Goal: Transaction & Acquisition: Obtain resource

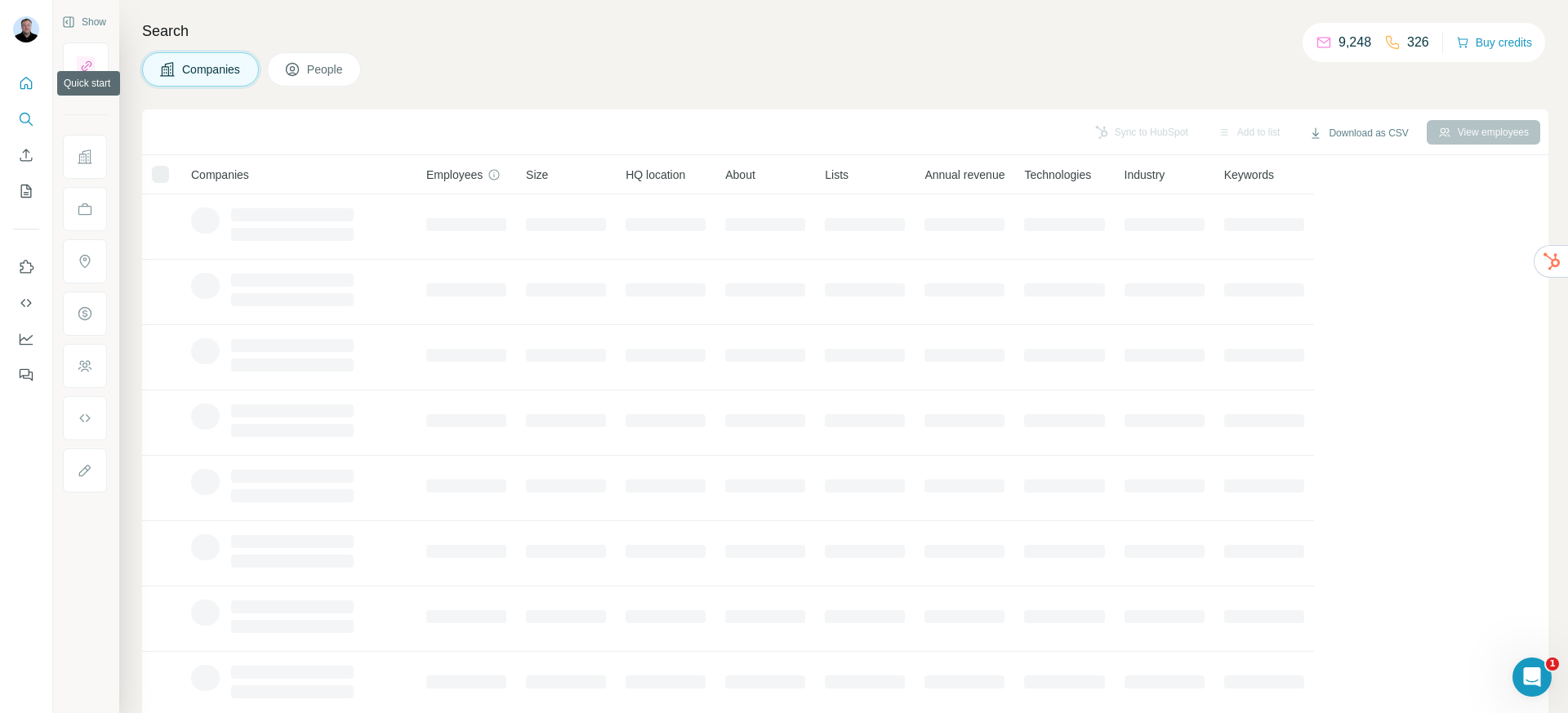
click at [26, 81] on icon "Quick start" at bounding box center [25, 83] width 16 height 16
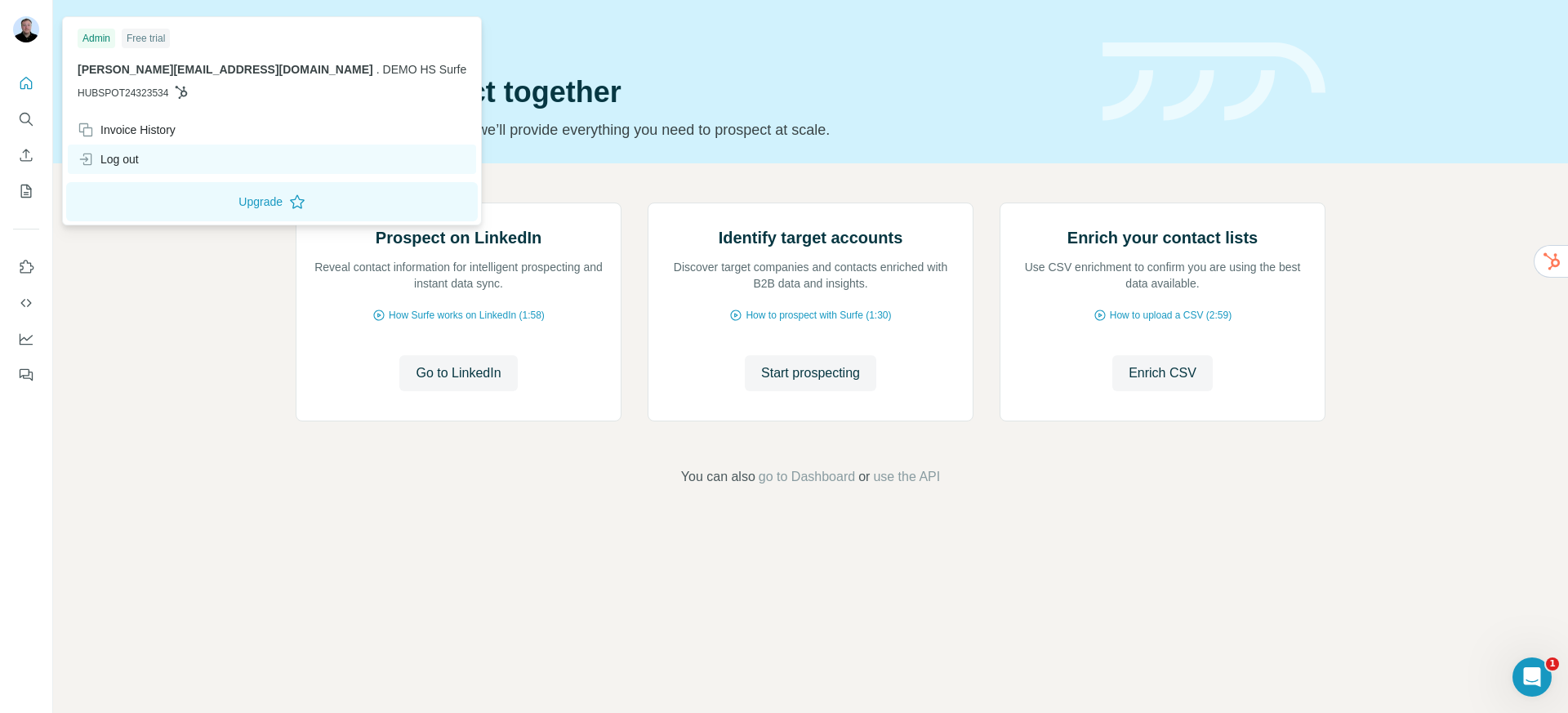
click at [138, 161] on div "Log out" at bounding box center [108, 159] width 61 height 16
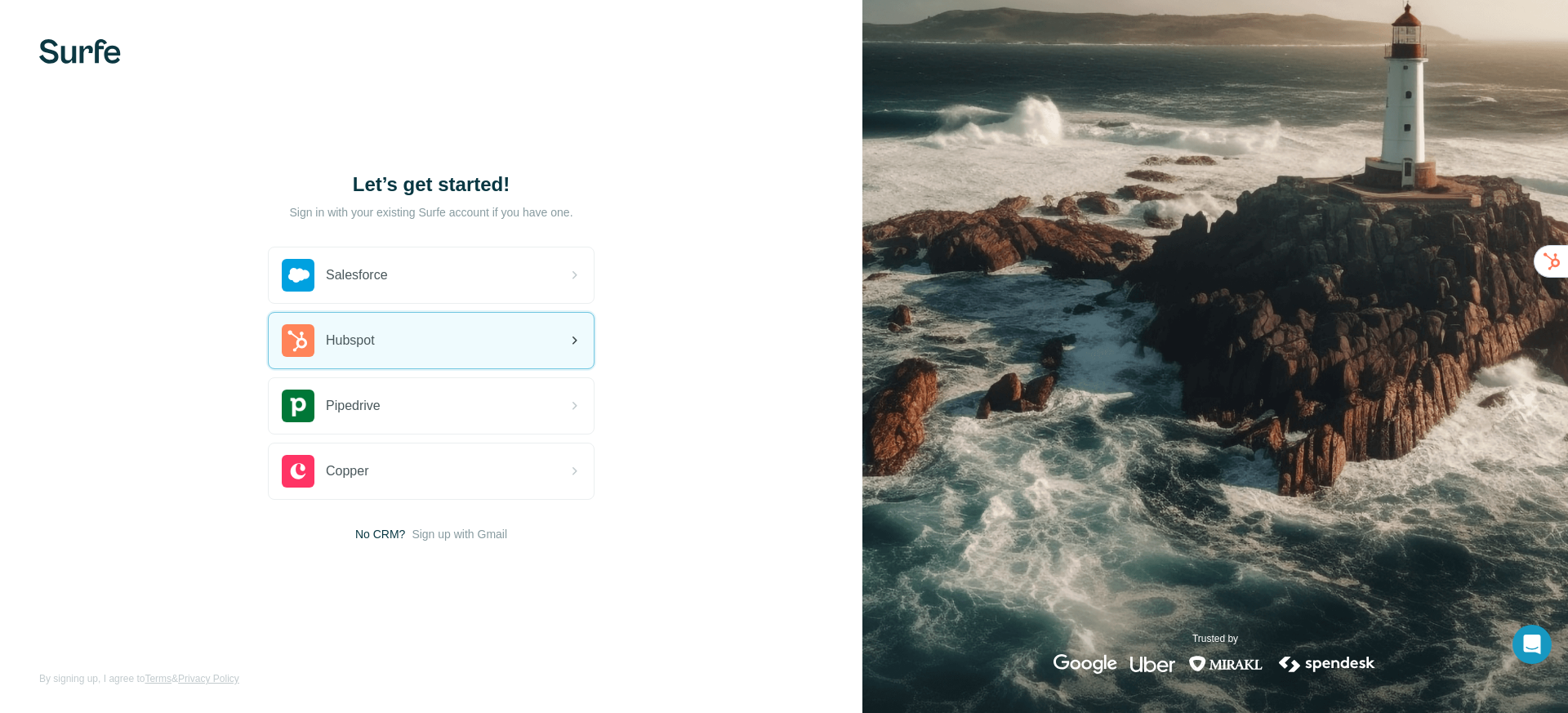
click at [430, 352] on div "Hubspot" at bounding box center [431, 340] width 325 height 56
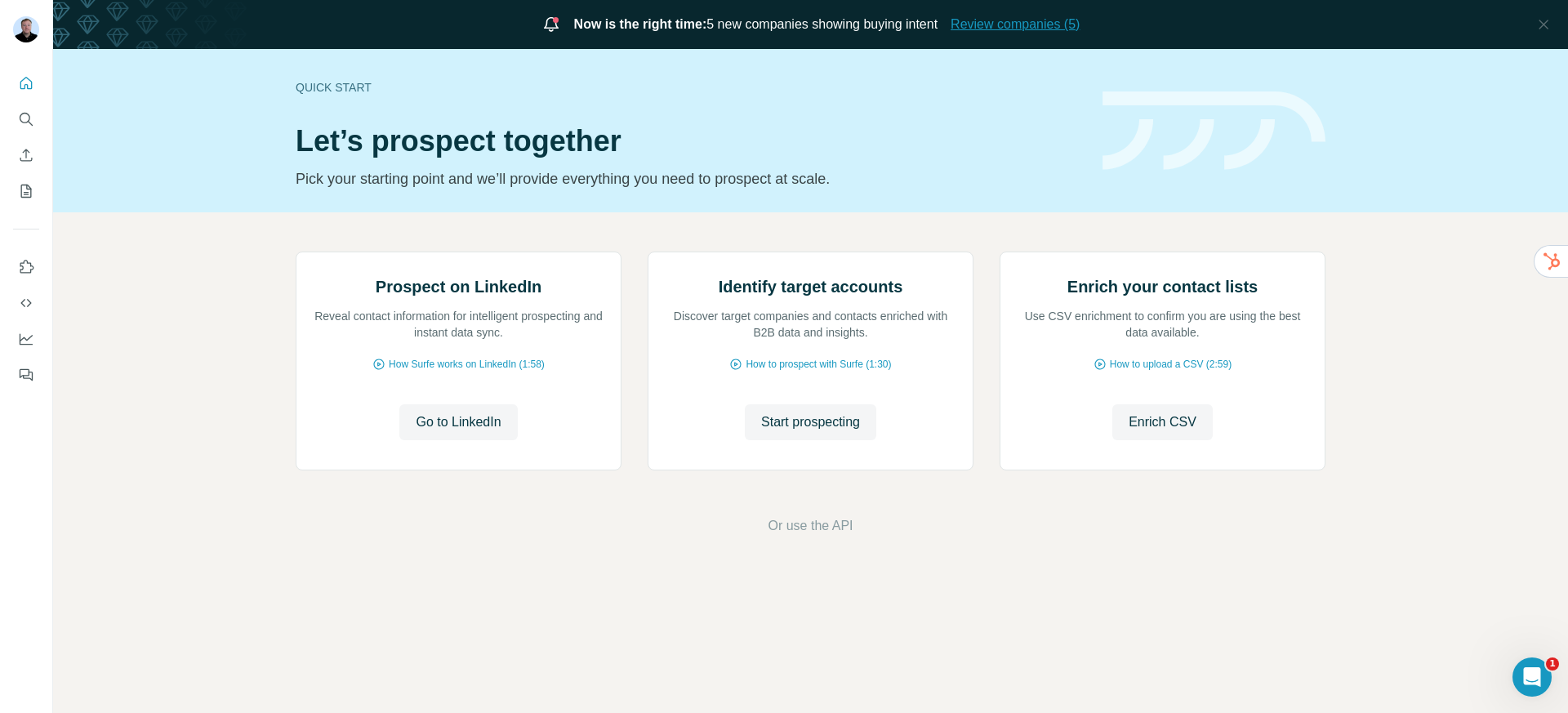
click at [995, 29] on span "Review companies (5)" at bounding box center [1015, 25] width 129 height 20
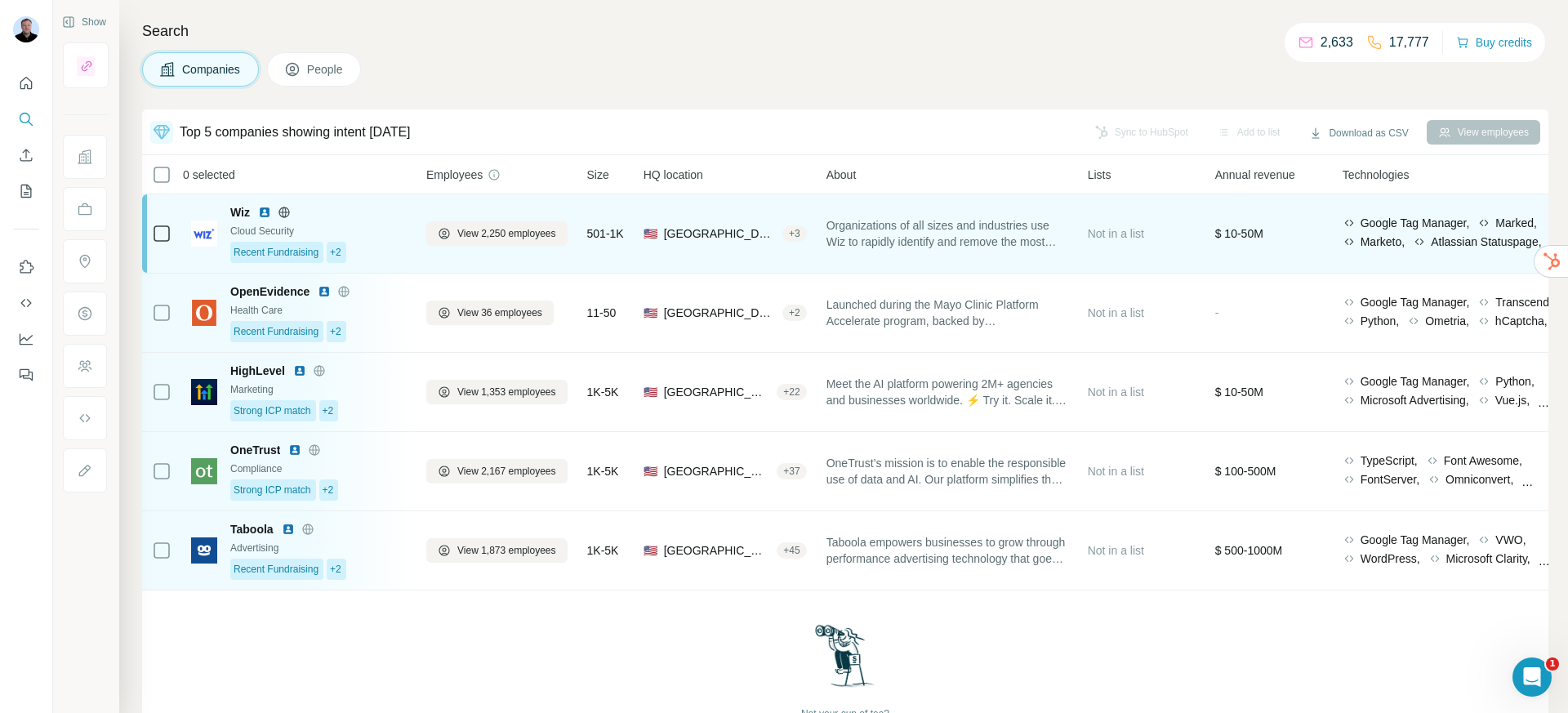
click at [285, 218] on icon at bounding box center [284, 212] width 13 height 13
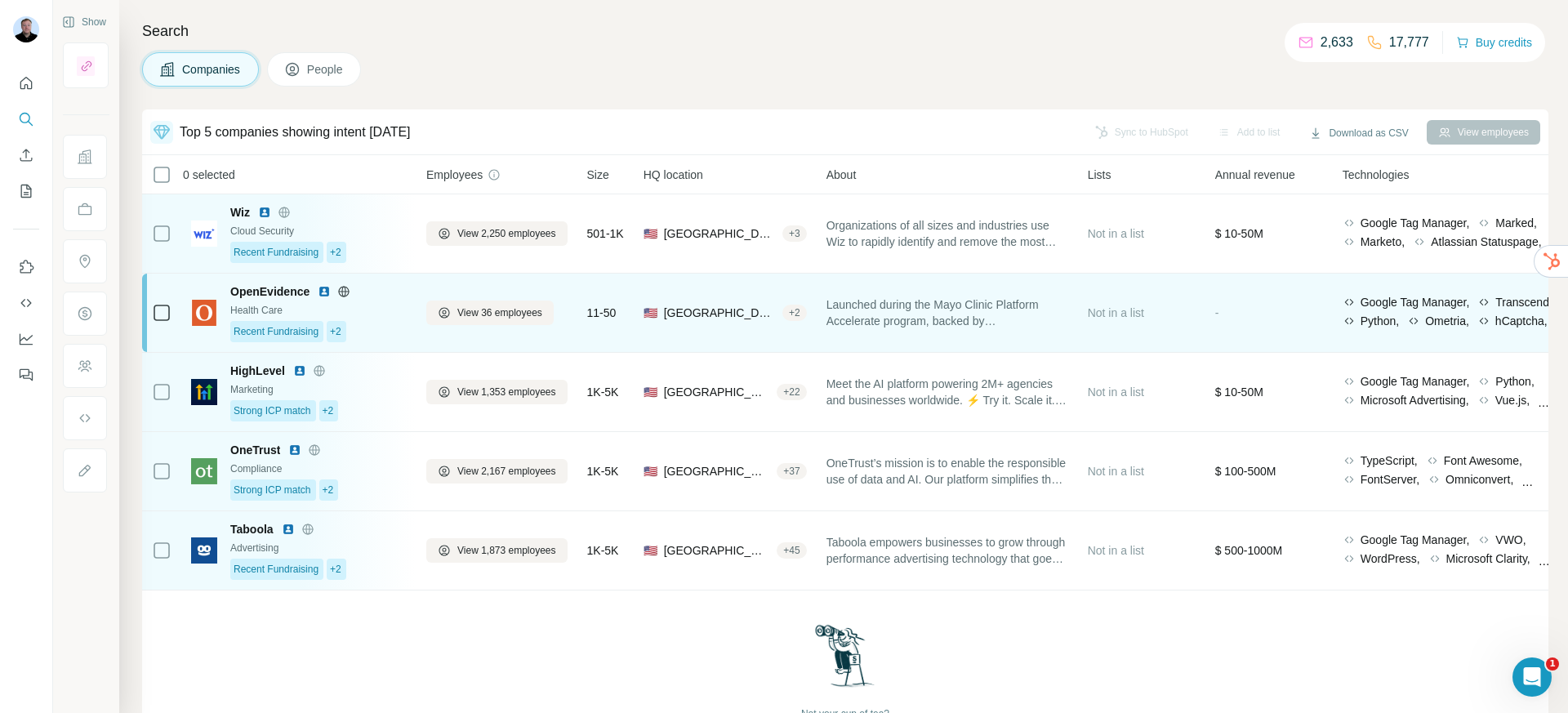
click at [325, 294] on img at bounding box center [325, 292] width 13 height 13
click at [483, 313] on span "View 36 employees" at bounding box center [500, 314] width 85 height 15
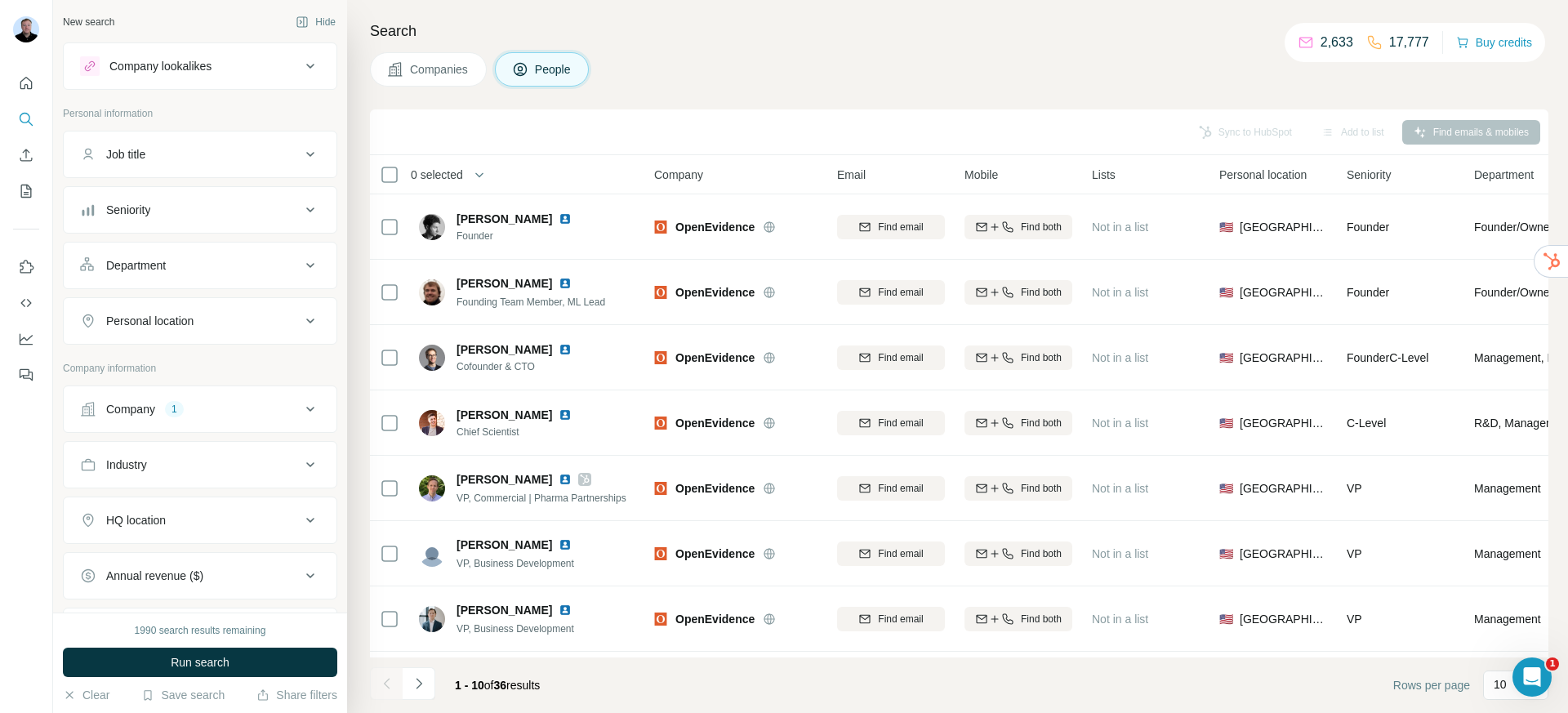
click at [252, 163] on button "Job title" at bounding box center [199, 155] width 273 height 40
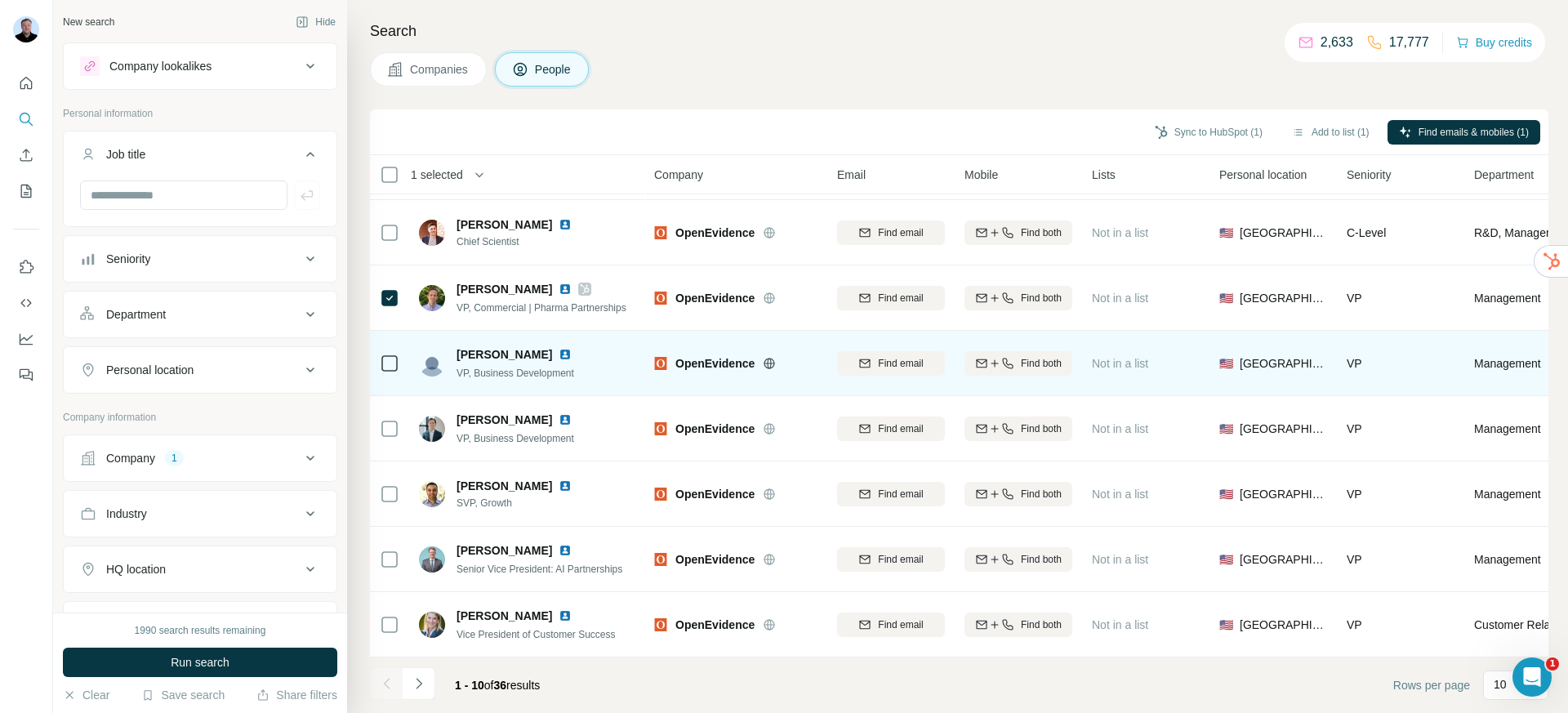
scroll to position [199, 0]
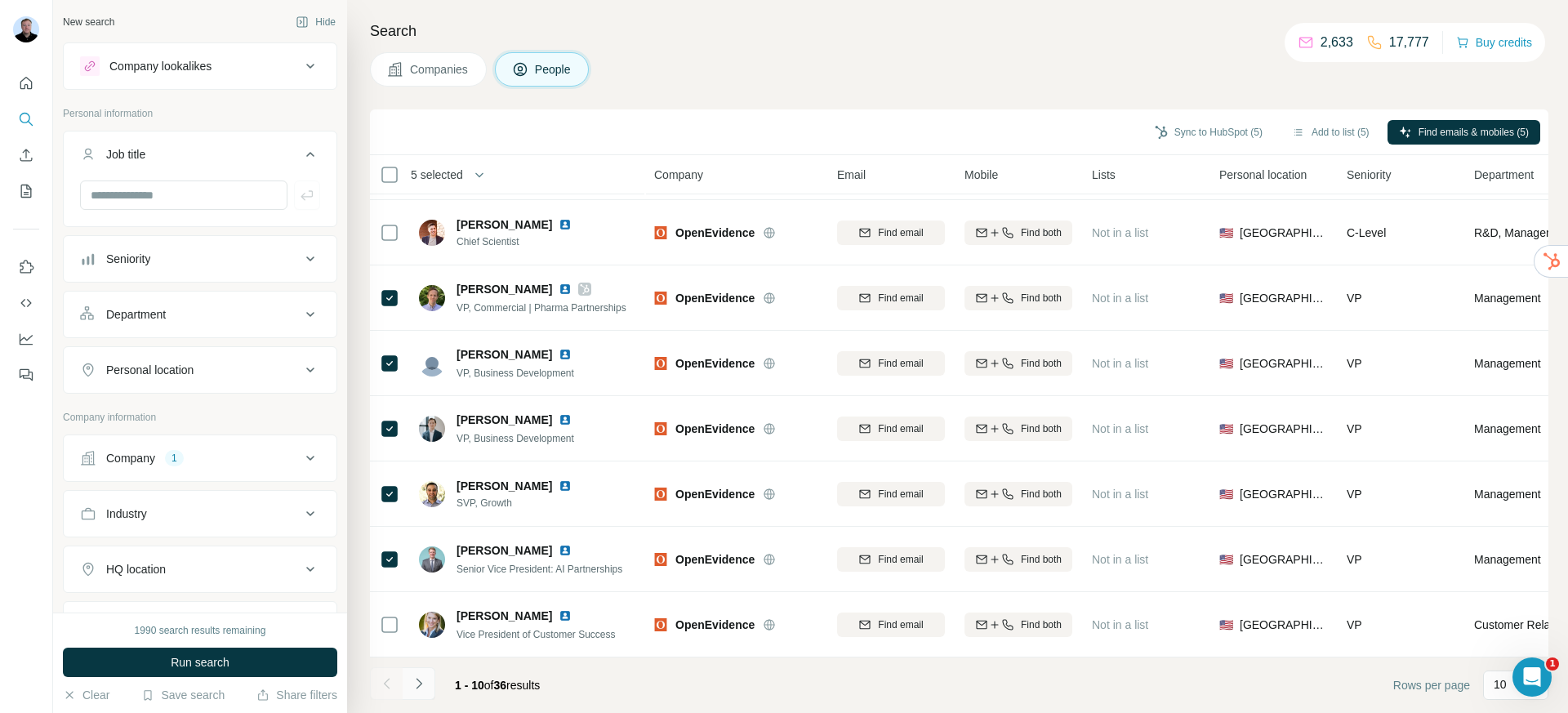
click at [430, 684] on button "Navigate to next page" at bounding box center [419, 684] width 33 height 33
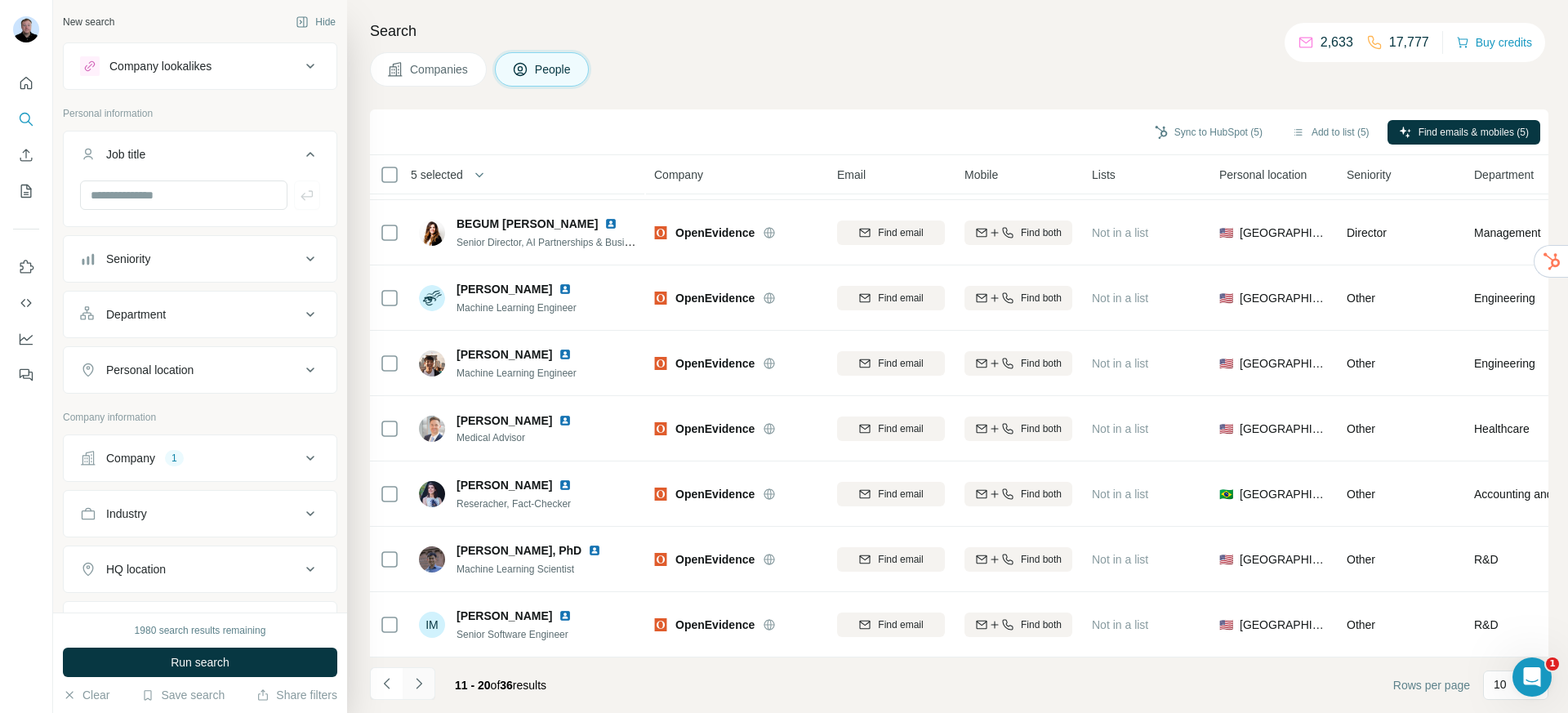
click at [423, 694] on button "Navigate to next page" at bounding box center [419, 684] width 33 height 33
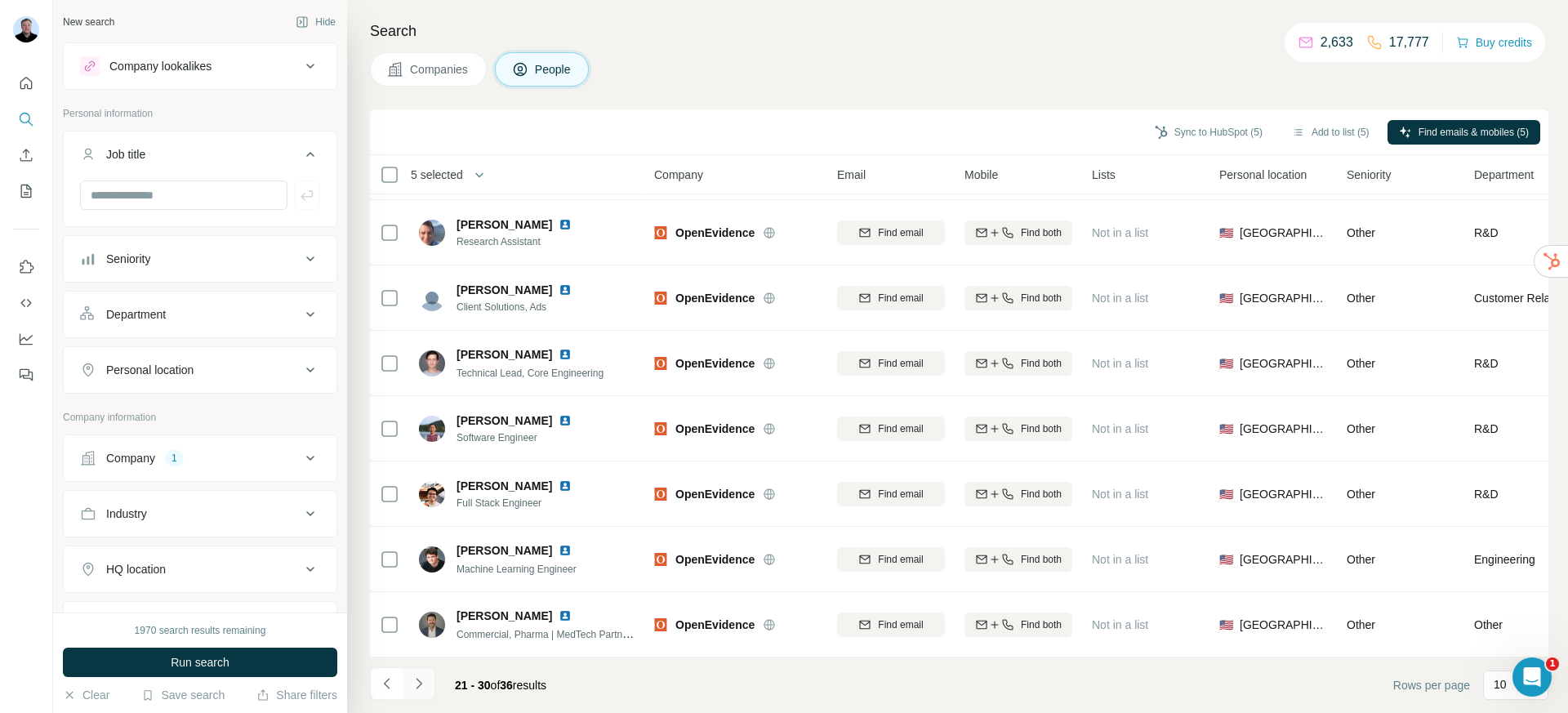
click at [418, 688] on icon "Navigate to next page" at bounding box center [418, 684] width 16 height 16
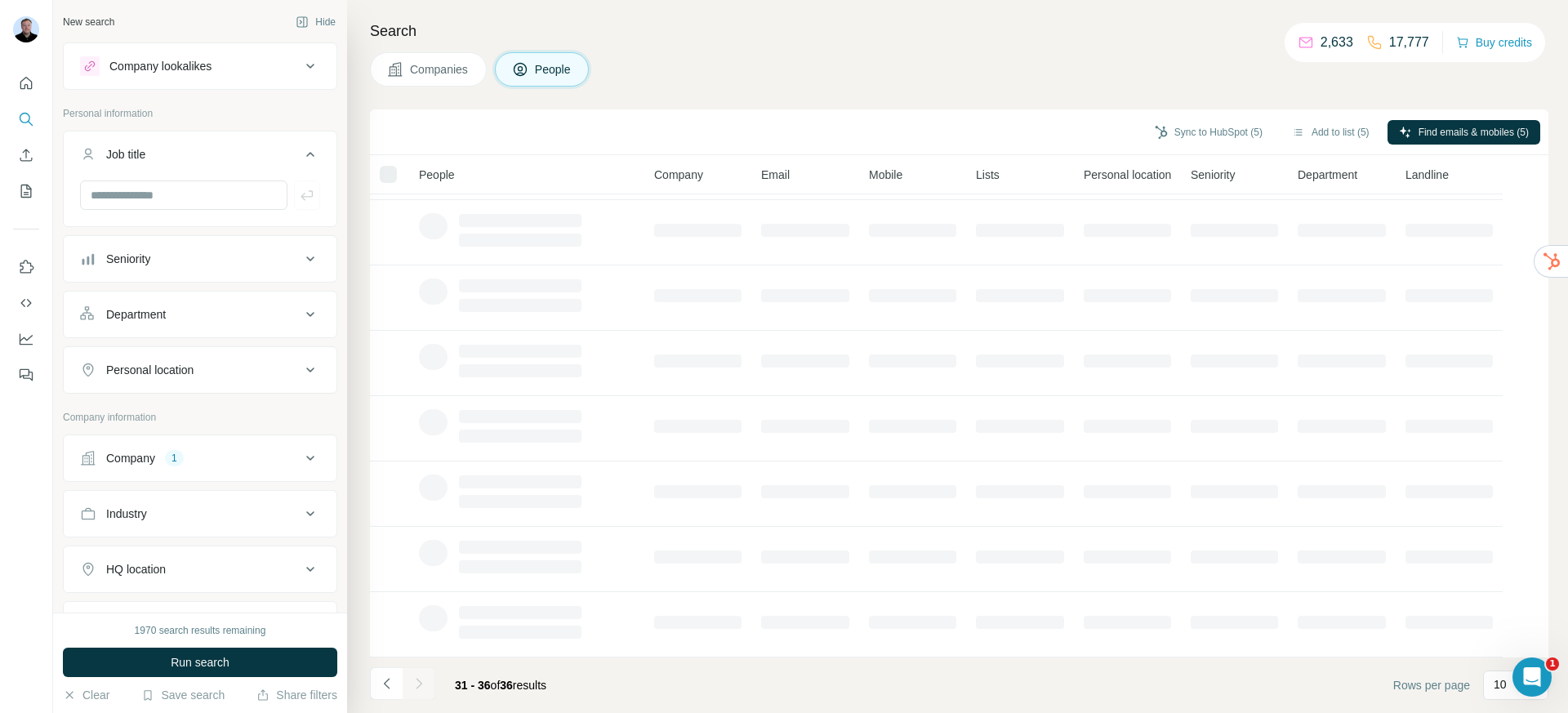
scroll to position [0, 0]
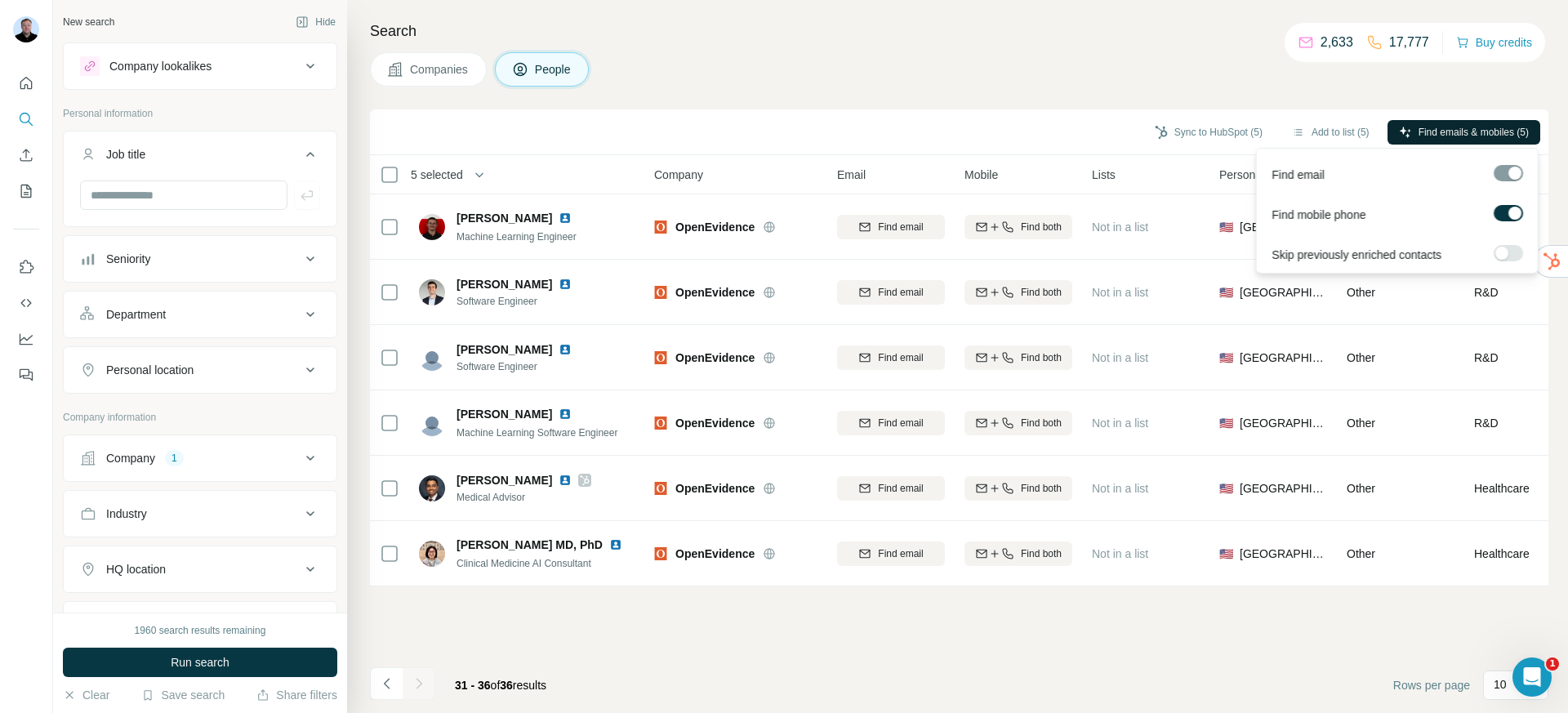
click at [1446, 132] on span "Find emails & mobiles (5)" at bounding box center [1474, 132] width 110 height 15
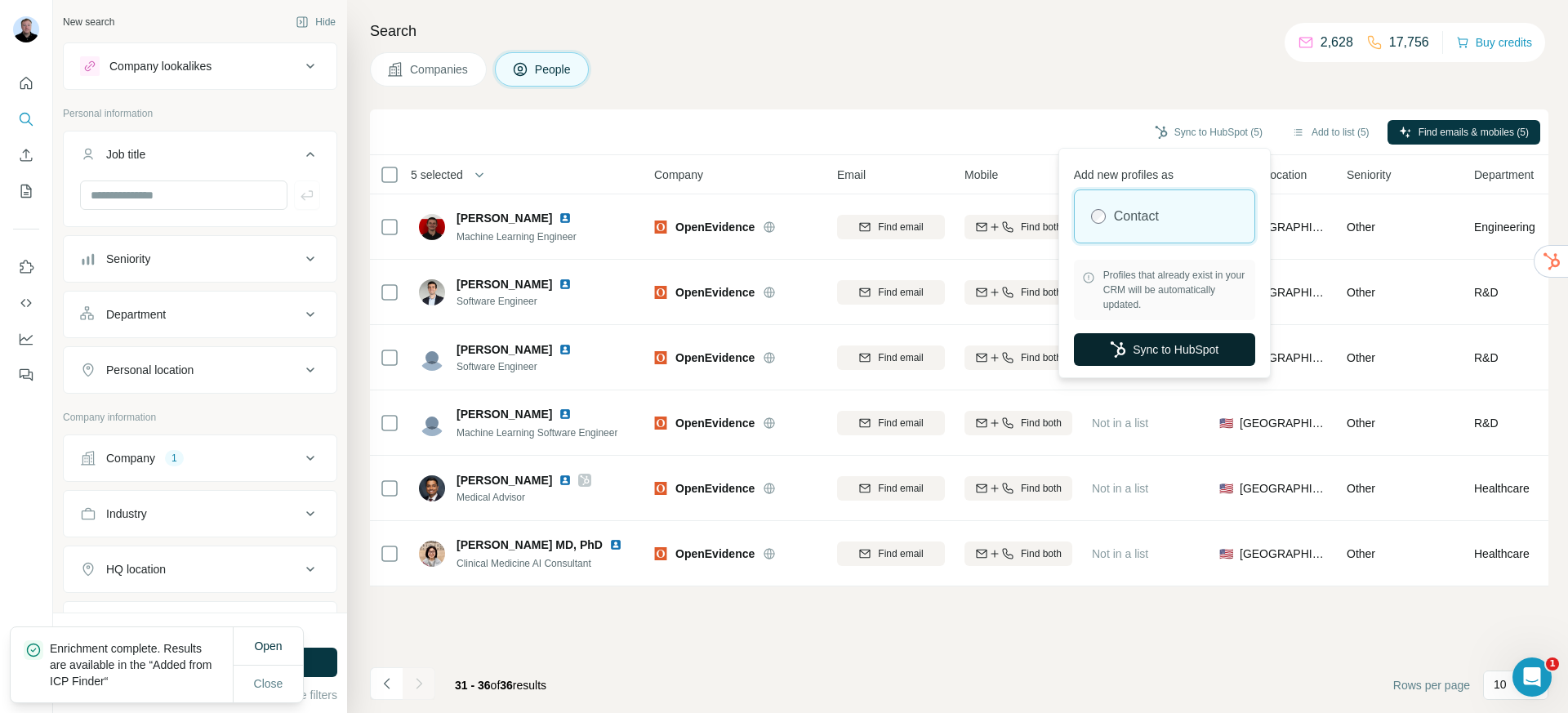
click at [1195, 348] on button "Sync to HubSpot" at bounding box center [1165, 349] width 181 height 33
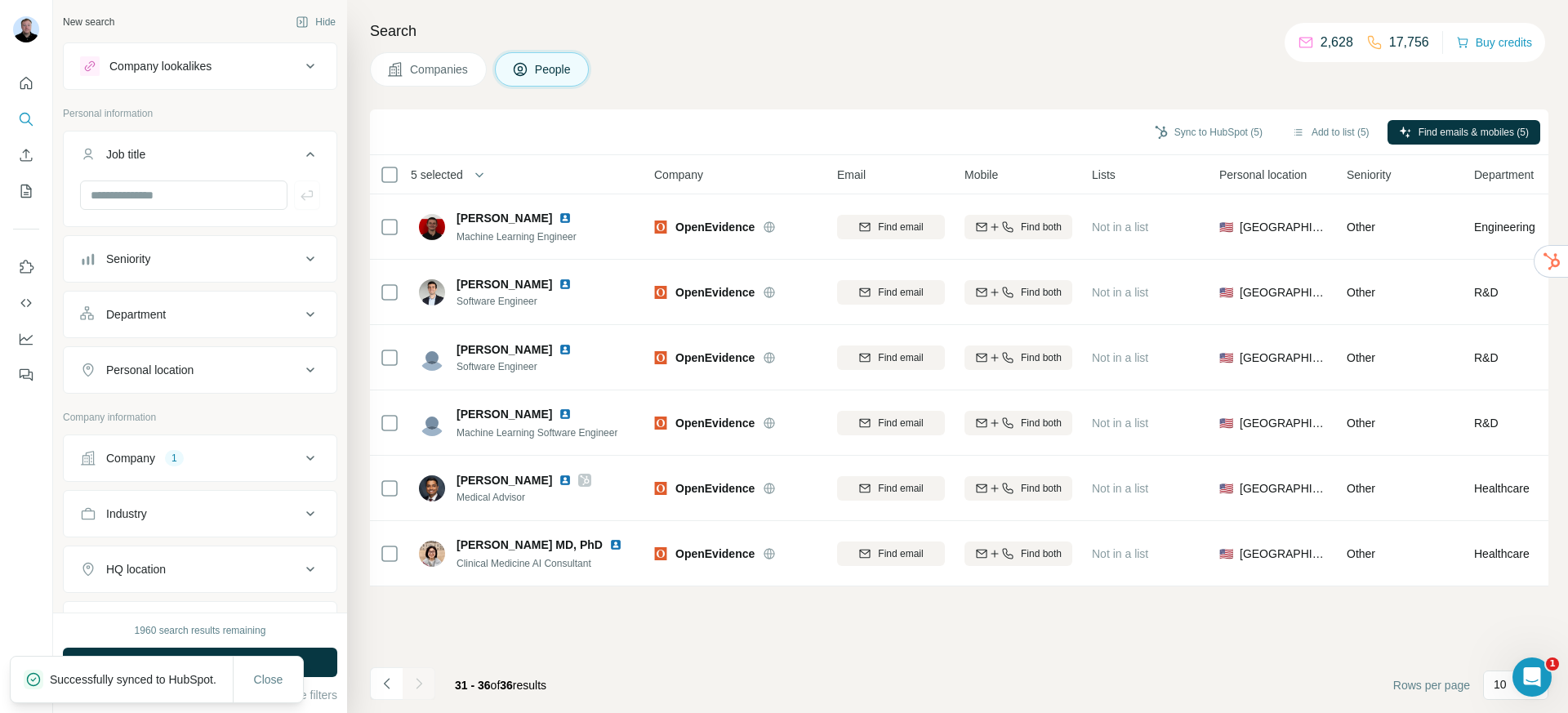
click at [155, 678] on p "Successfully synced to HubSpot." at bounding box center [140, 679] width 179 height 16
click at [263, 672] on span "Close" at bounding box center [268, 679] width 29 height 16
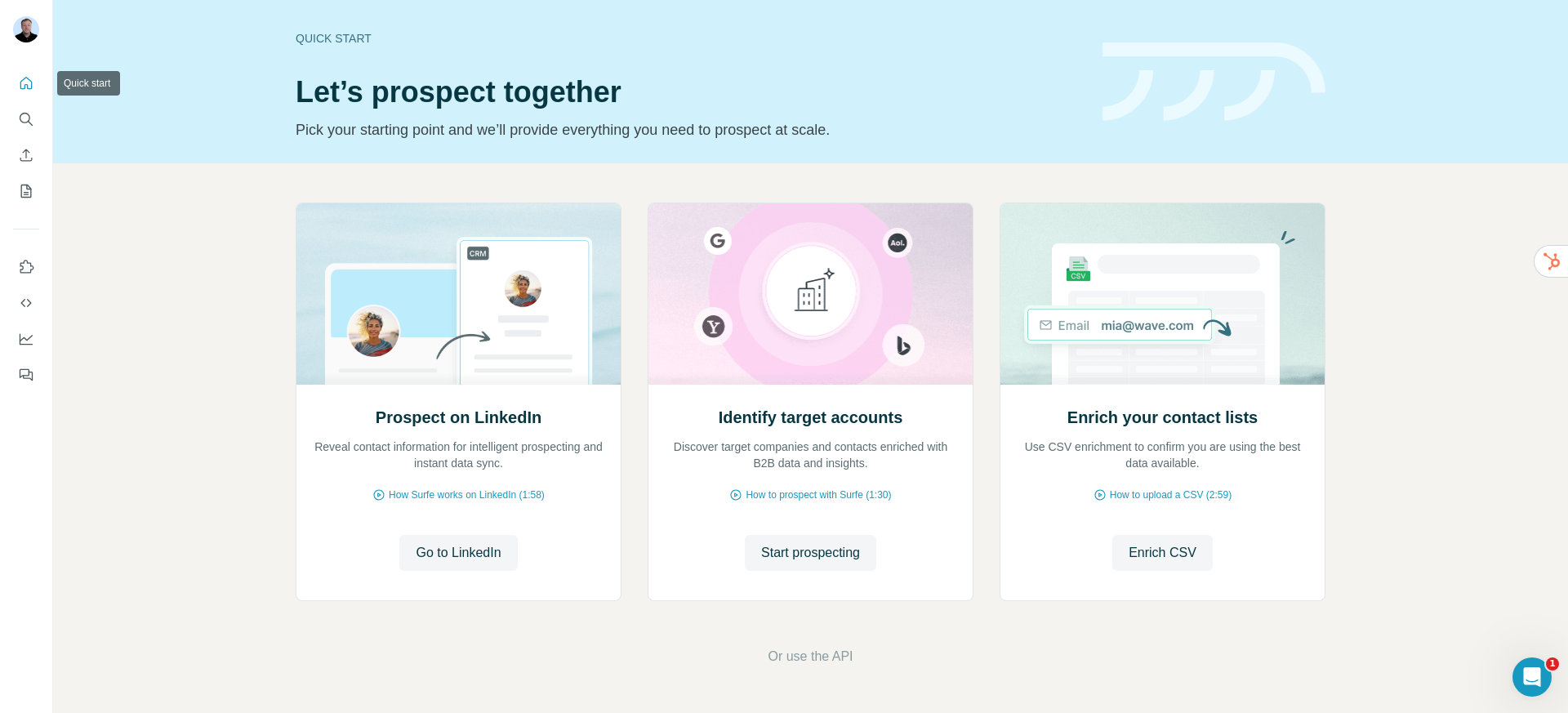
click at [23, 87] on icon "Quick start" at bounding box center [25, 83] width 16 height 16
click at [34, 93] on button "Quick start" at bounding box center [26, 83] width 26 height 29
click at [322, 36] on div "Quick start" at bounding box center [689, 38] width 787 height 16
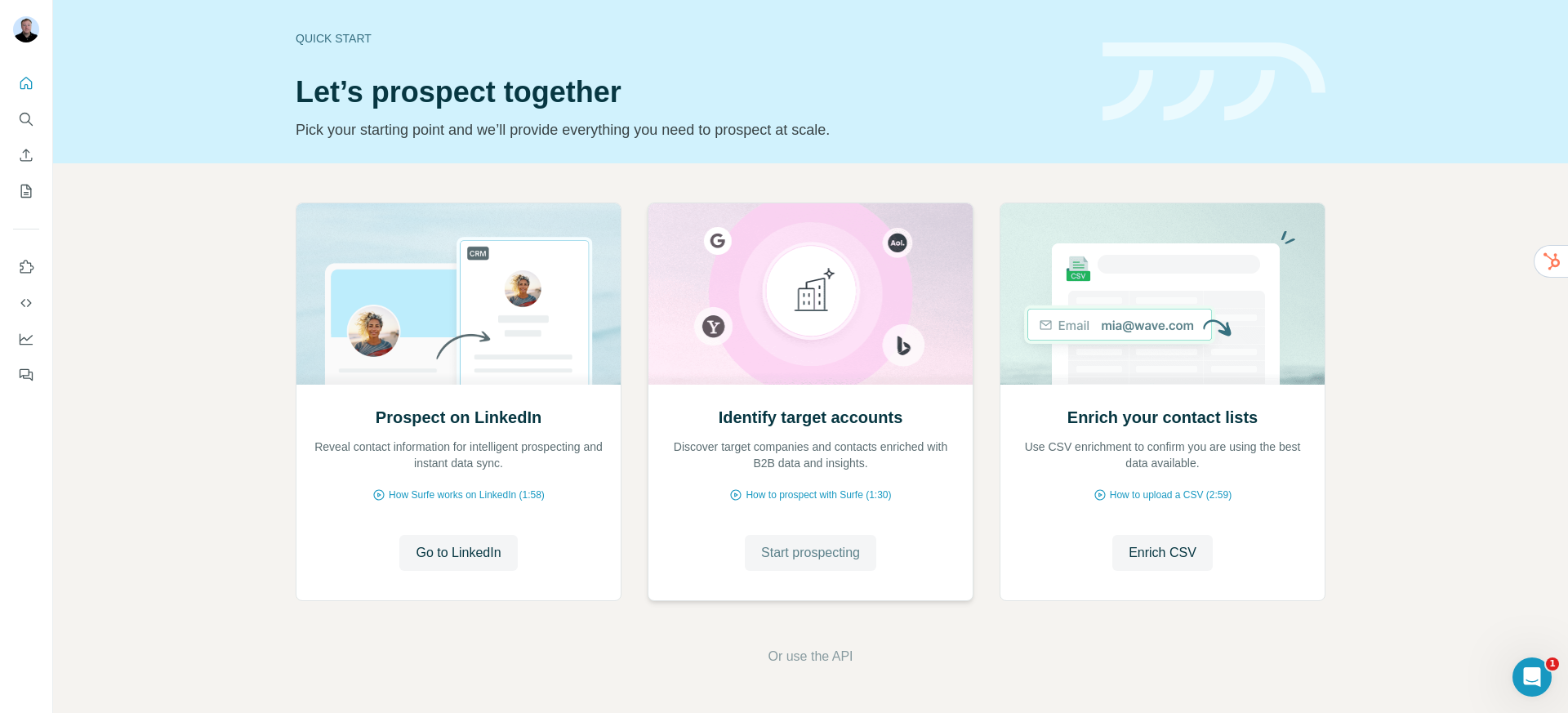
click at [811, 546] on span "Start prospecting" at bounding box center [810, 552] width 99 height 20
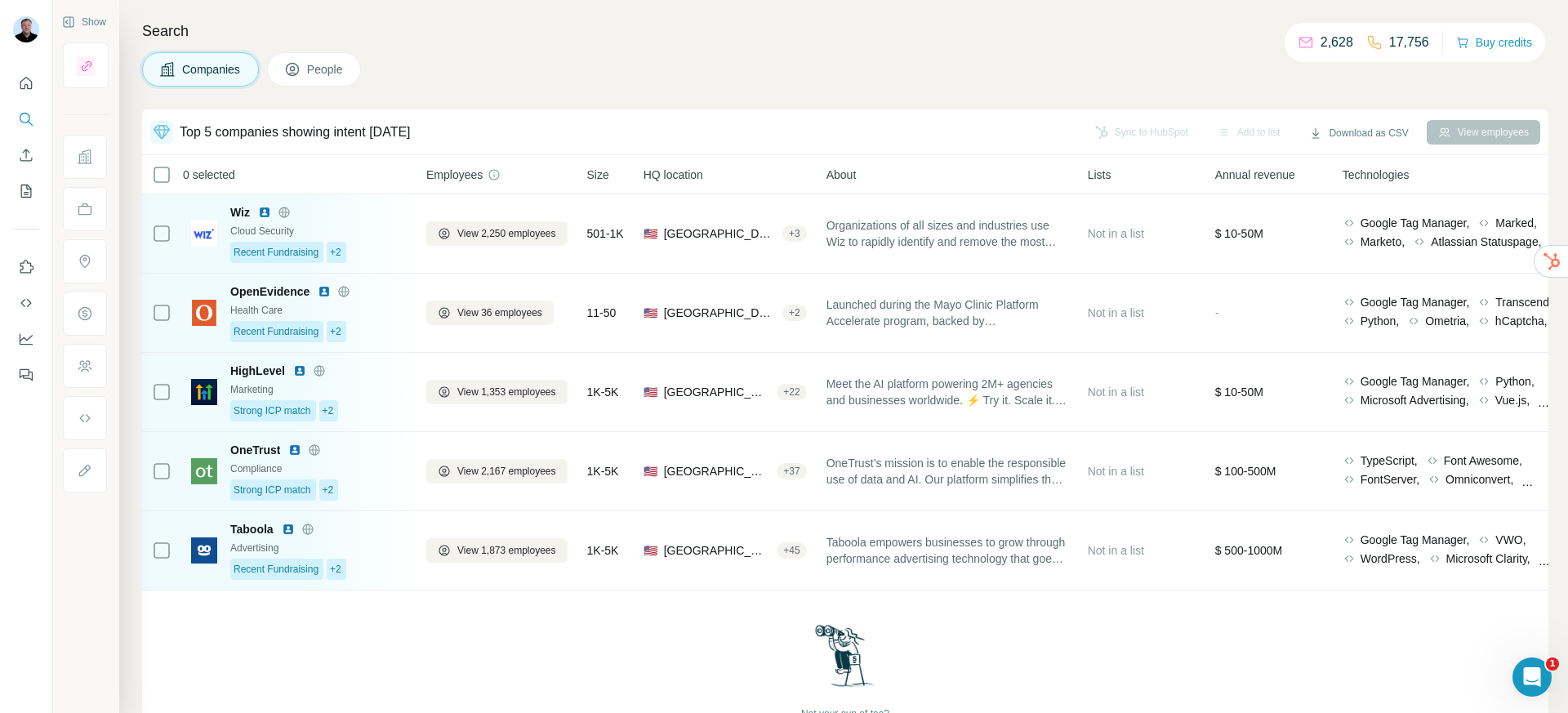
click at [150, 136] on div at bounding box center [161, 132] width 23 height 23
click at [164, 136] on icon at bounding box center [161, 132] width 20 height 20
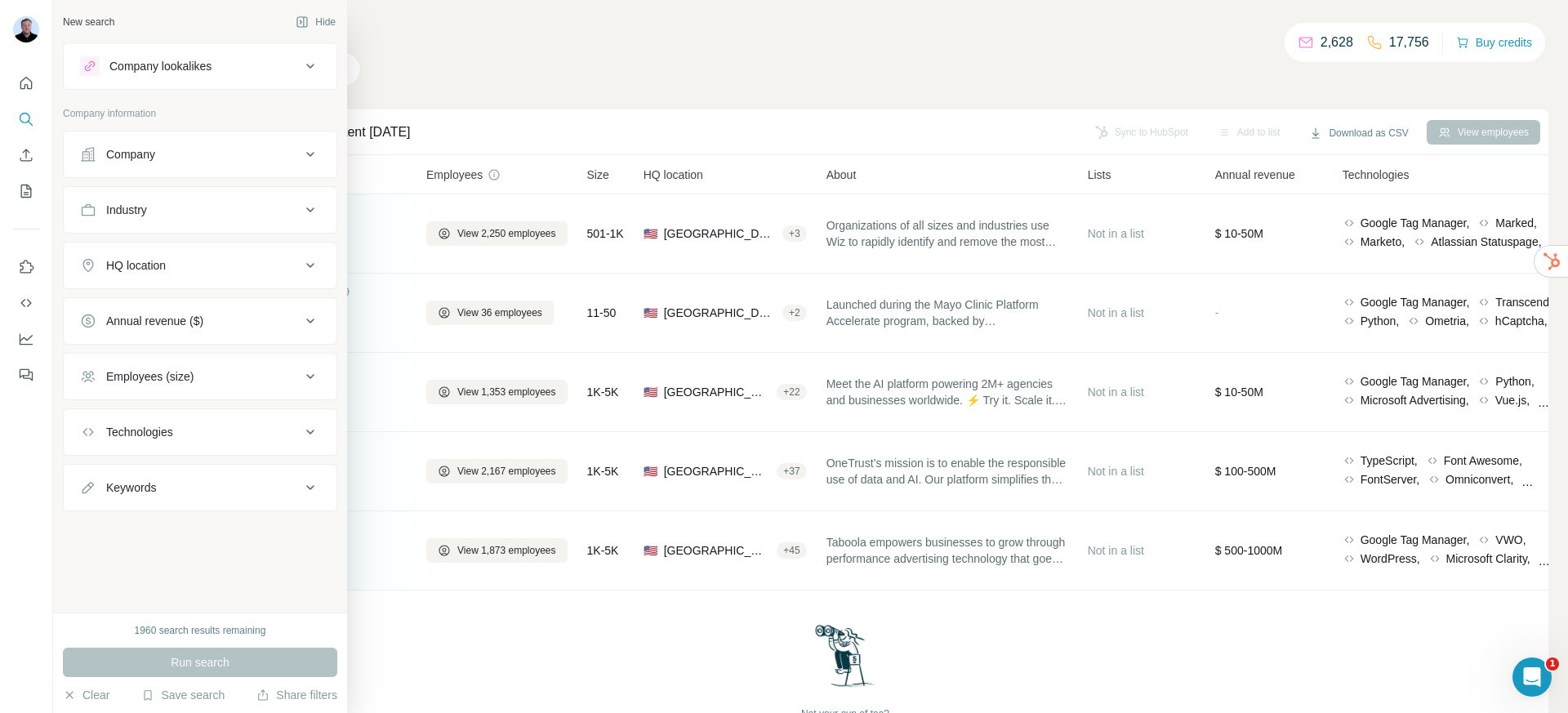
click at [88, 25] on div "New search" at bounding box center [89, 23] width 52 height 15
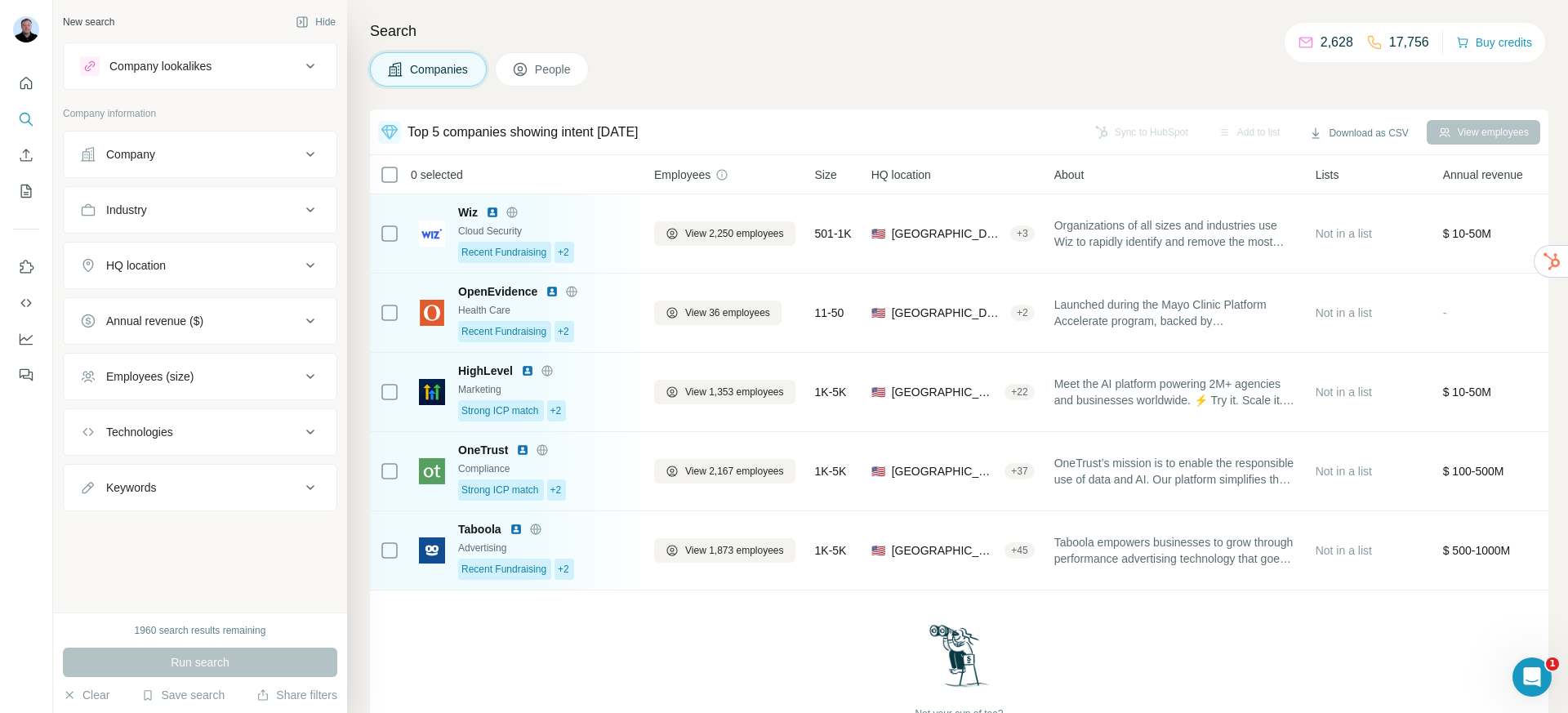
click at [93, 20] on div "New search" at bounding box center [89, 23] width 52 height 15
click at [77, 17] on div "New search" at bounding box center [89, 23] width 52 height 15
click at [109, 17] on div "New search" at bounding box center [89, 23] width 52 height 15
click at [28, 94] on button "Quick start" at bounding box center [26, 83] width 26 height 29
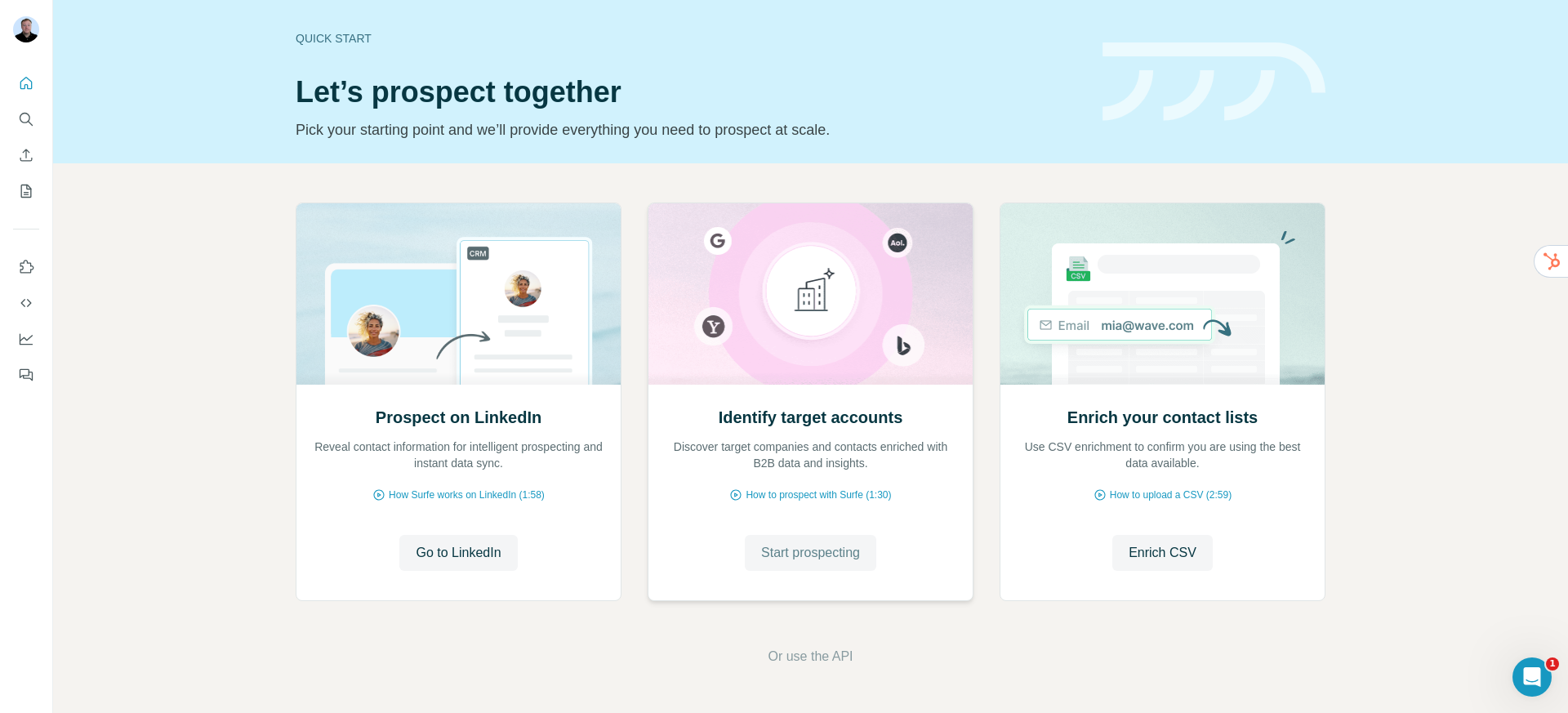
click at [761, 557] on span "Start prospecting" at bounding box center [810, 552] width 99 height 20
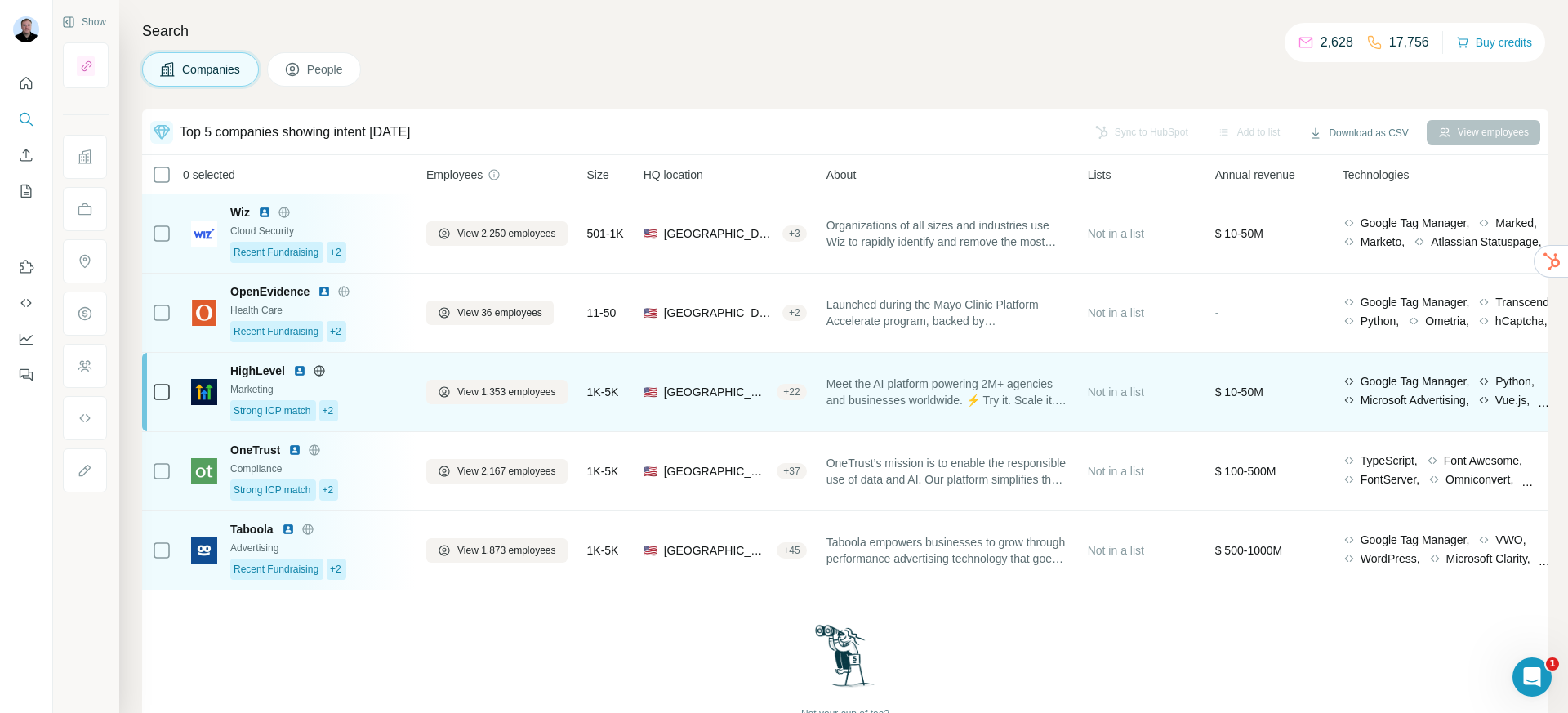
click at [304, 372] on img at bounding box center [300, 371] width 13 height 13
click at [492, 392] on span "View 1,353 employees" at bounding box center [507, 393] width 99 height 15
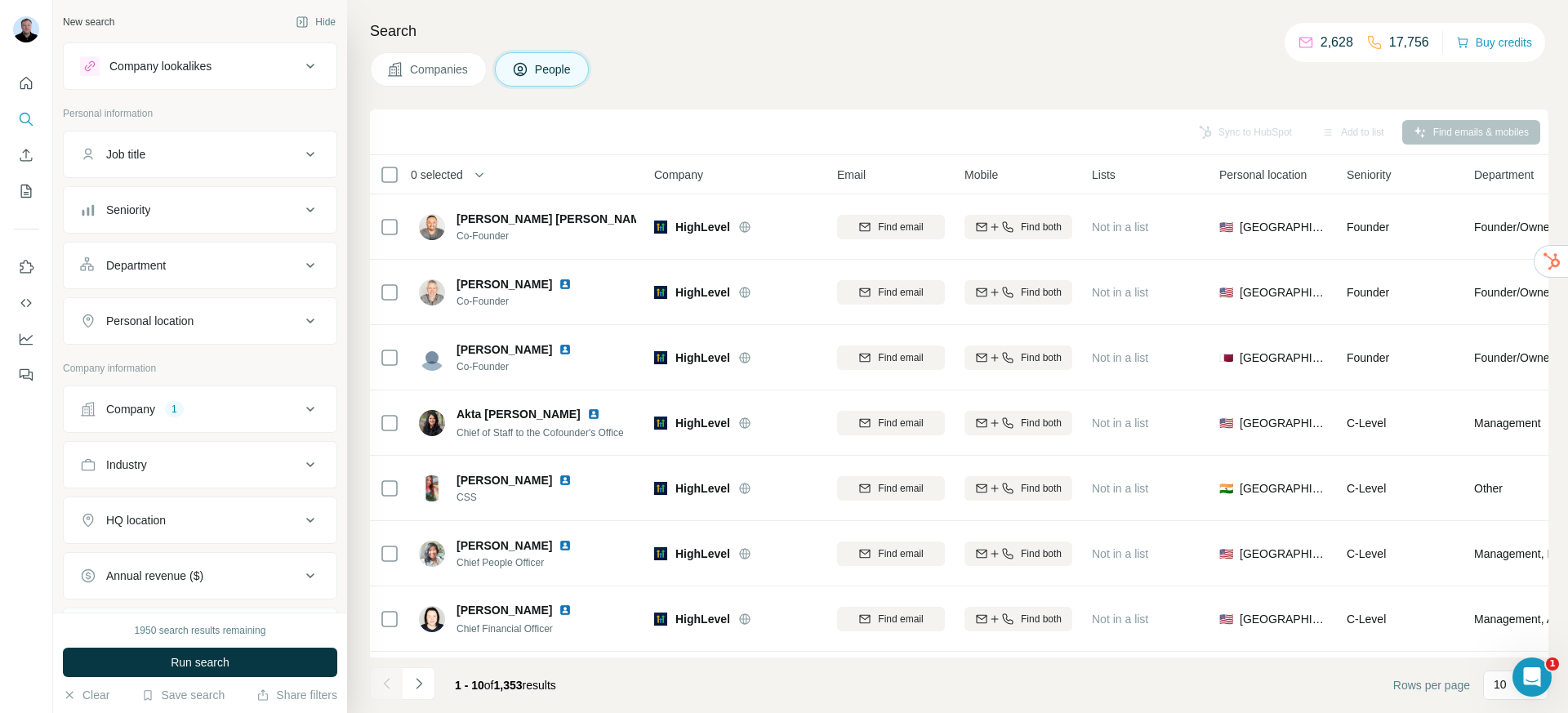
click at [255, 164] on button "Job title" at bounding box center [199, 155] width 273 height 40
click at [183, 203] on input "text" at bounding box center [184, 195] width 208 height 29
type input "**********"
click at [299, 200] on icon "button" at bounding box center [307, 195] width 16 height 16
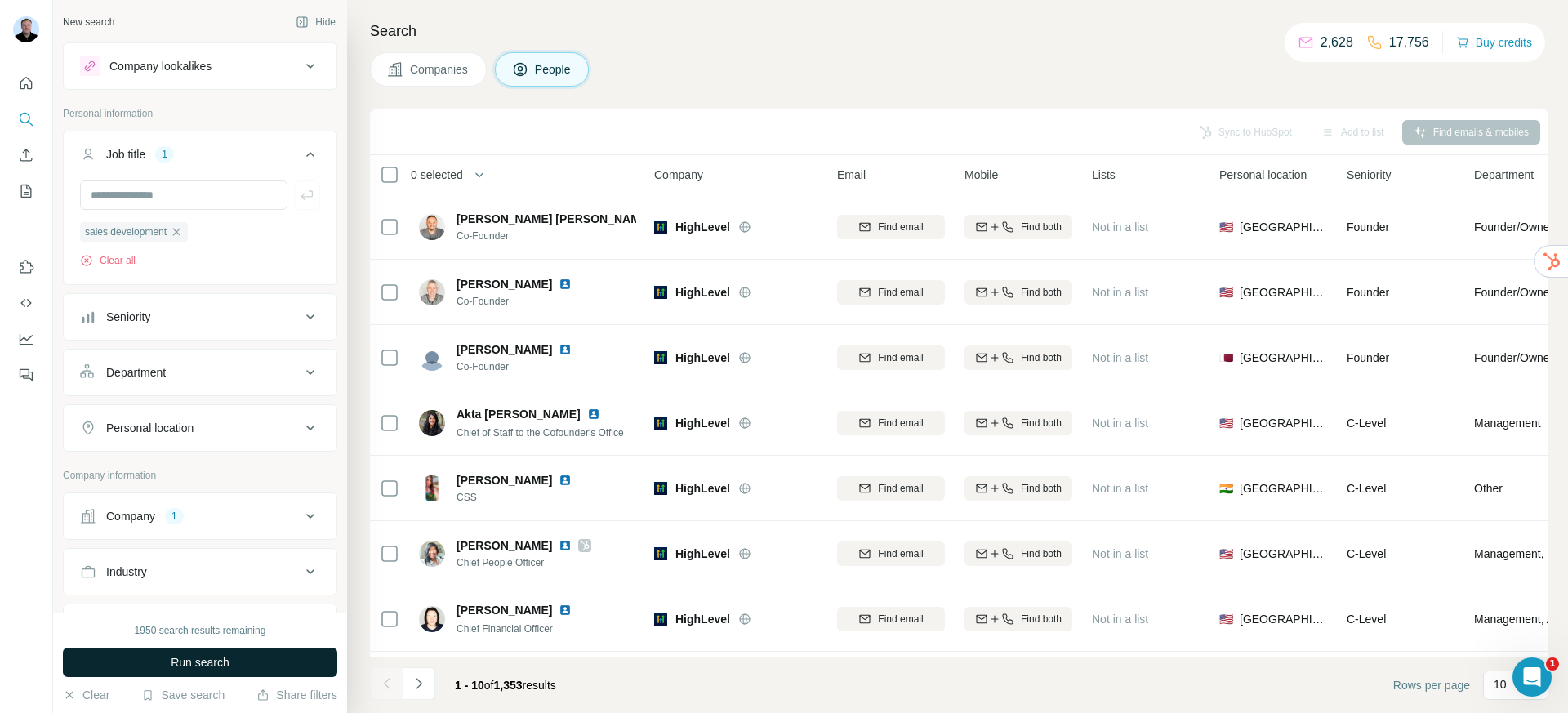
click at [231, 666] on button "Run search" at bounding box center [200, 662] width 275 height 29
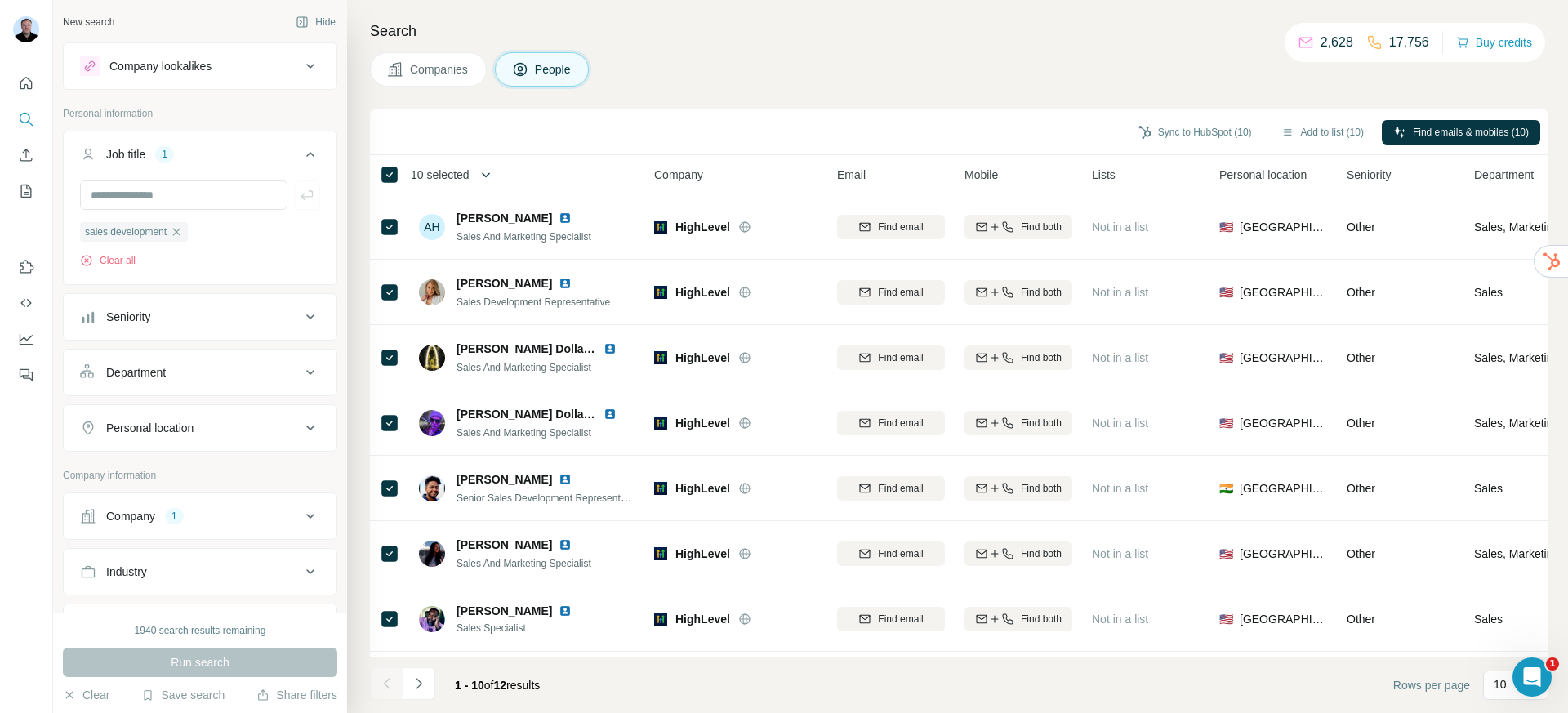
click at [494, 171] on icon "button" at bounding box center [485, 175] width 16 height 16
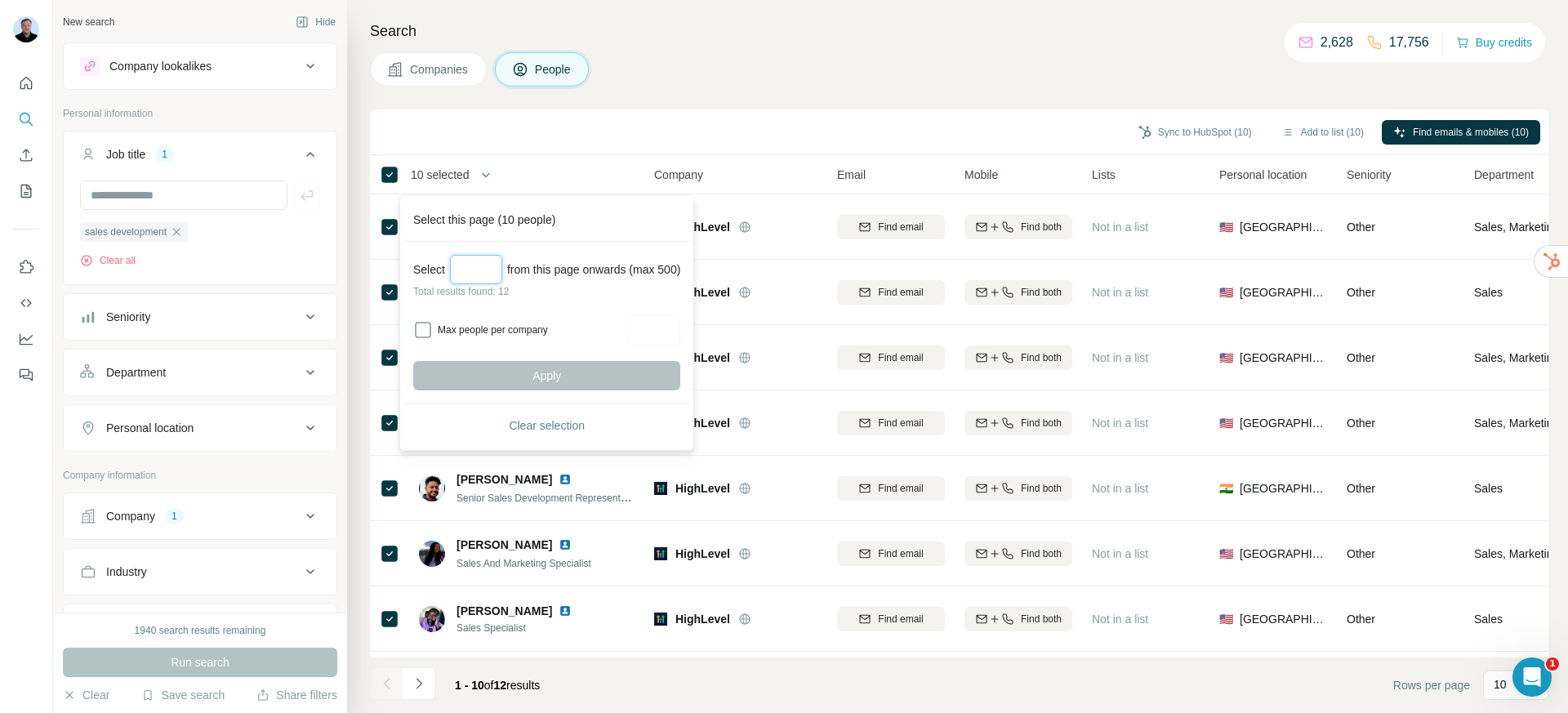
click at [485, 272] on input "Select a number (up to 500)" at bounding box center [476, 269] width 52 height 29
type input "**"
click at [514, 367] on button "Apply" at bounding box center [547, 375] width 267 height 29
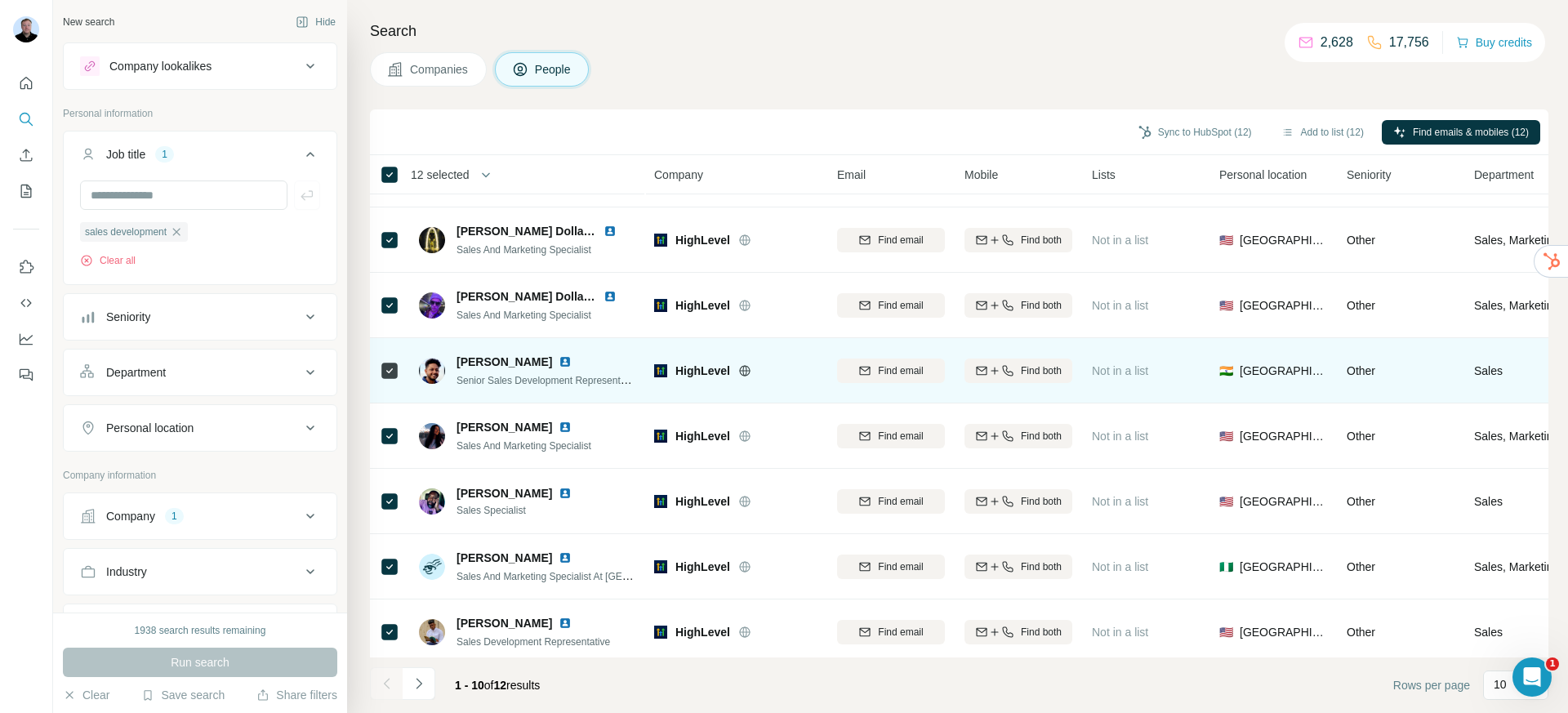
scroll to position [129, 0]
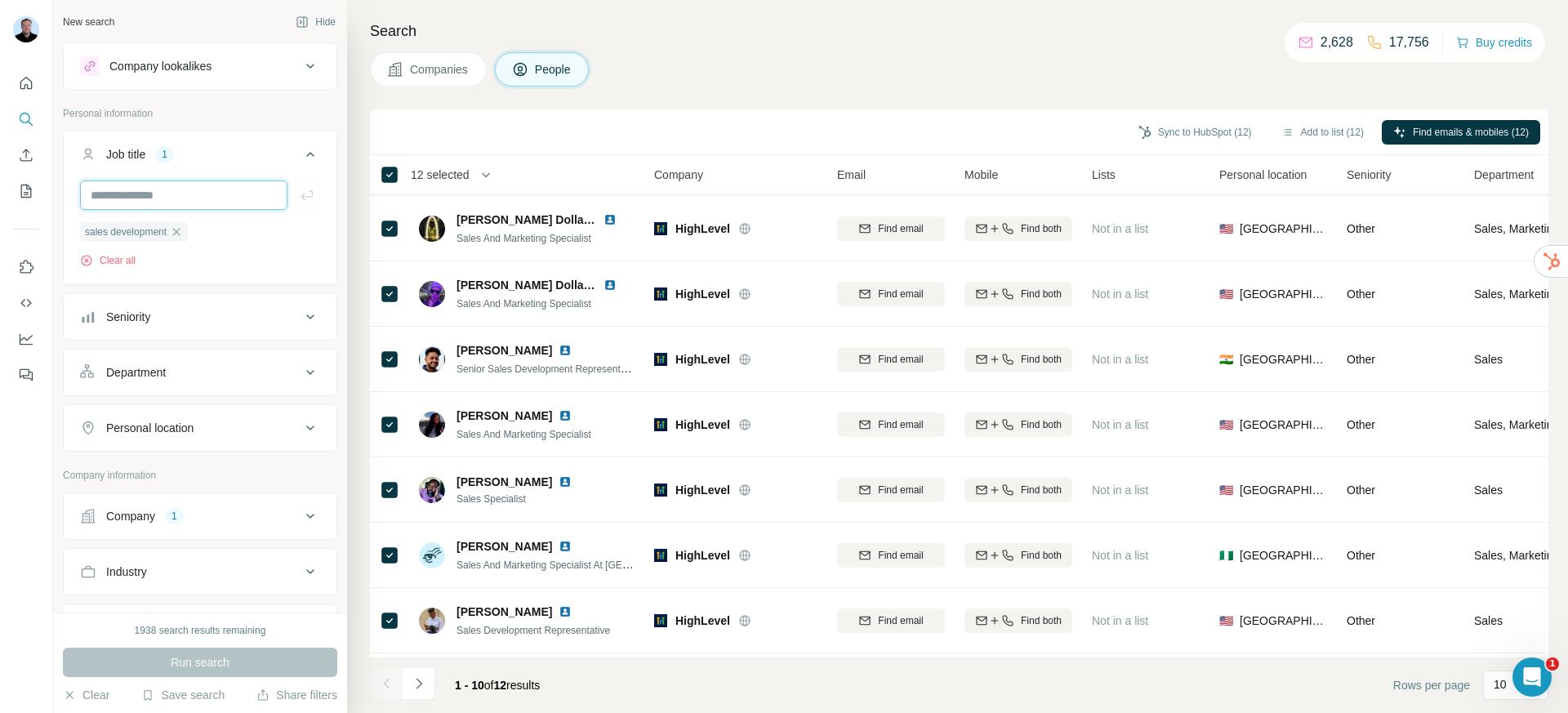
click at [191, 205] on input "text" at bounding box center [184, 195] width 208 height 29
type input "**********"
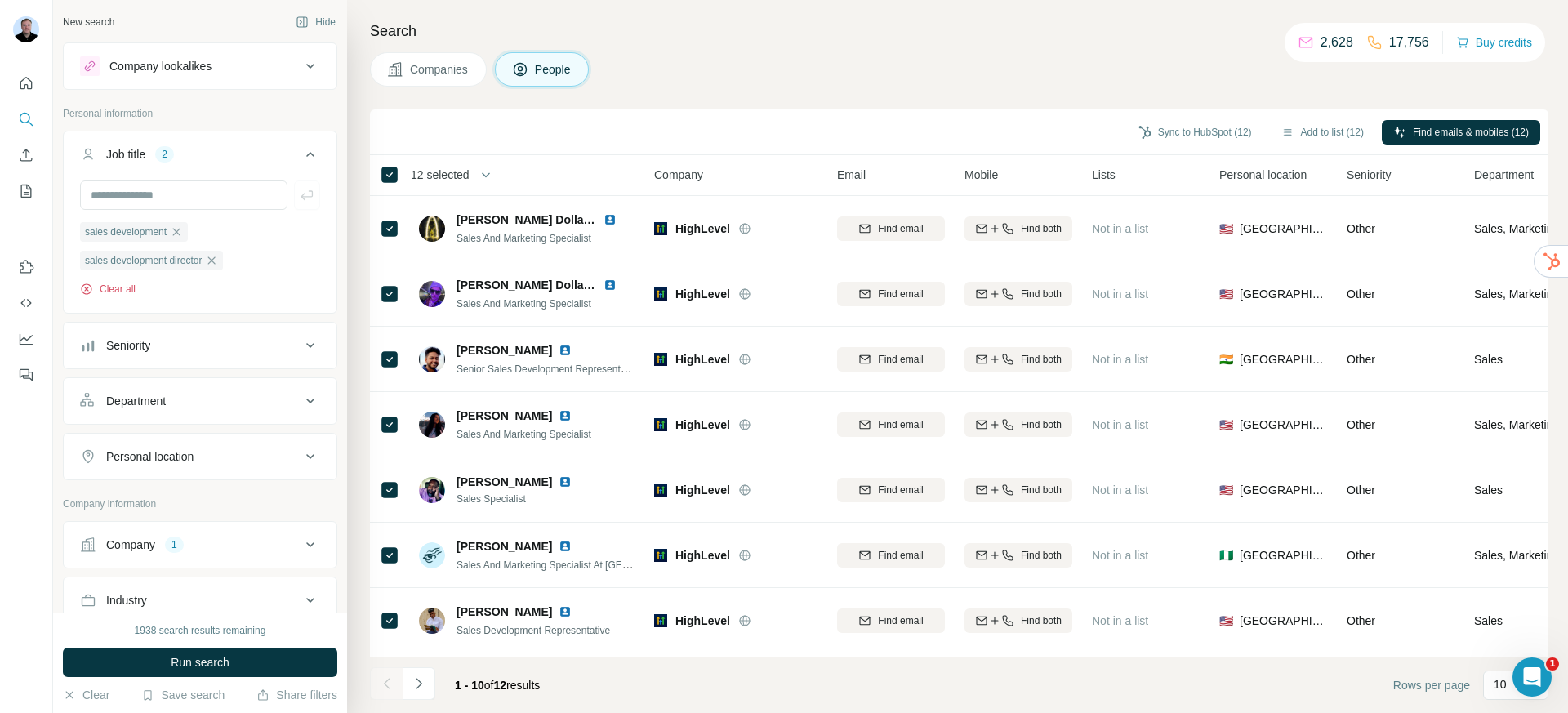
click at [101, 296] on button "Clear all" at bounding box center [108, 290] width 56 height 15
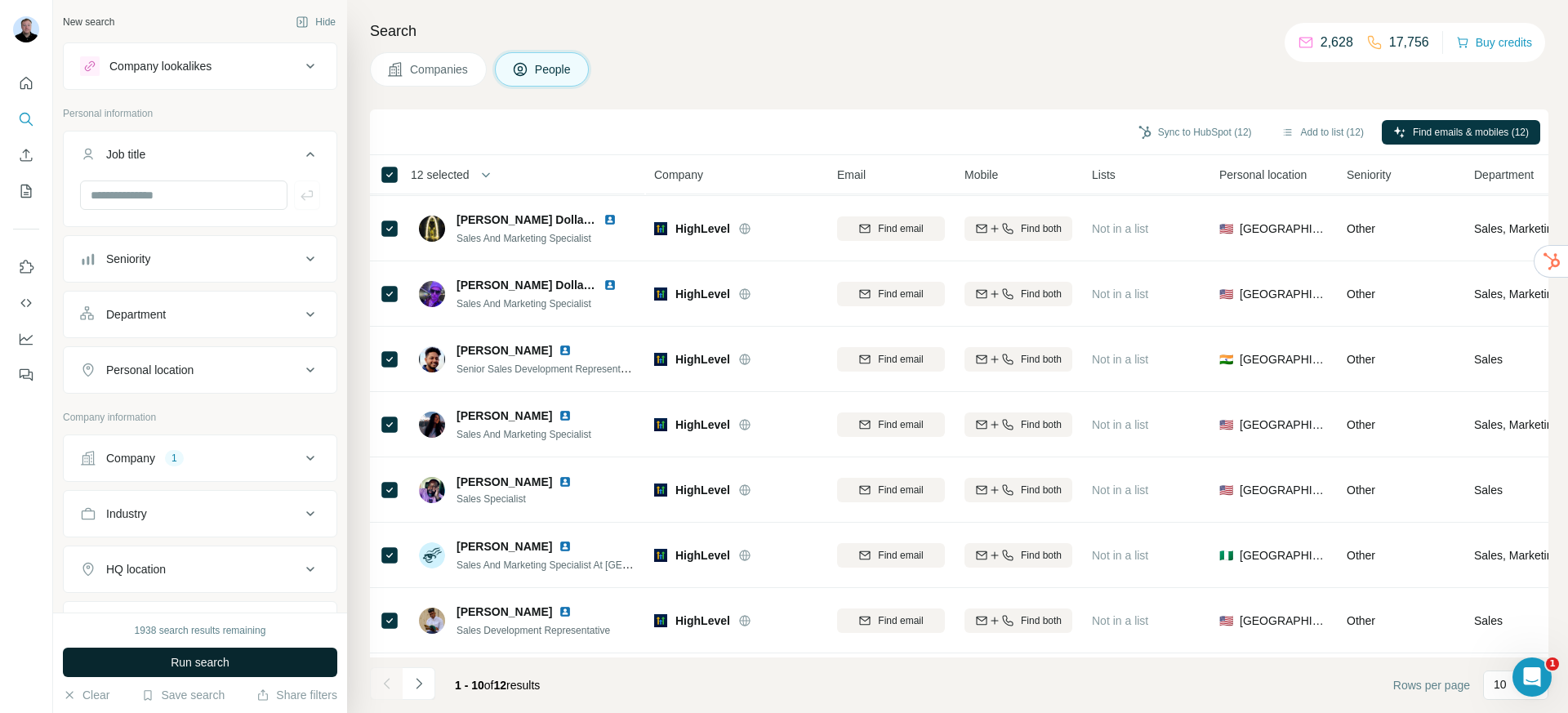
click at [229, 665] on span "Run search" at bounding box center [200, 662] width 59 height 16
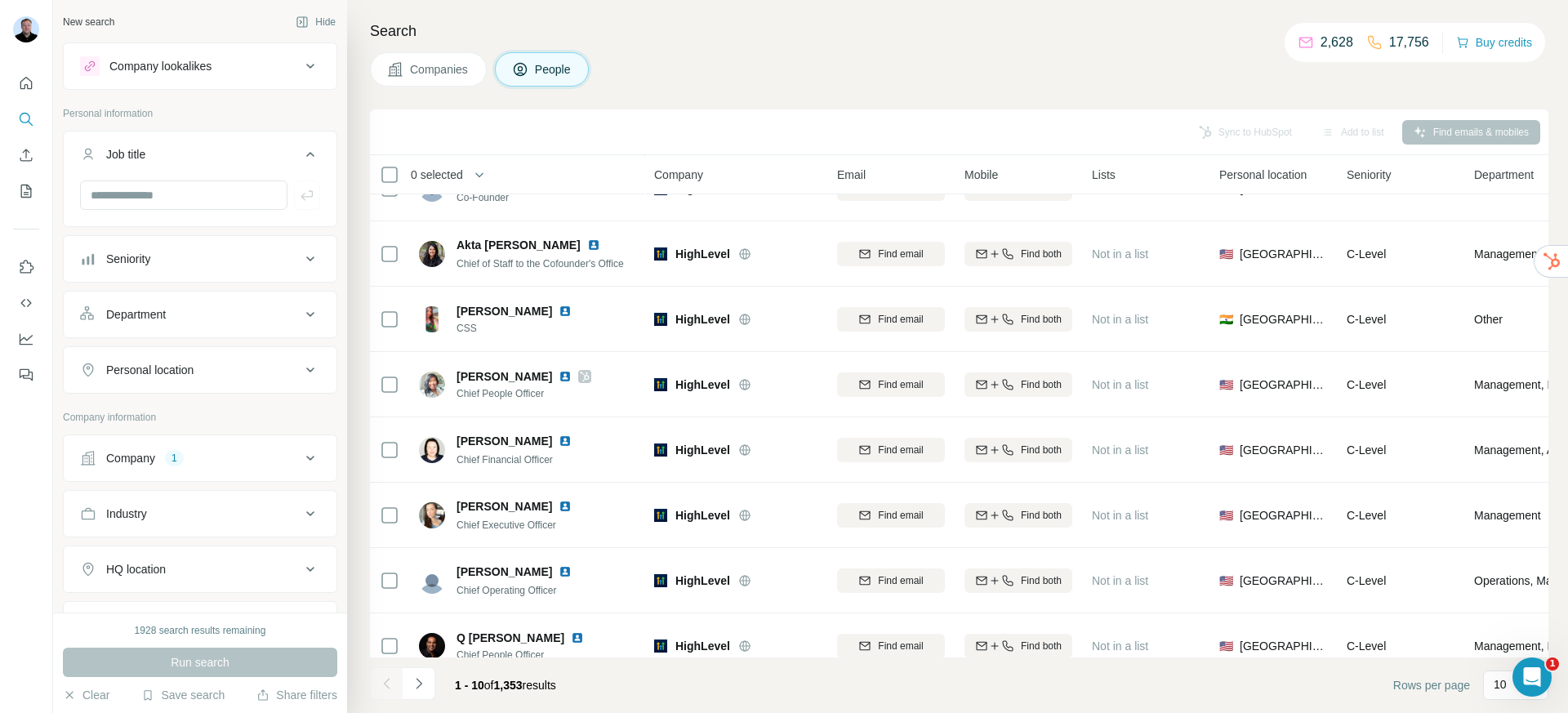
scroll to position [88, 0]
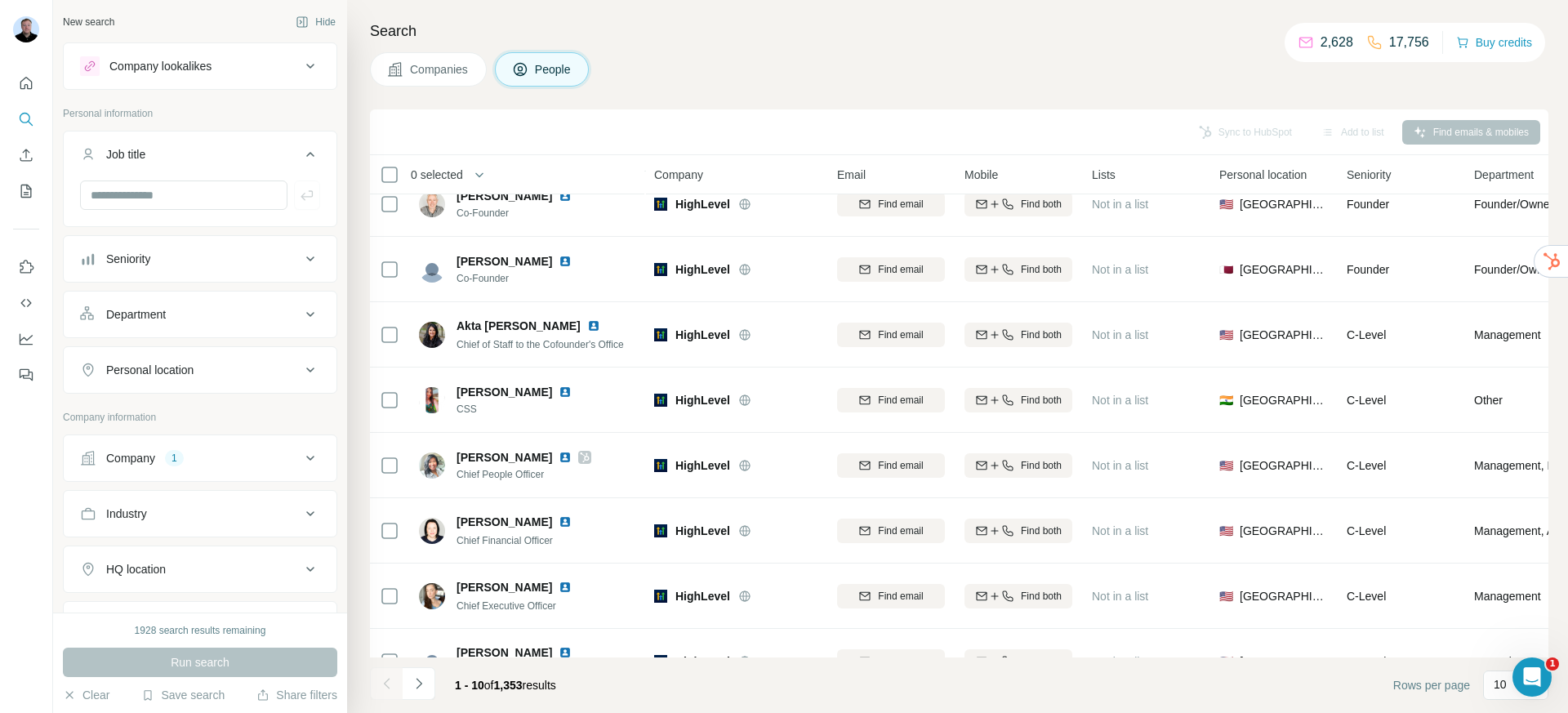
click at [161, 317] on div "Department" at bounding box center [135, 314] width 59 height 16
click at [191, 362] on input at bounding box center [192, 355] width 202 height 18
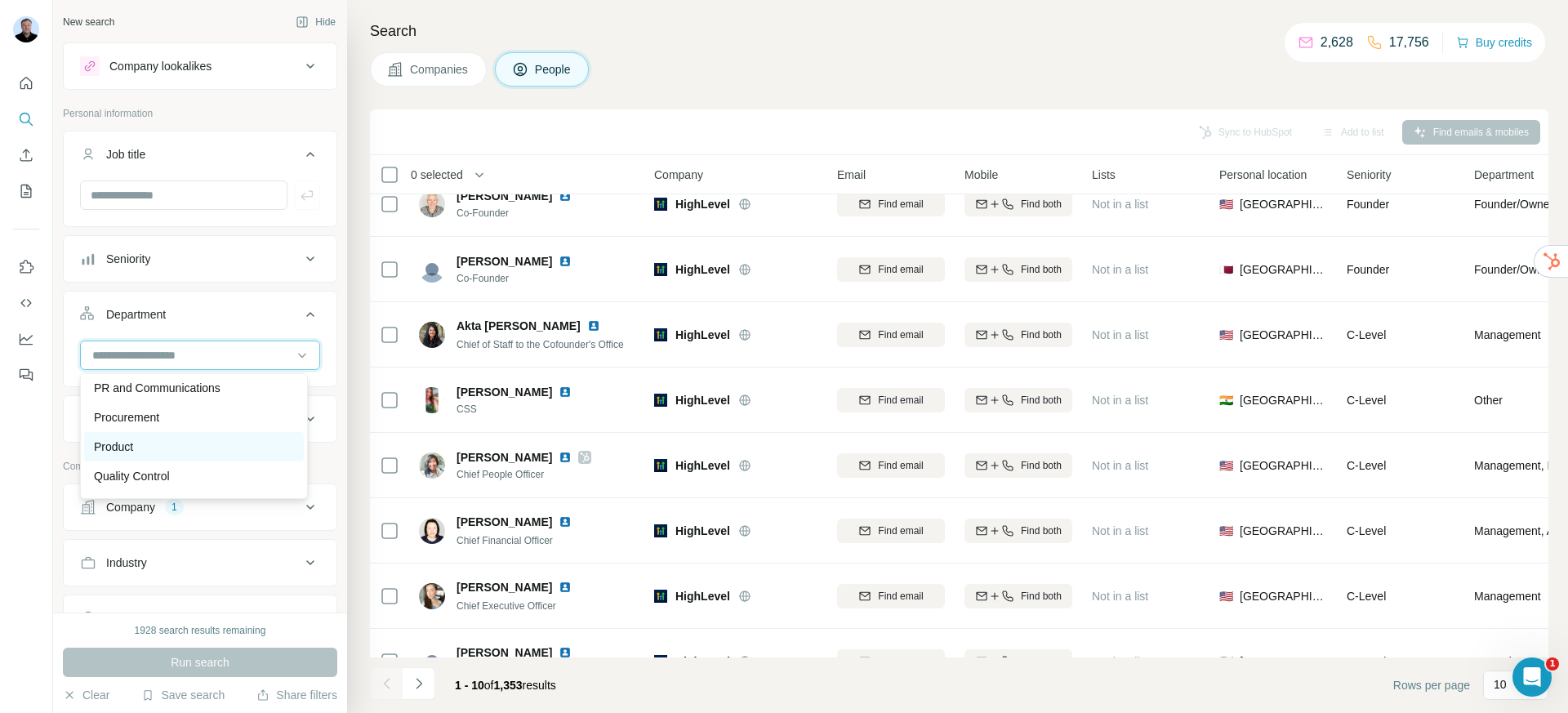
scroll to position [588, 0]
click at [172, 419] on div "Sales" at bounding box center [194, 421] width 200 height 16
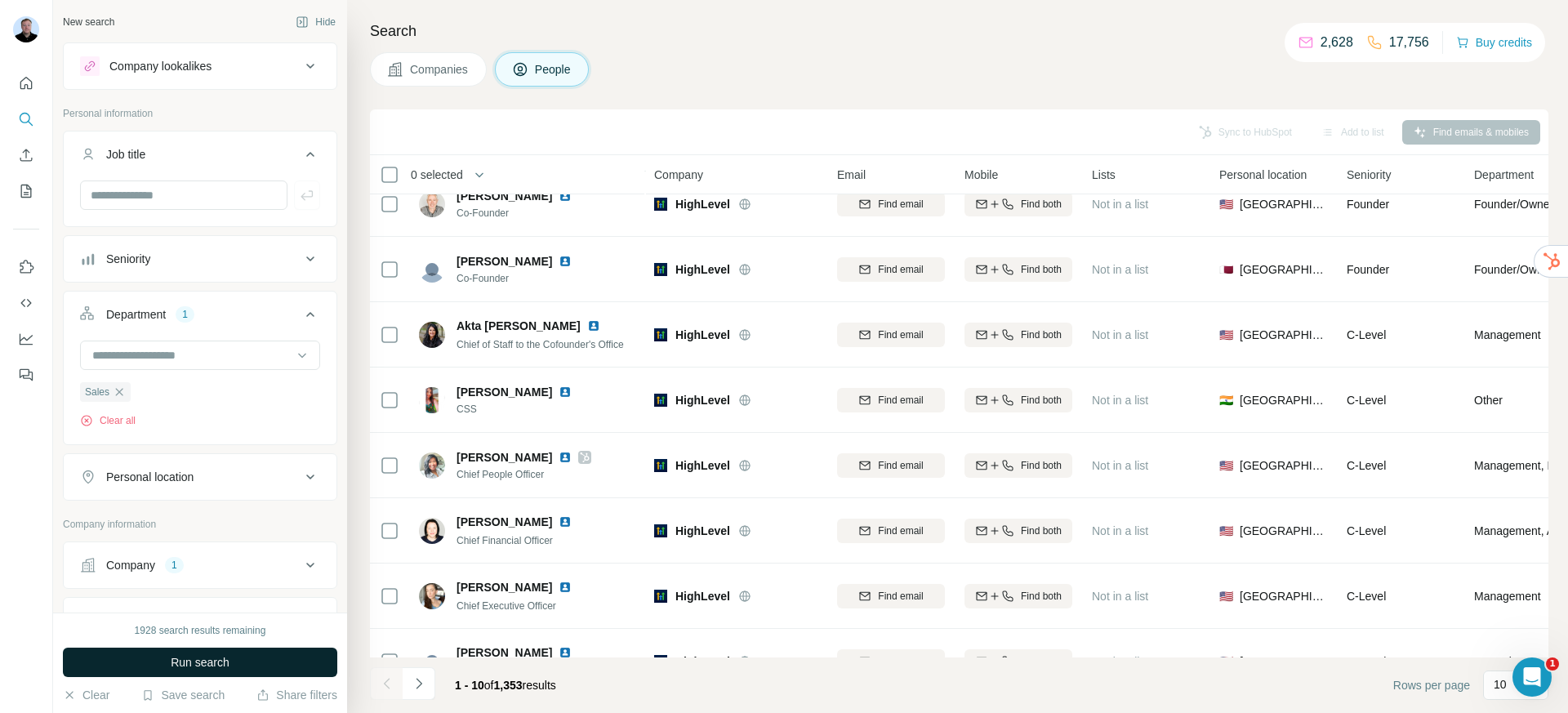
click at [199, 658] on span "Run search" at bounding box center [200, 662] width 59 height 16
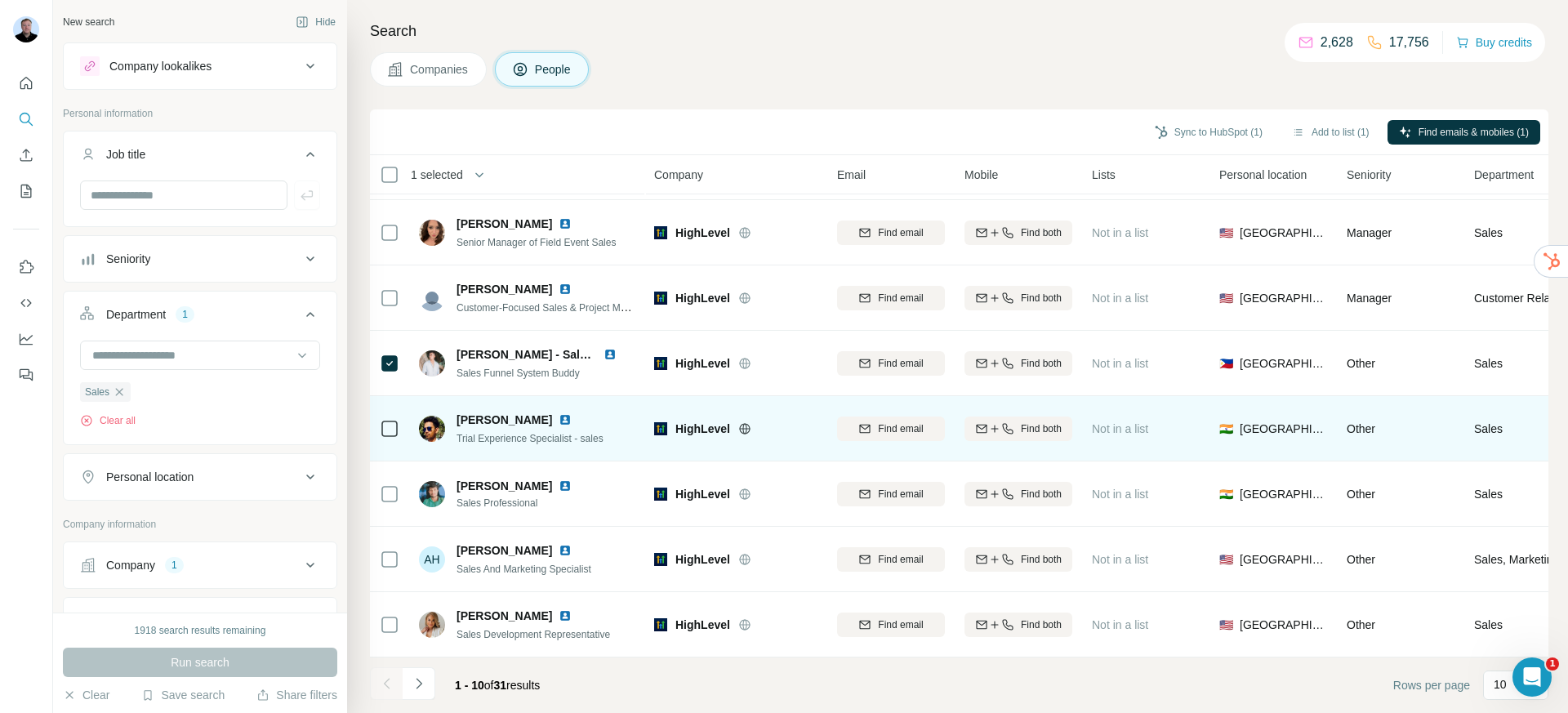
scroll to position [199, 0]
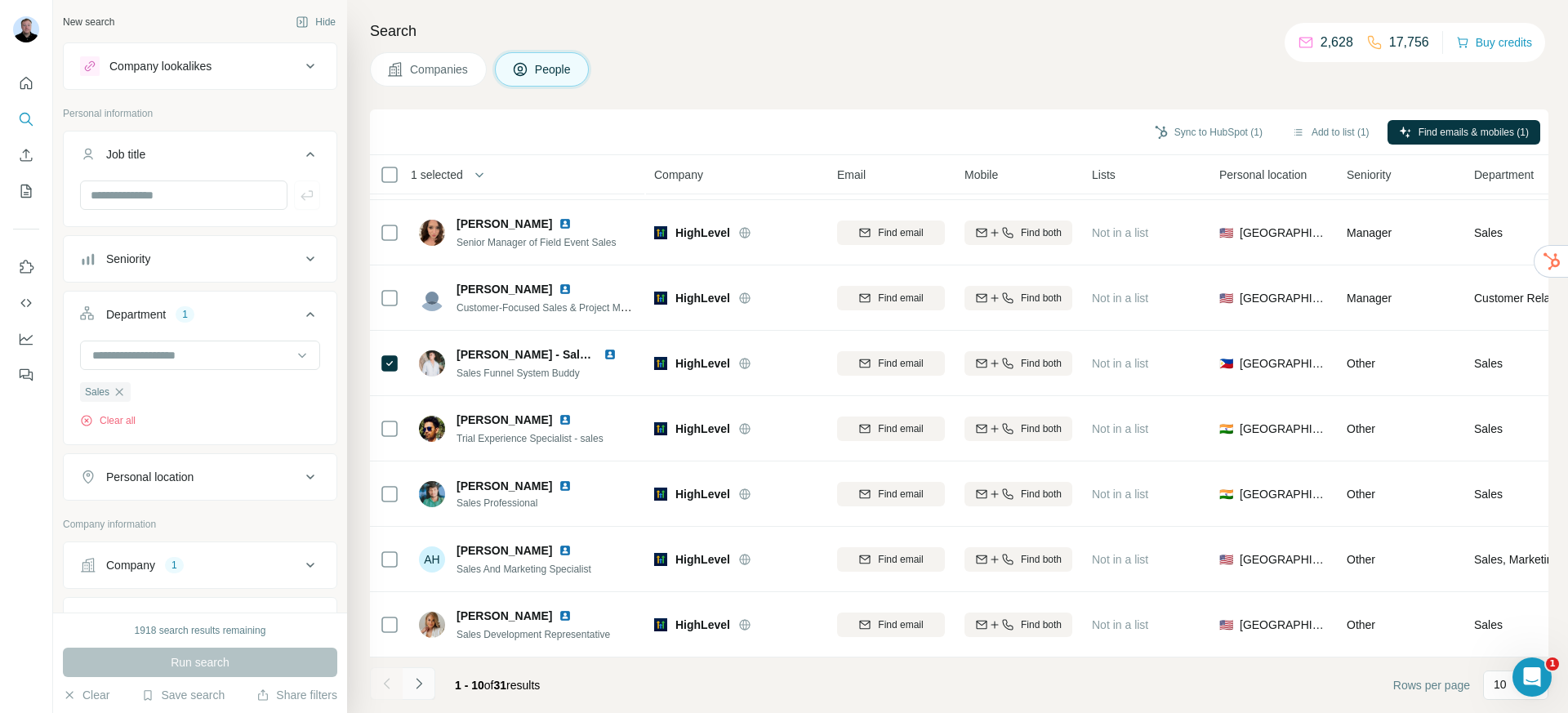
click at [428, 678] on button "Navigate to next page" at bounding box center [419, 684] width 33 height 33
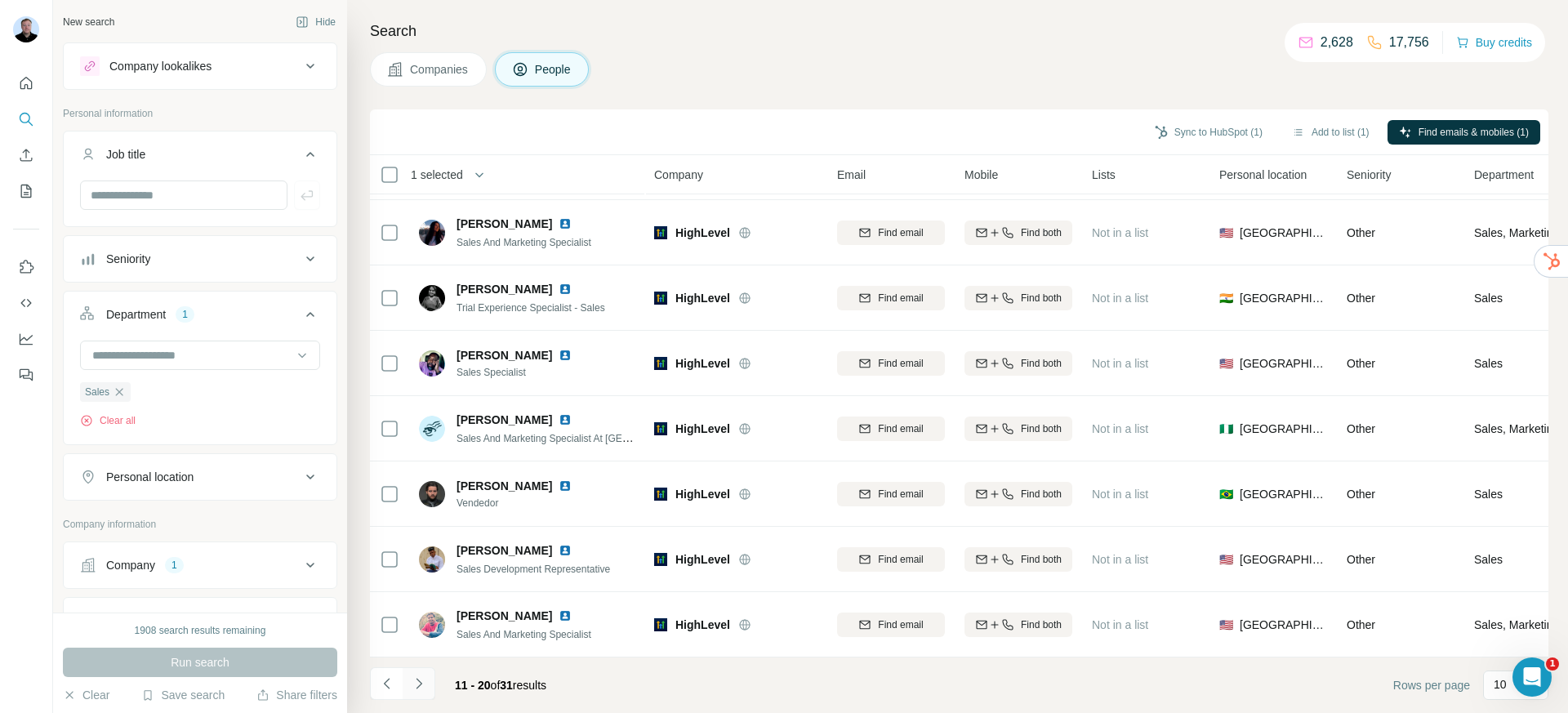
click at [428, 680] on button "Navigate to next page" at bounding box center [419, 684] width 33 height 33
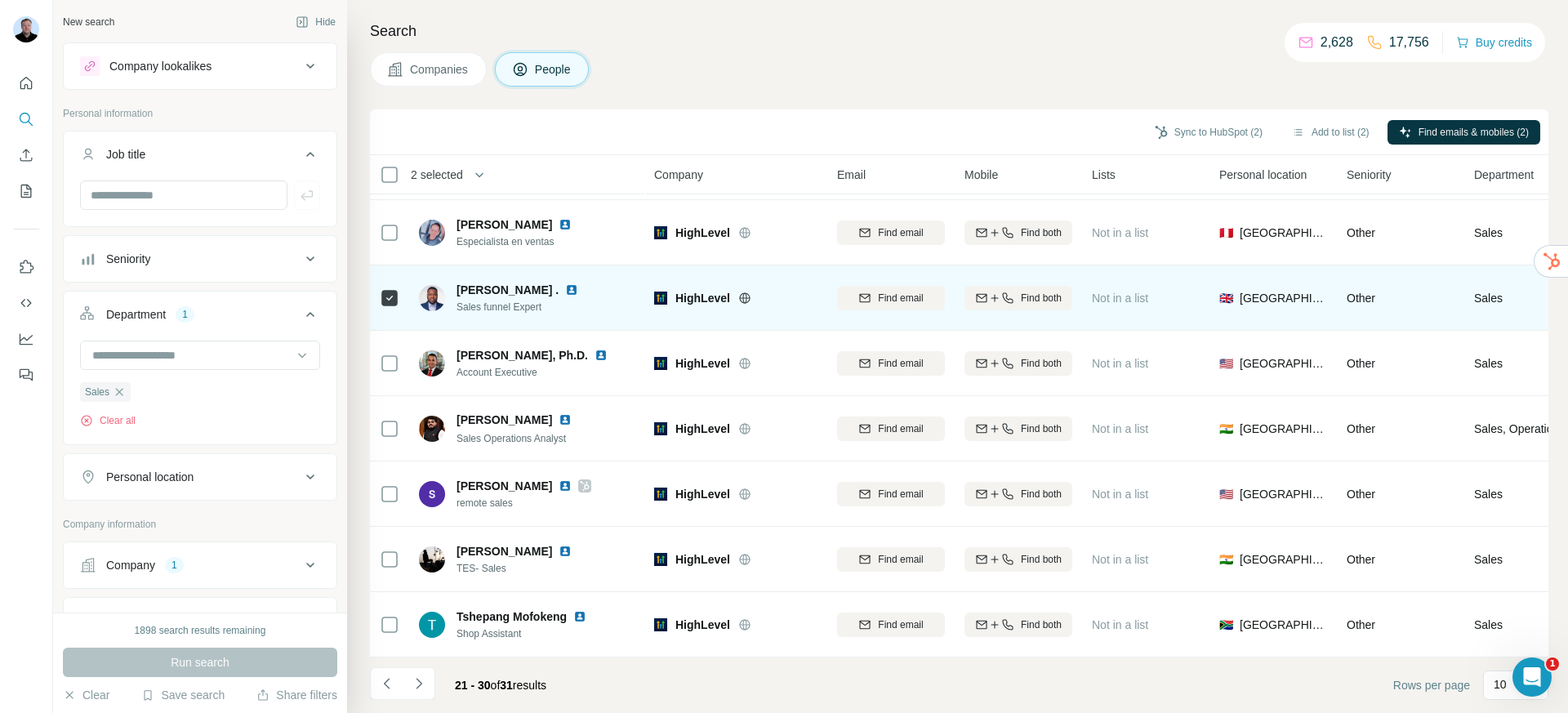
click at [570, 283] on img at bounding box center [572, 290] width 13 height 13
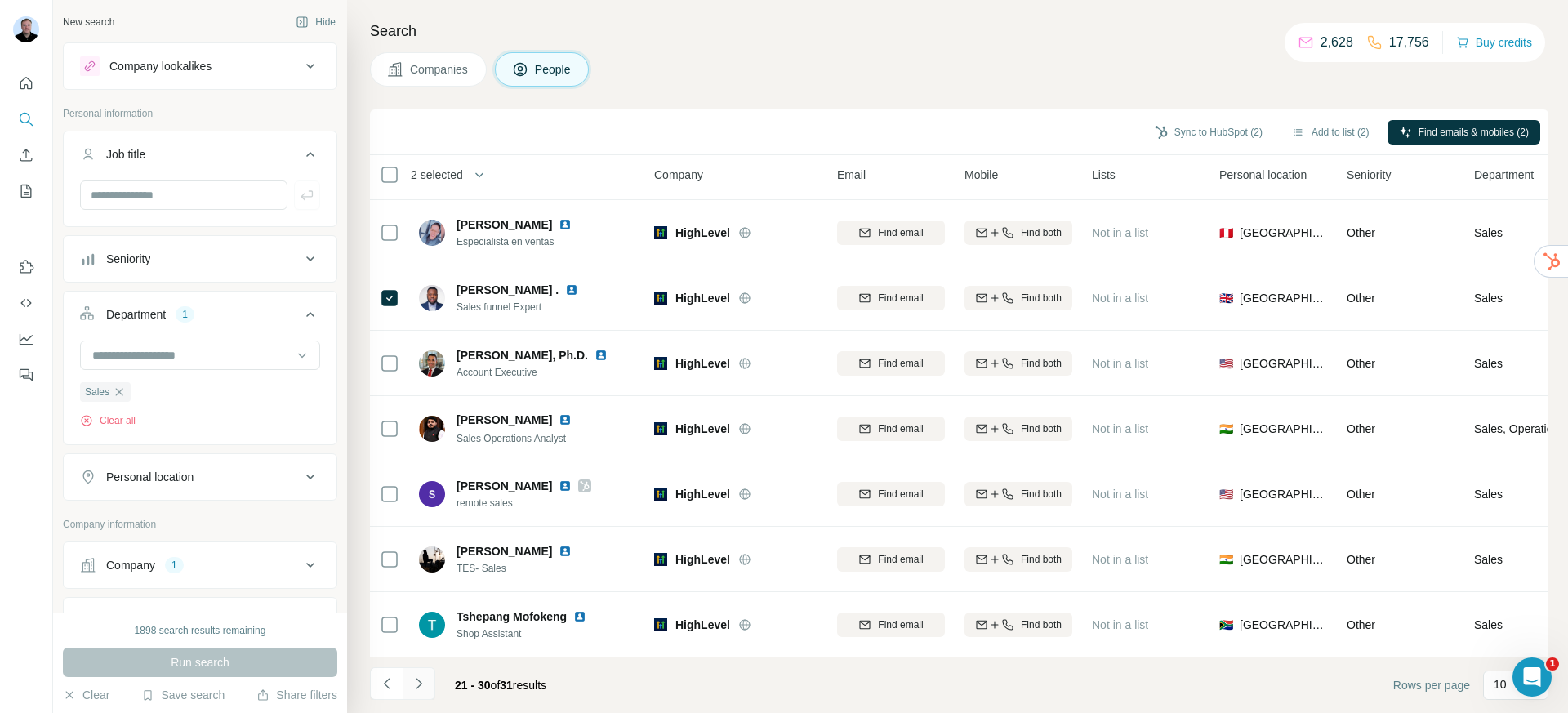
click at [419, 682] on icon "Navigate to next page" at bounding box center [418, 683] width 6 height 10
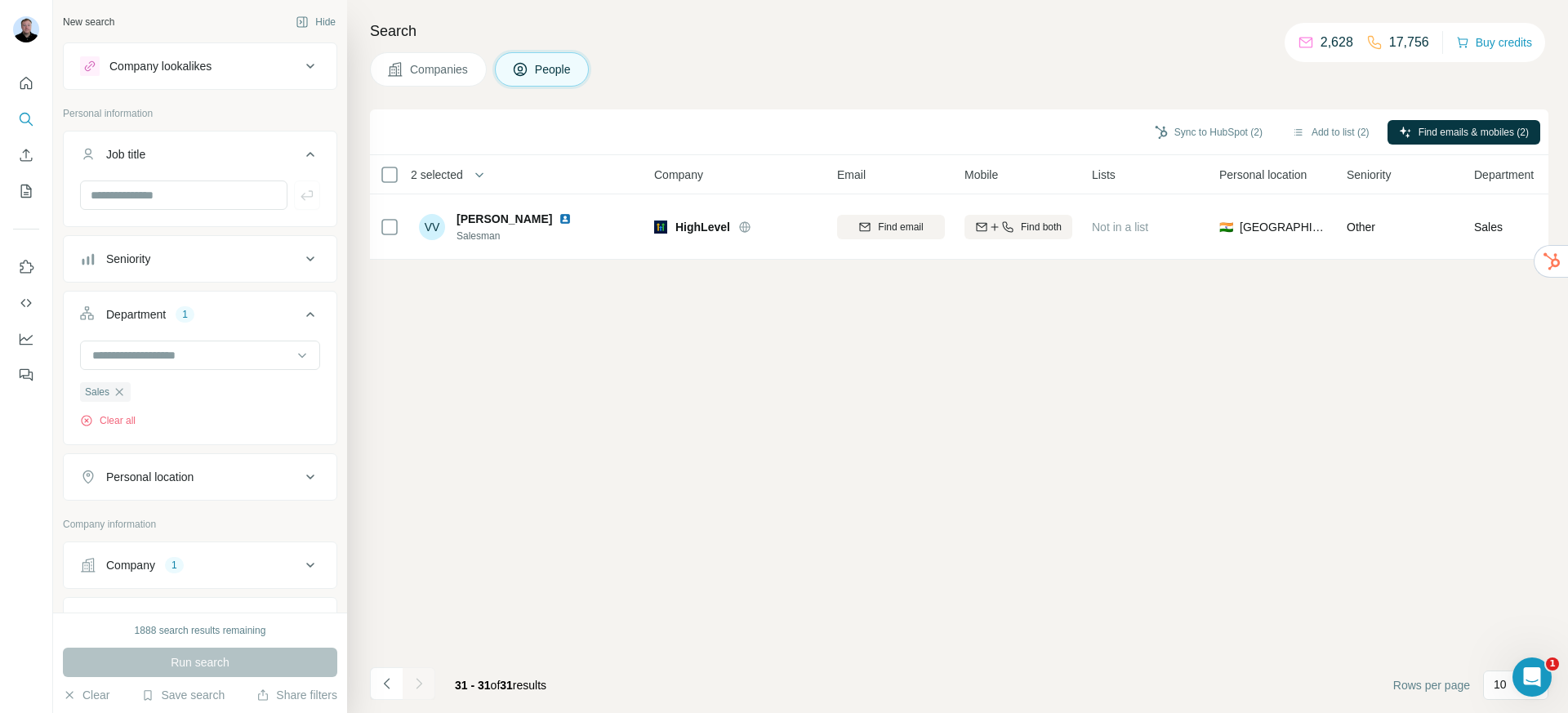
scroll to position [0, 0]
click at [380, 687] on icon "Navigate to previous page" at bounding box center [386, 684] width 16 height 16
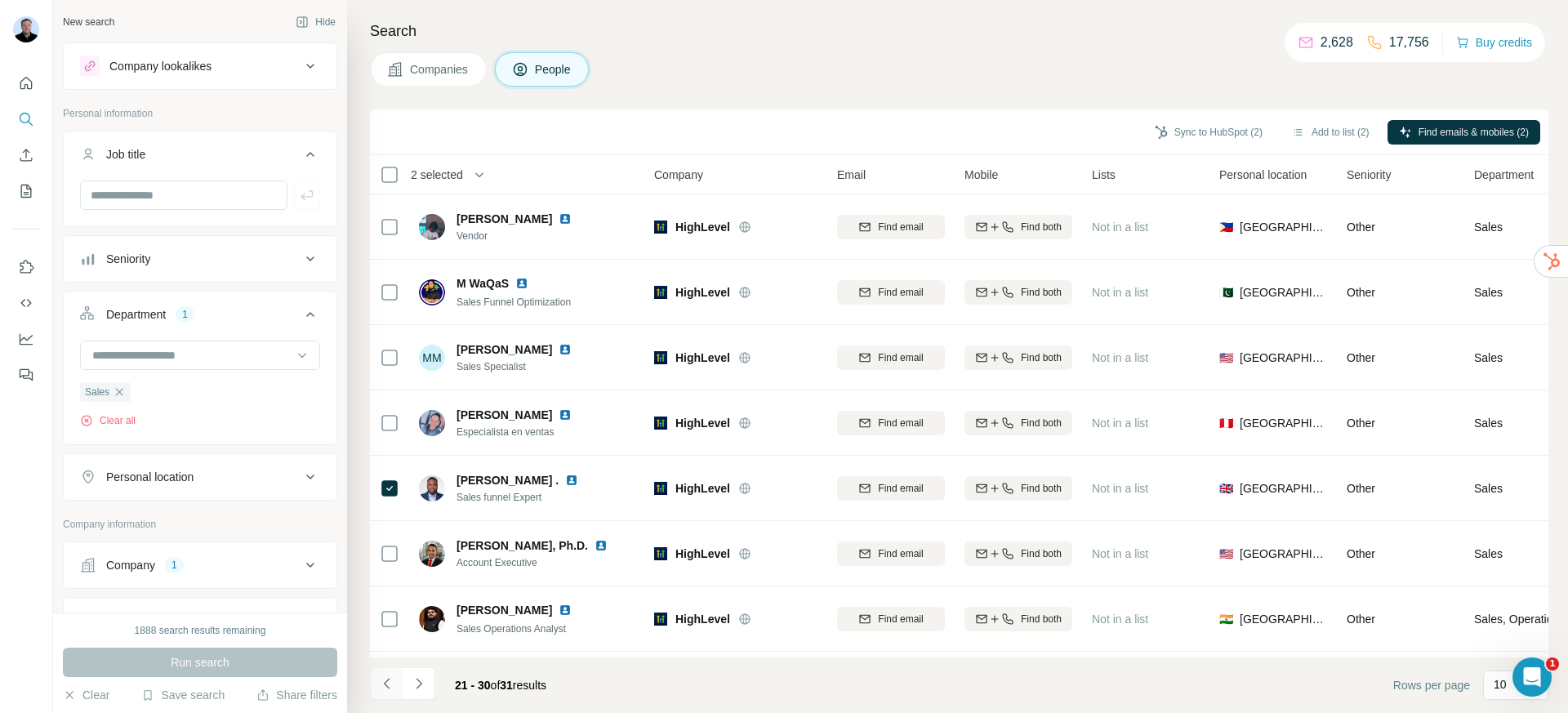
click at [379, 687] on icon "Navigate to previous page" at bounding box center [386, 684] width 16 height 16
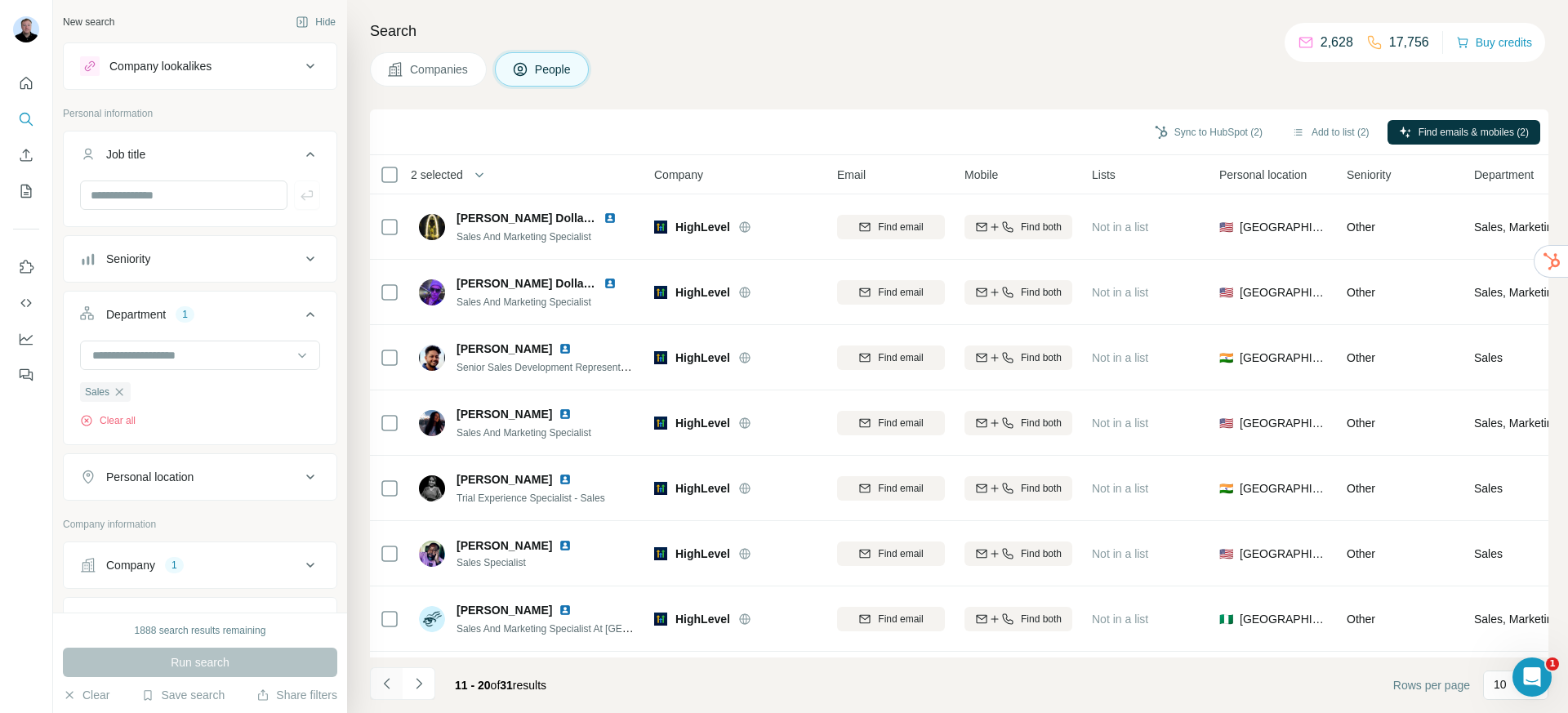
click at [383, 690] on icon "Navigate to previous page" at bounding box center [386, 684] width 16 height 16
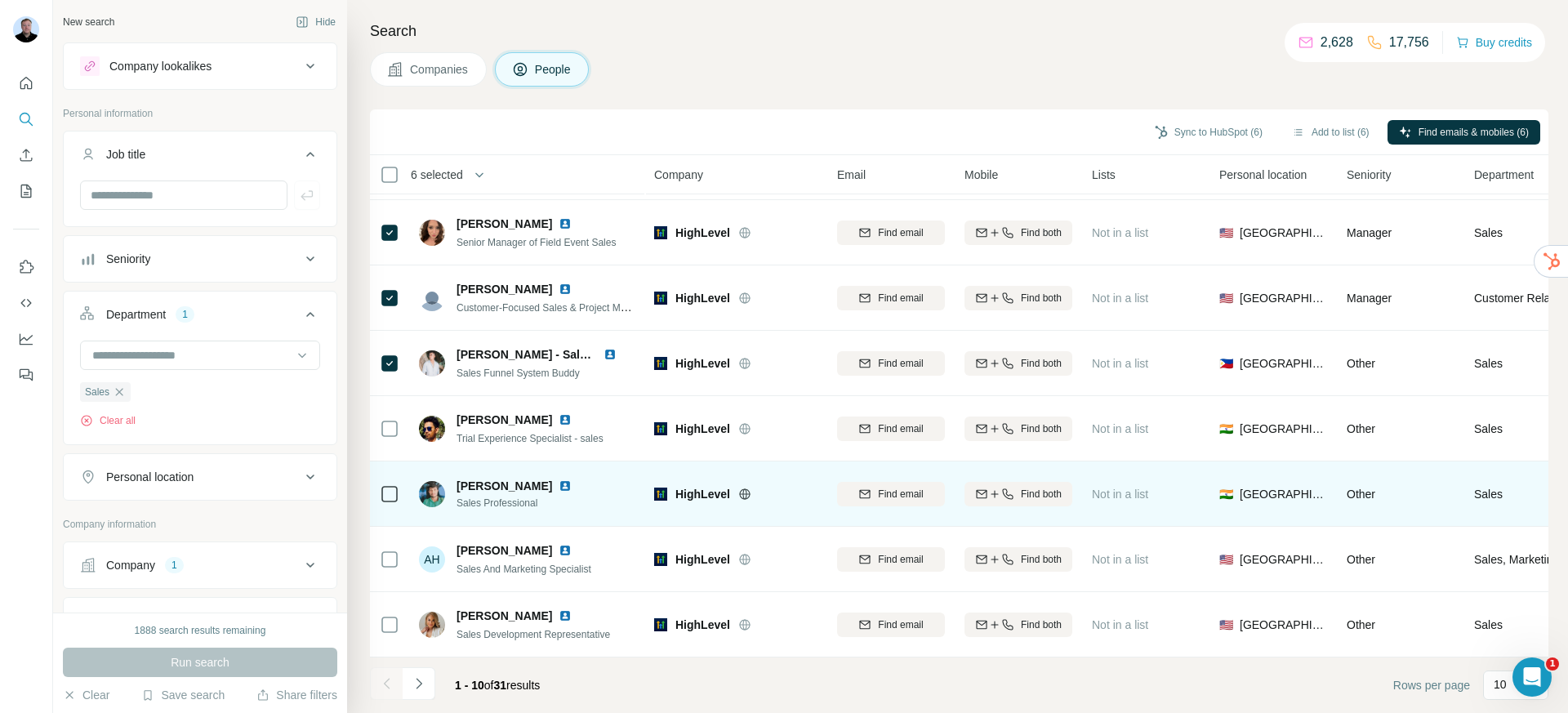
scroll to position [199, 0]
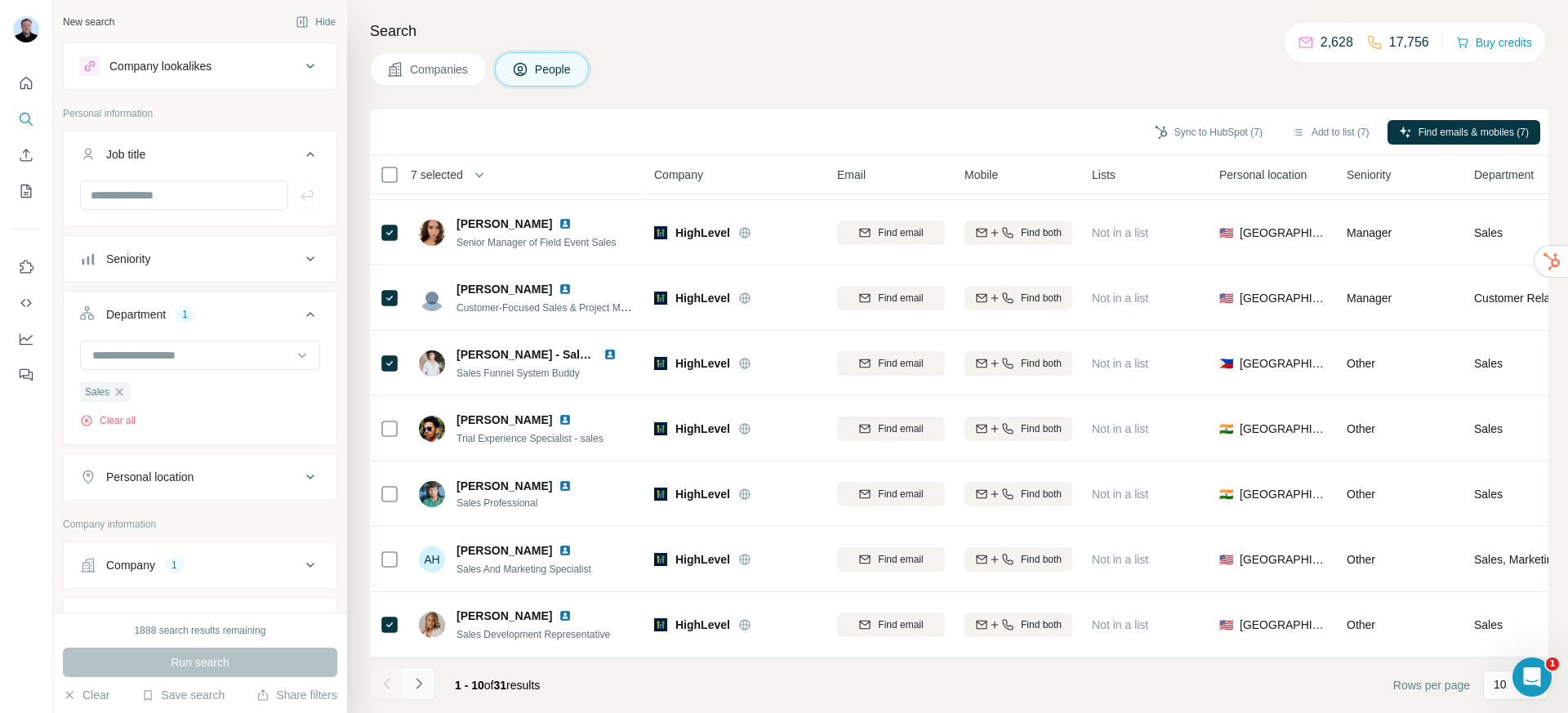
click at [424, 685] on icon "Navigate to next page" at bounding box center [418, 684] width 16 height 16
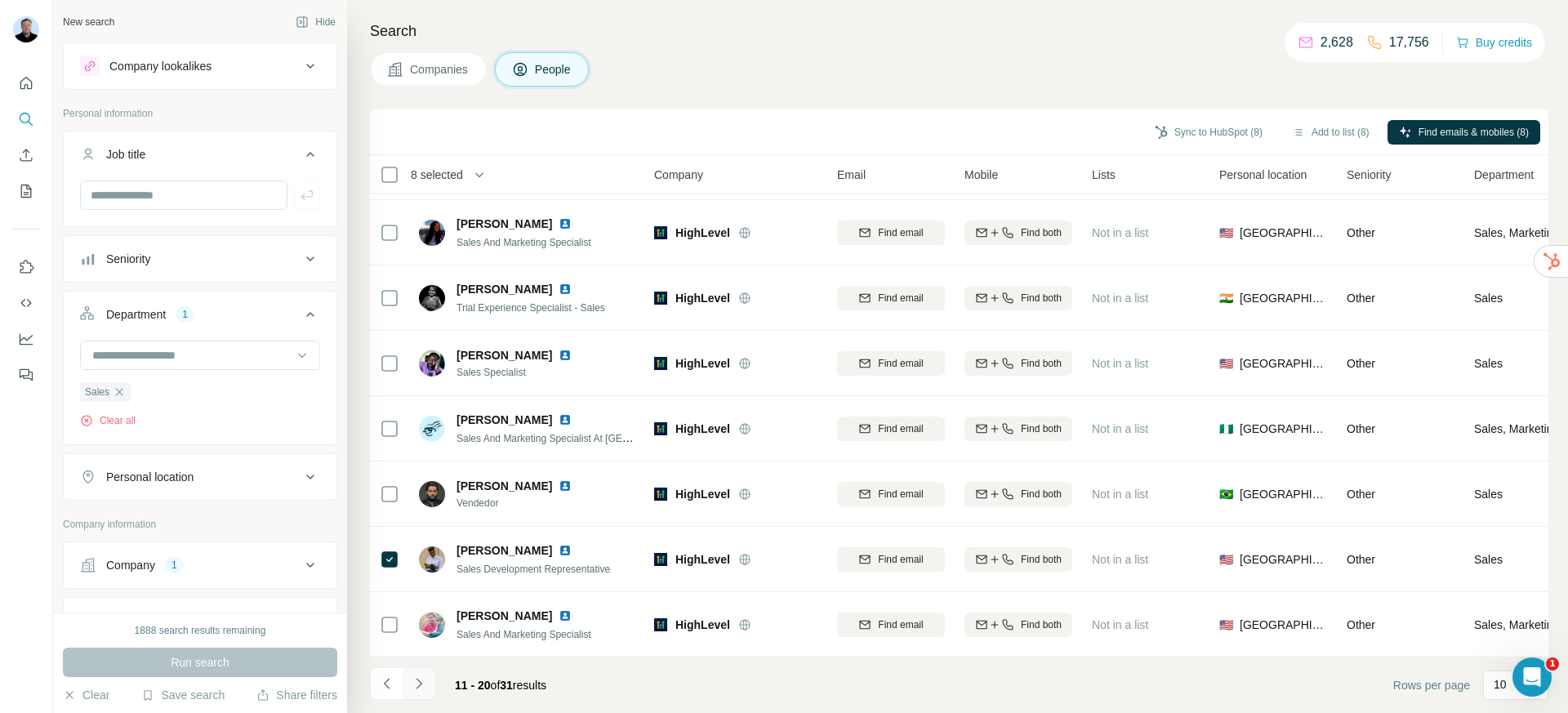
click at [424, 677] on icon "Navigate to next page" at bounding box center [418, 684] width 16 height 16
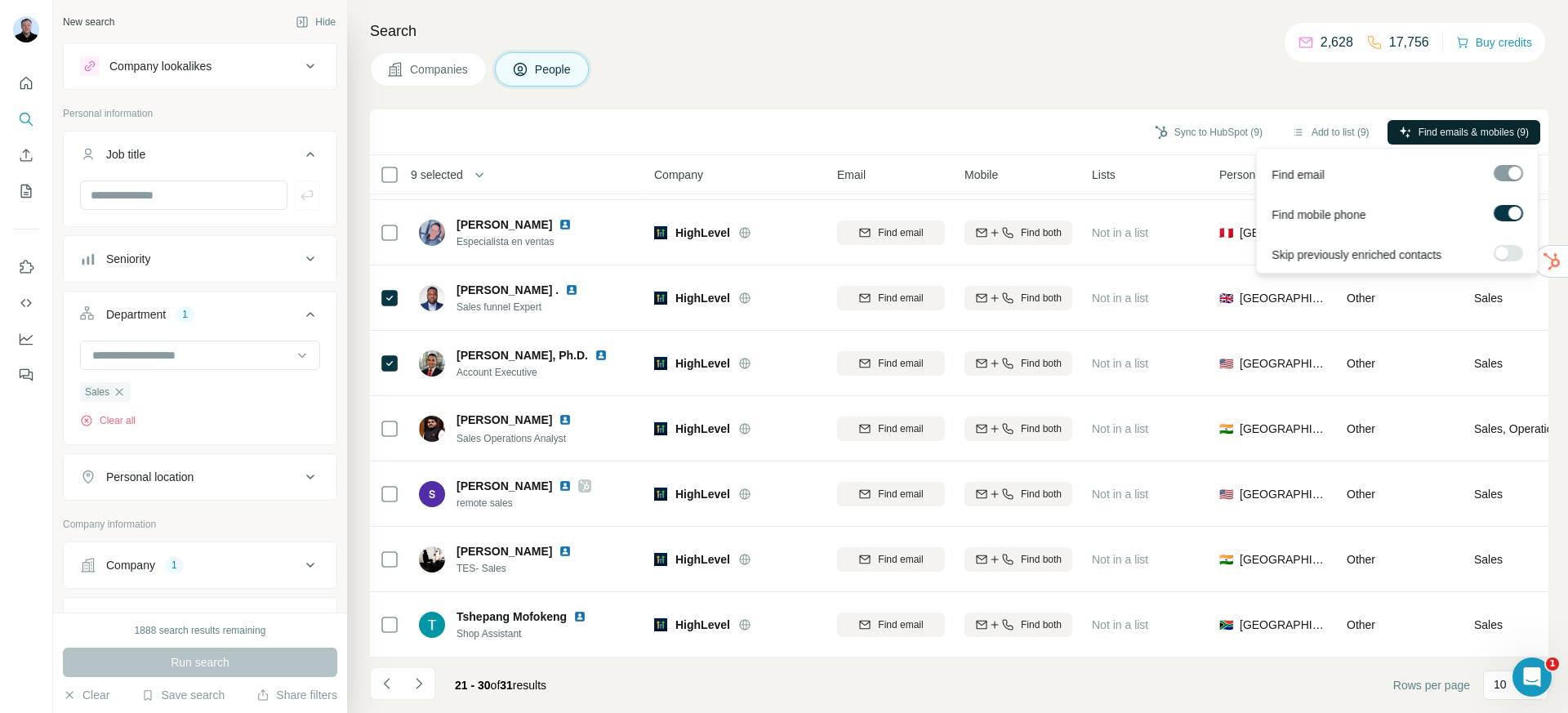
click at [1410, 130] on button "Find emails & mobiles (9)" at bounding box center [1464, 132] width 153 height 25
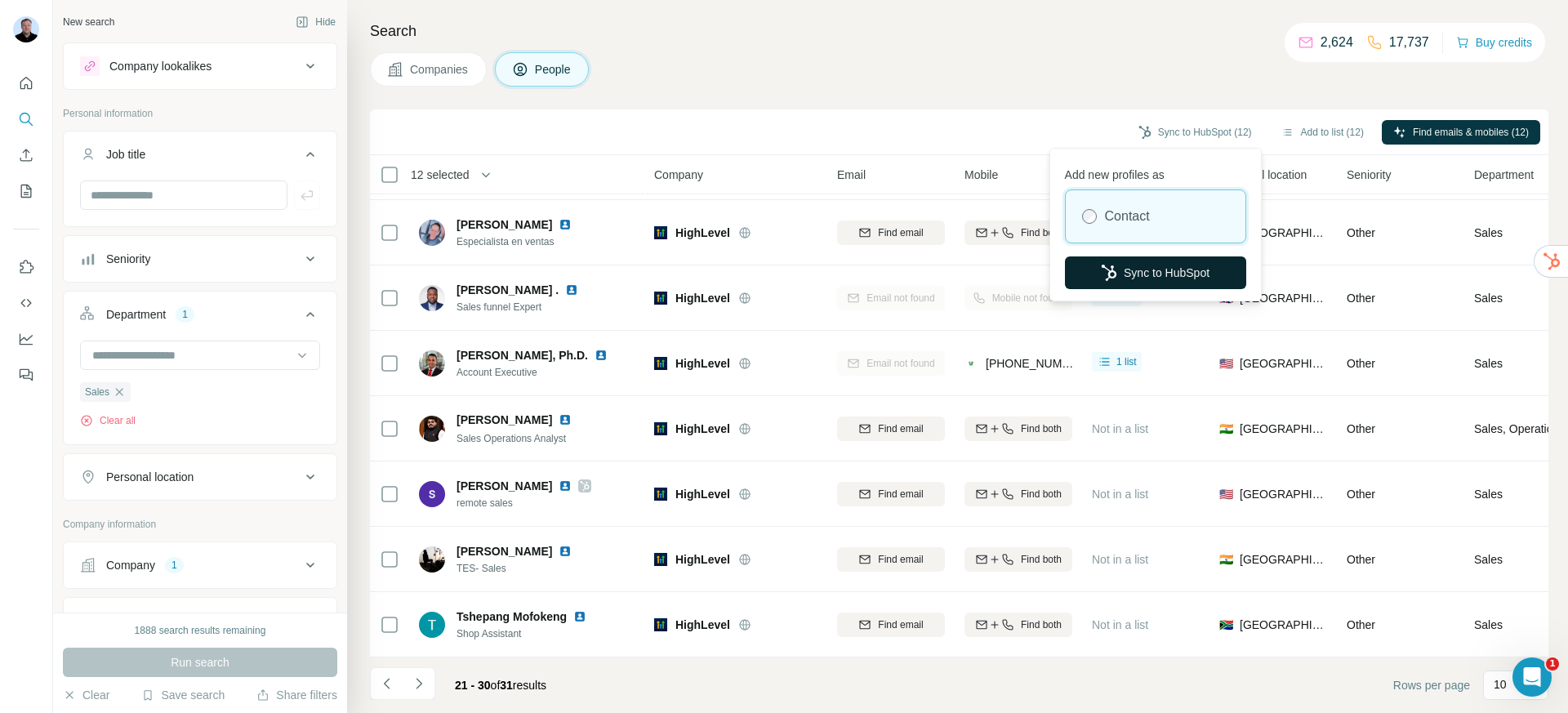
click at [1165, 274] on button "Sync to HubSpot" at bounding box center [1155, 273] width 181 height 33
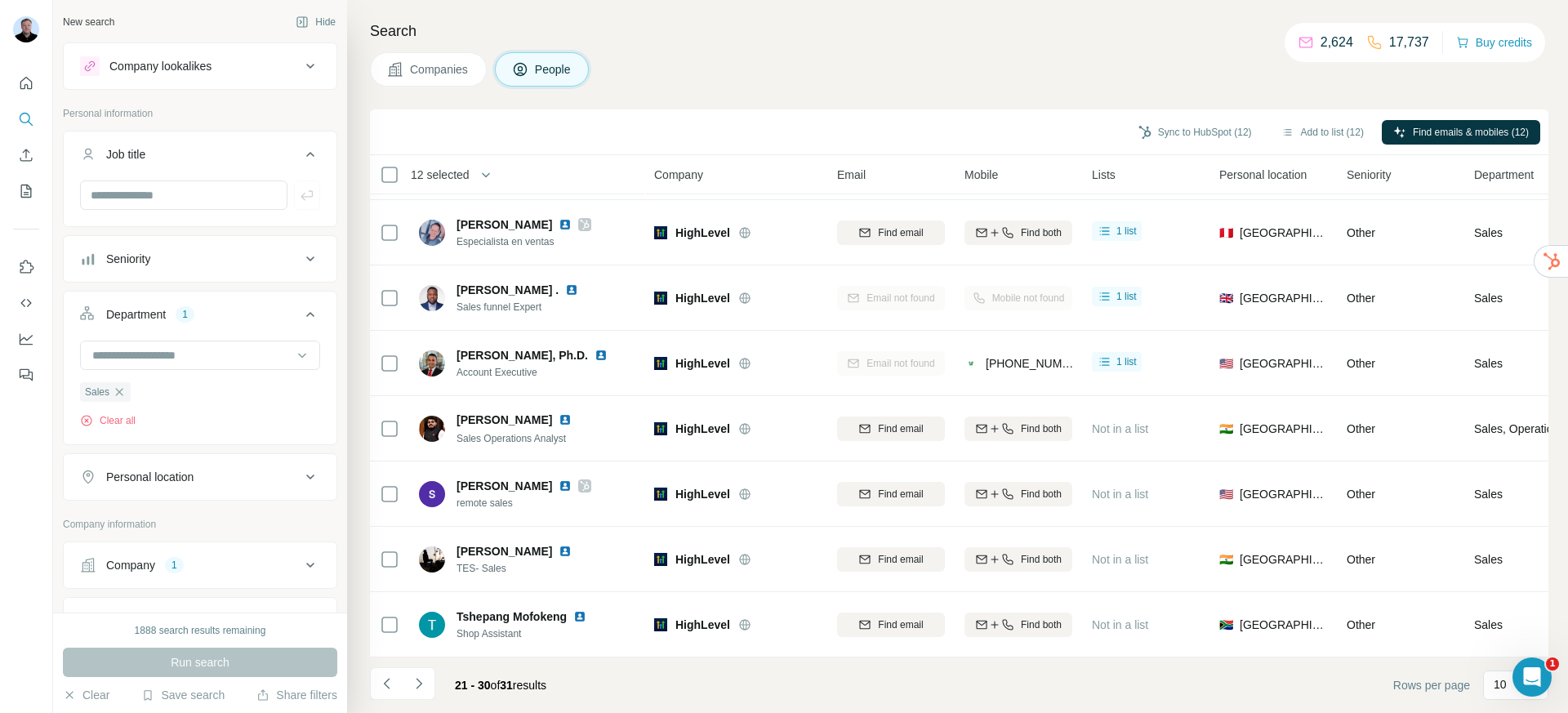
click at [925, 58] on div "Companies People" at bounding box center [959, 69] width 1179 height 34
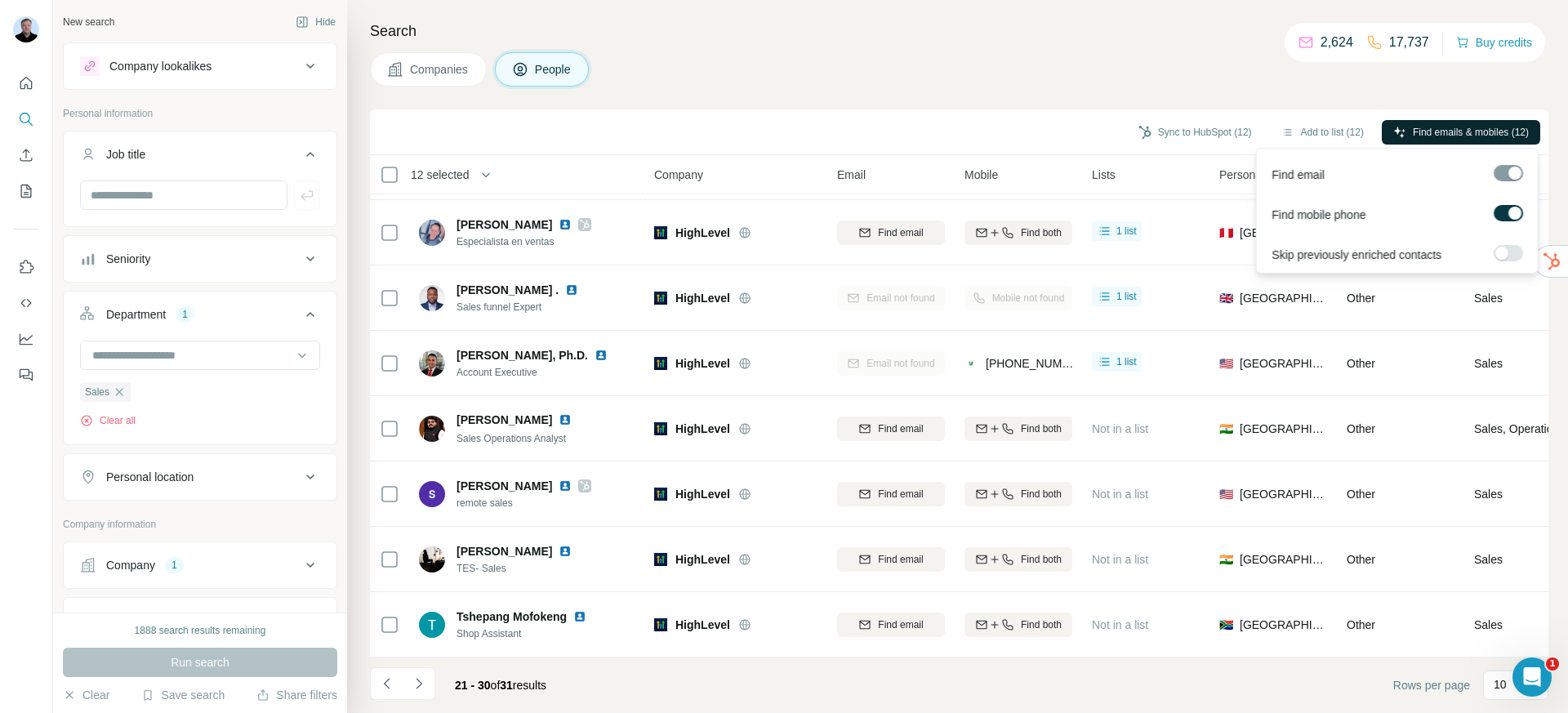
click at [1420, 137] on span "Find emails & mobiles (12)" at bounding box center [1471, 132] width 116 height 15
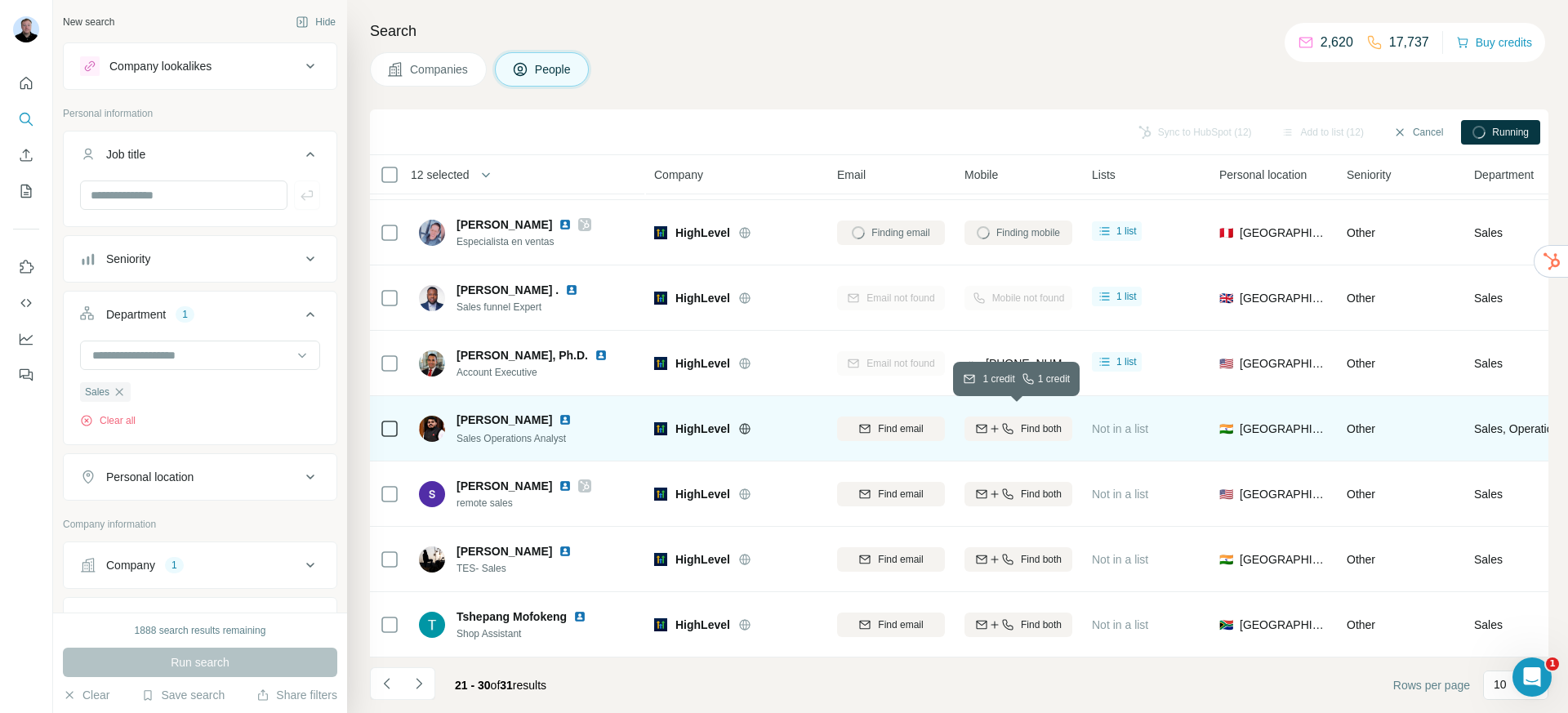
click at [975, 428] on button "Find both" at bounding box center [1019, 429] width 108 height 25
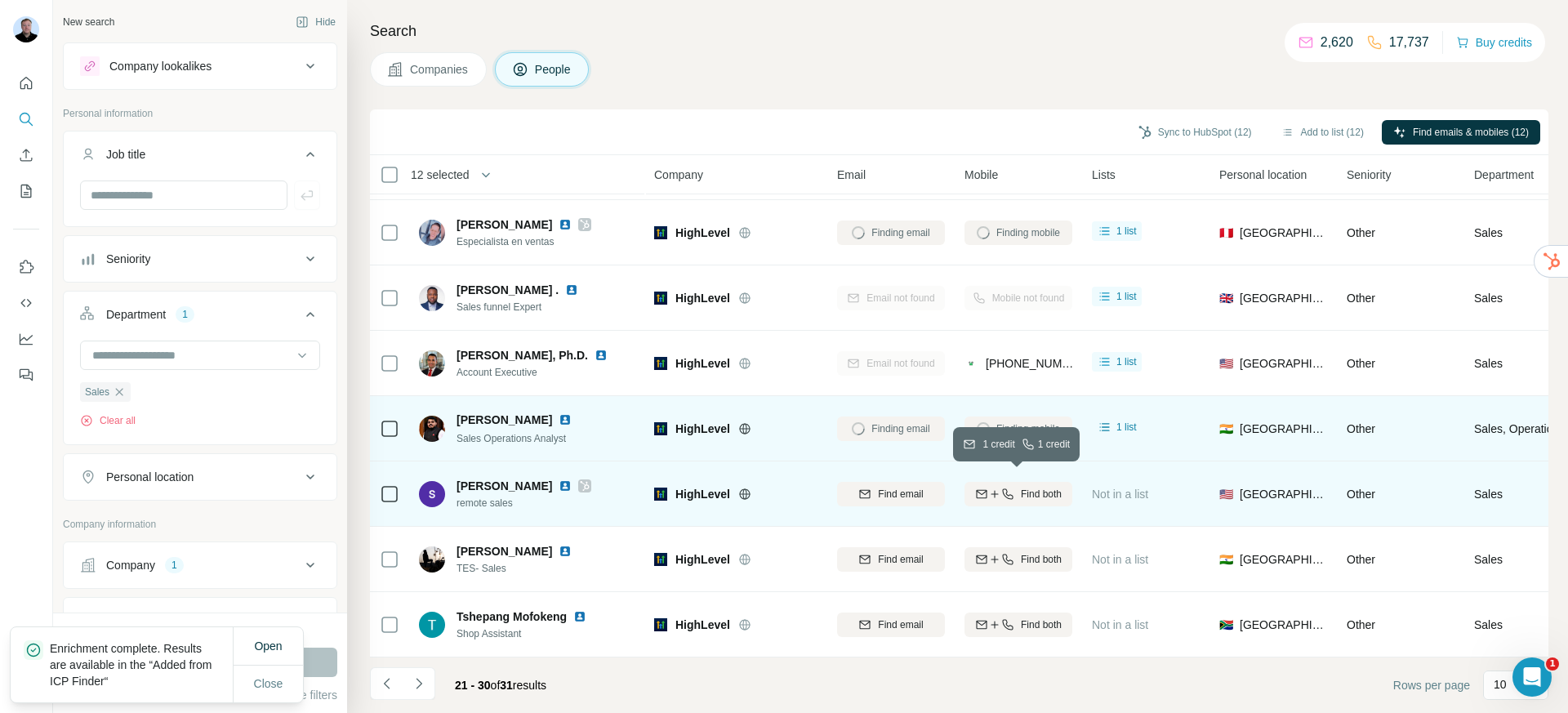
click at [1018, 488] on div "Find both" at bounding box center [1019, 495] width 108 height 15
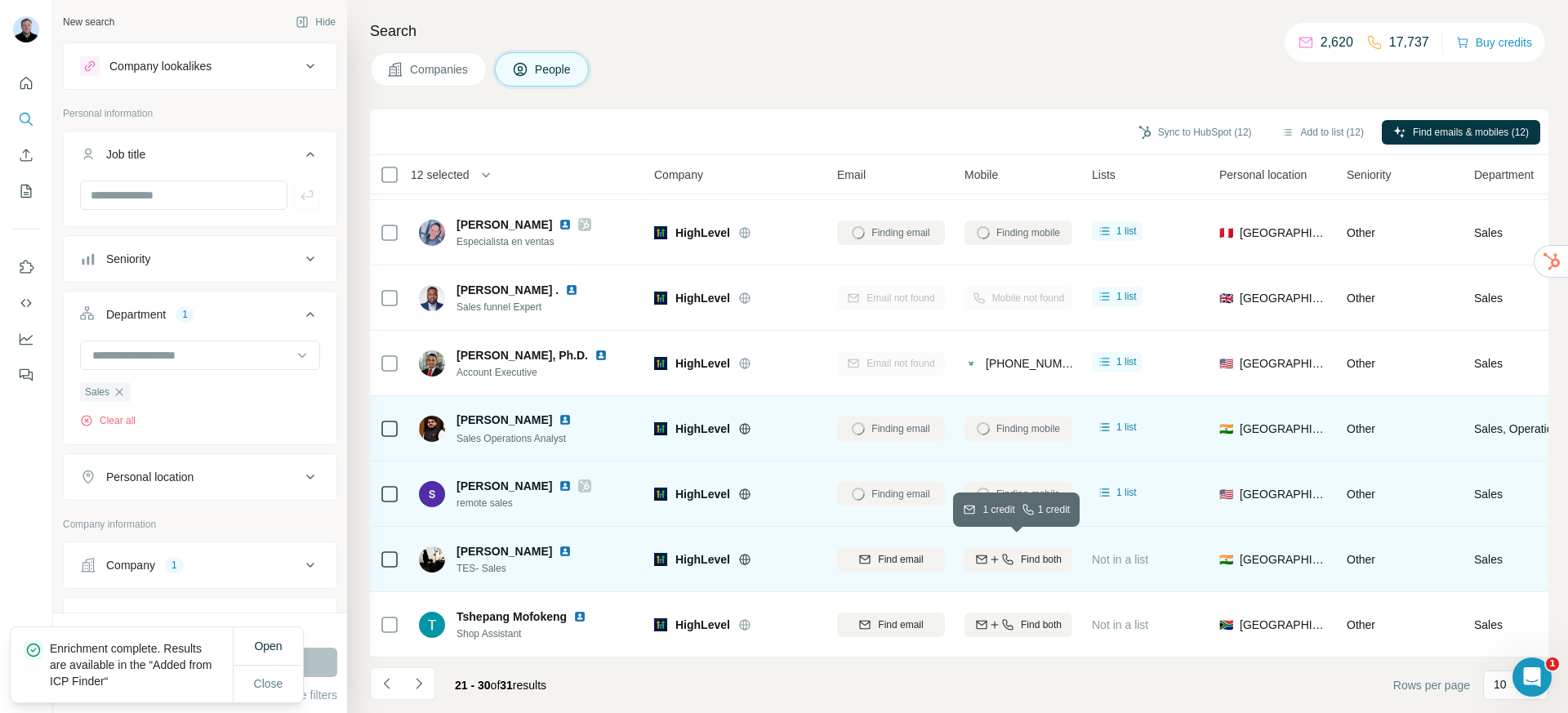
click at [1040, 552] on span "Find both" at bounding box center [1041, 560] width 41 height 15
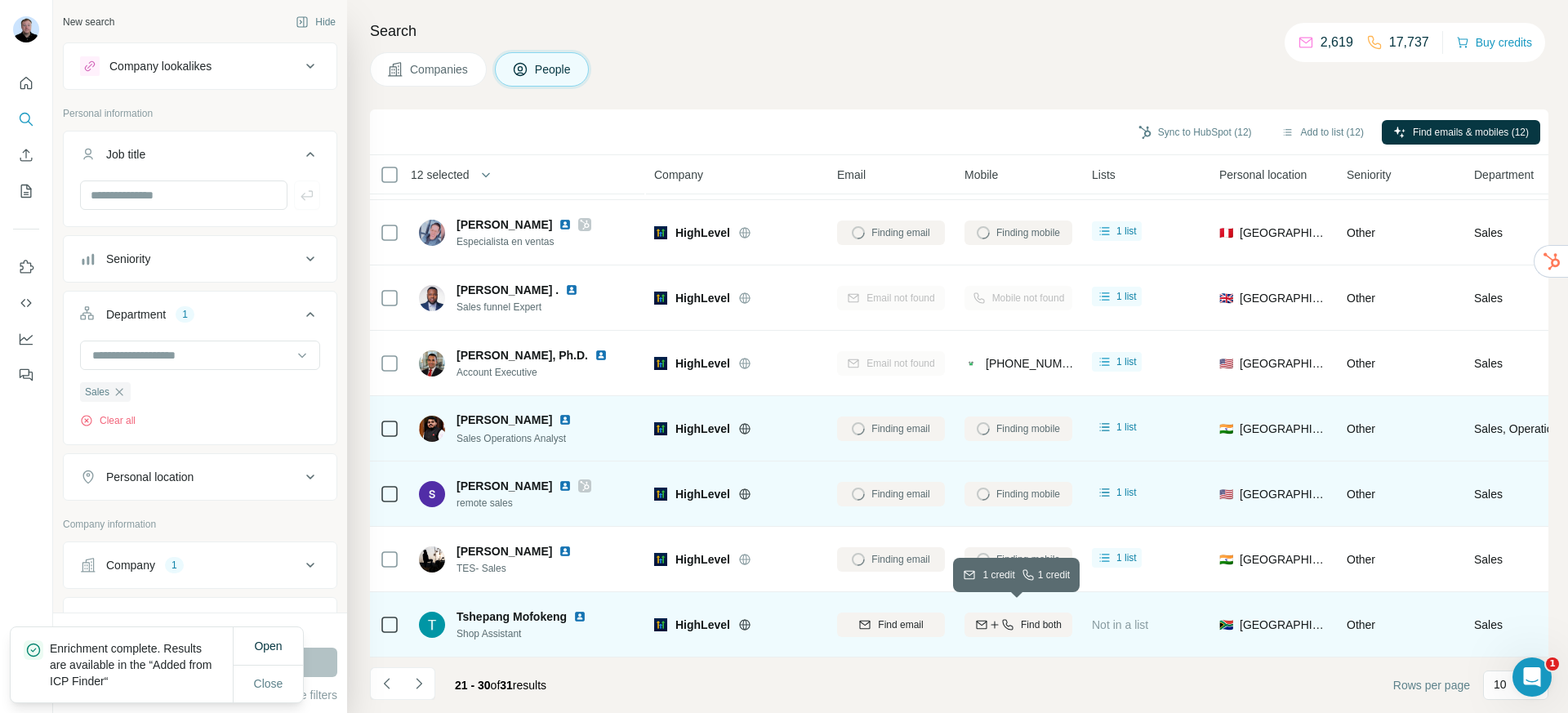
click at [1027, 618] on span "Find both" at bounding box center [1041, 625] width 41 height 15
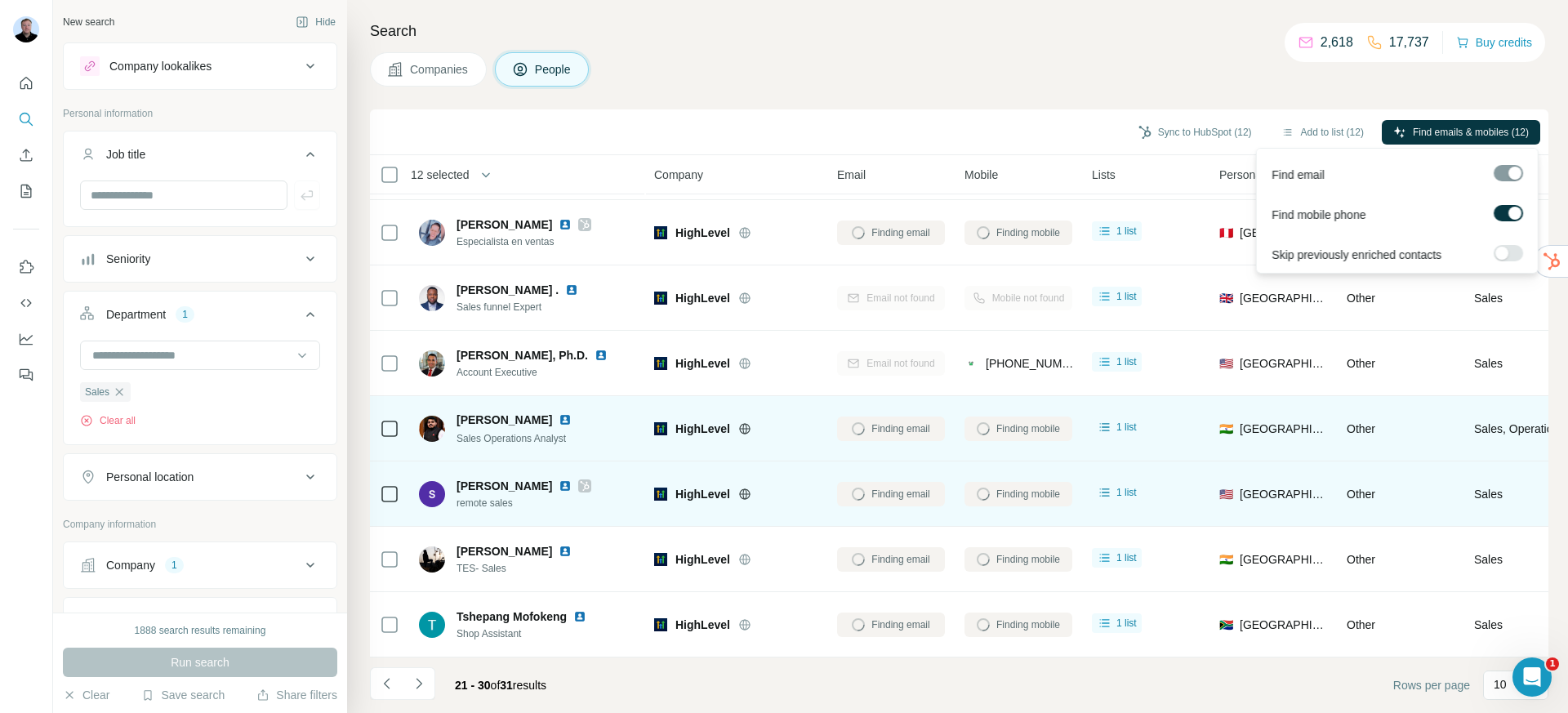
click at [1505, 256] on div at bounding box center [1502, 253] width 13 height 13
click at [1504, 256] on label at bounding box center [1509, 253] width 29 height 16
click at [1469, 143] on button "Find emails & mobiles (12)" at bounding box center [1461, 132] width 159 height 25
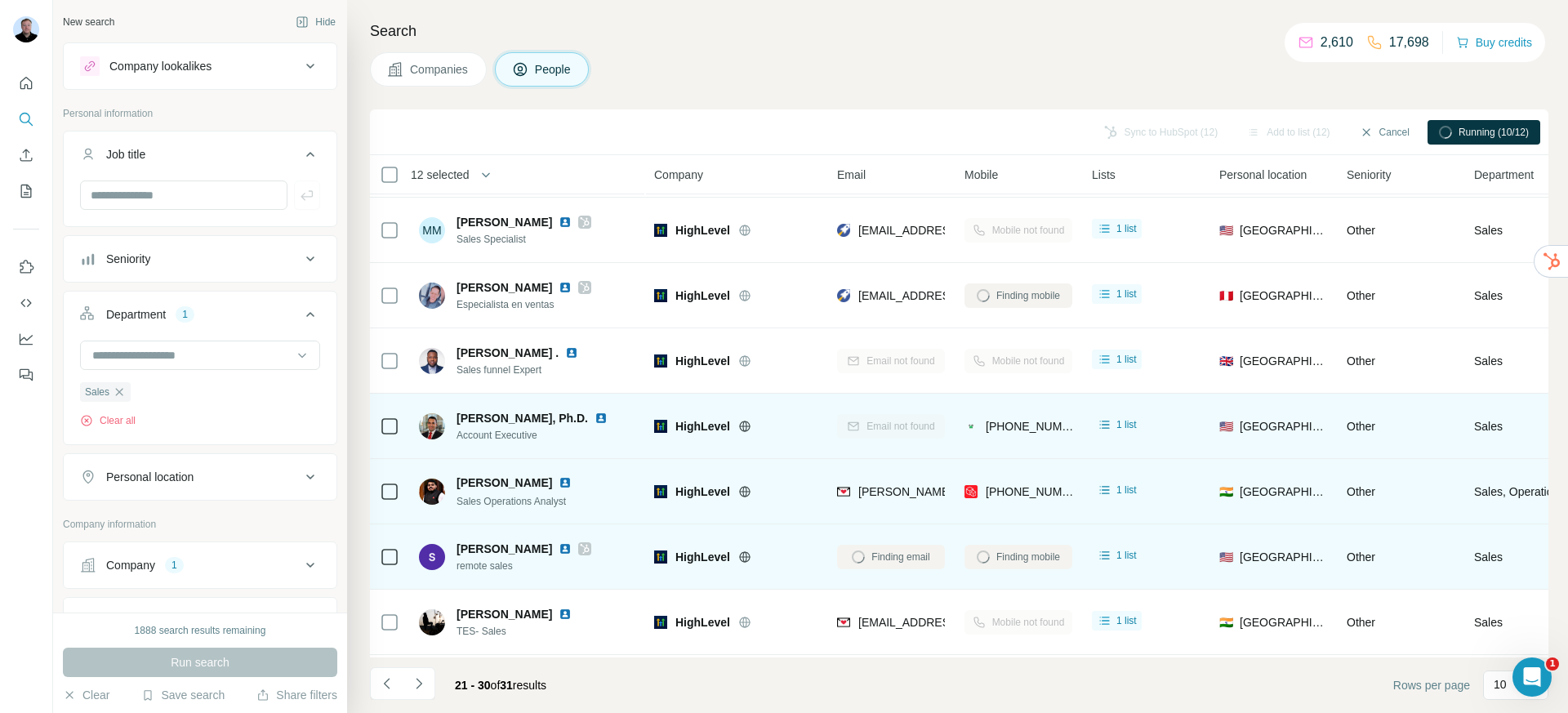
scroll to position [0, 0]
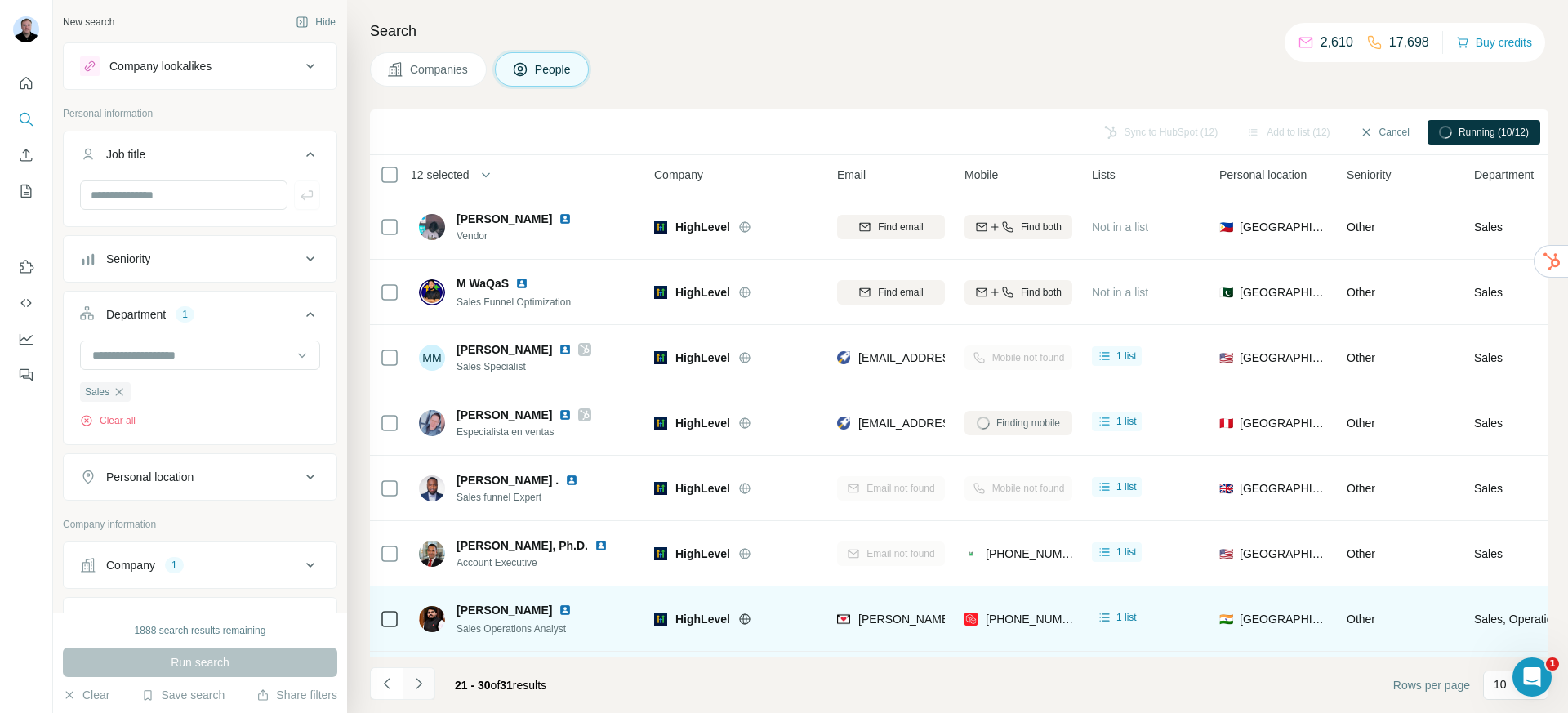
click at [416, 687] on icon "Navigate to next page" at bounding box center [418, 684] width 16 height 16
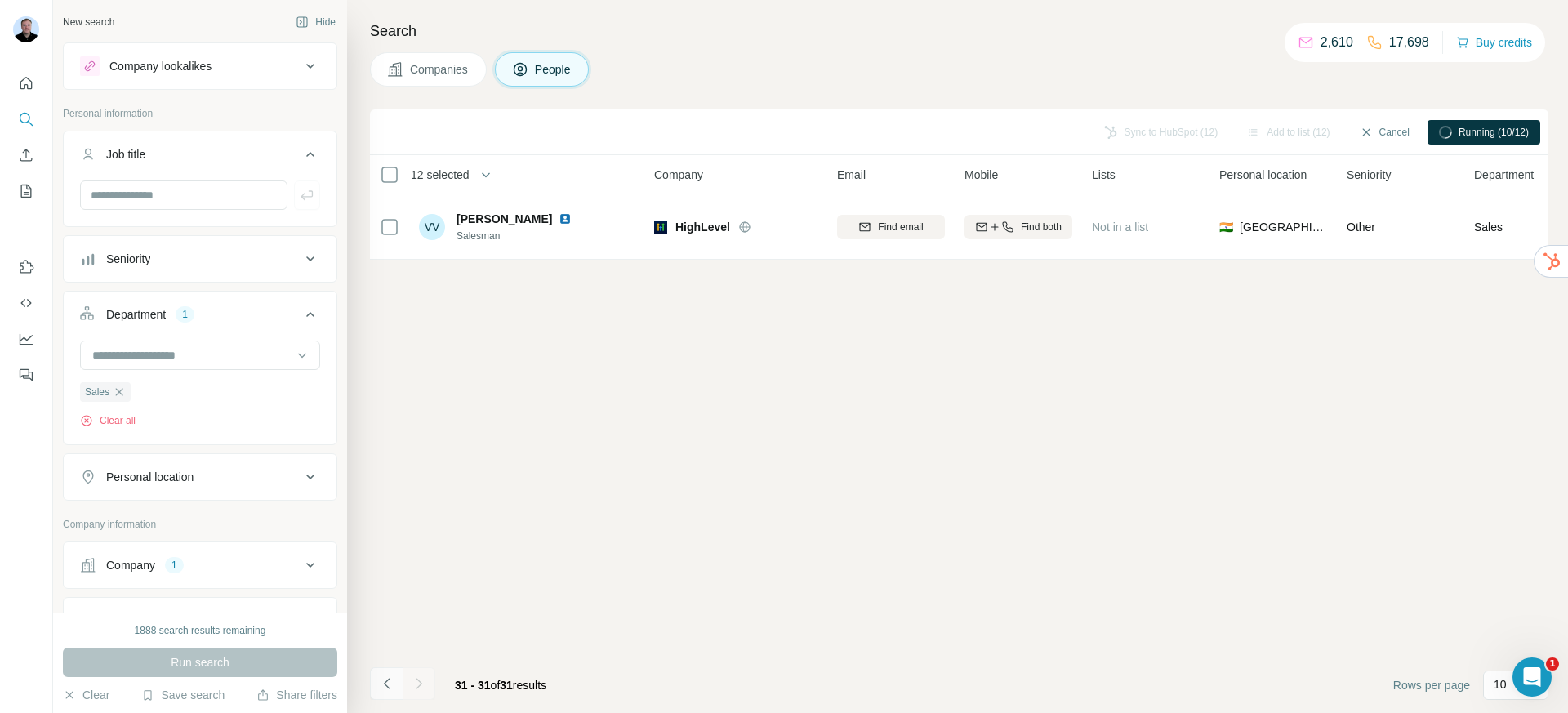
click at [393, 688] on icon "Navigate to previous page" at bounding box center [386, 684] width 16 height 16
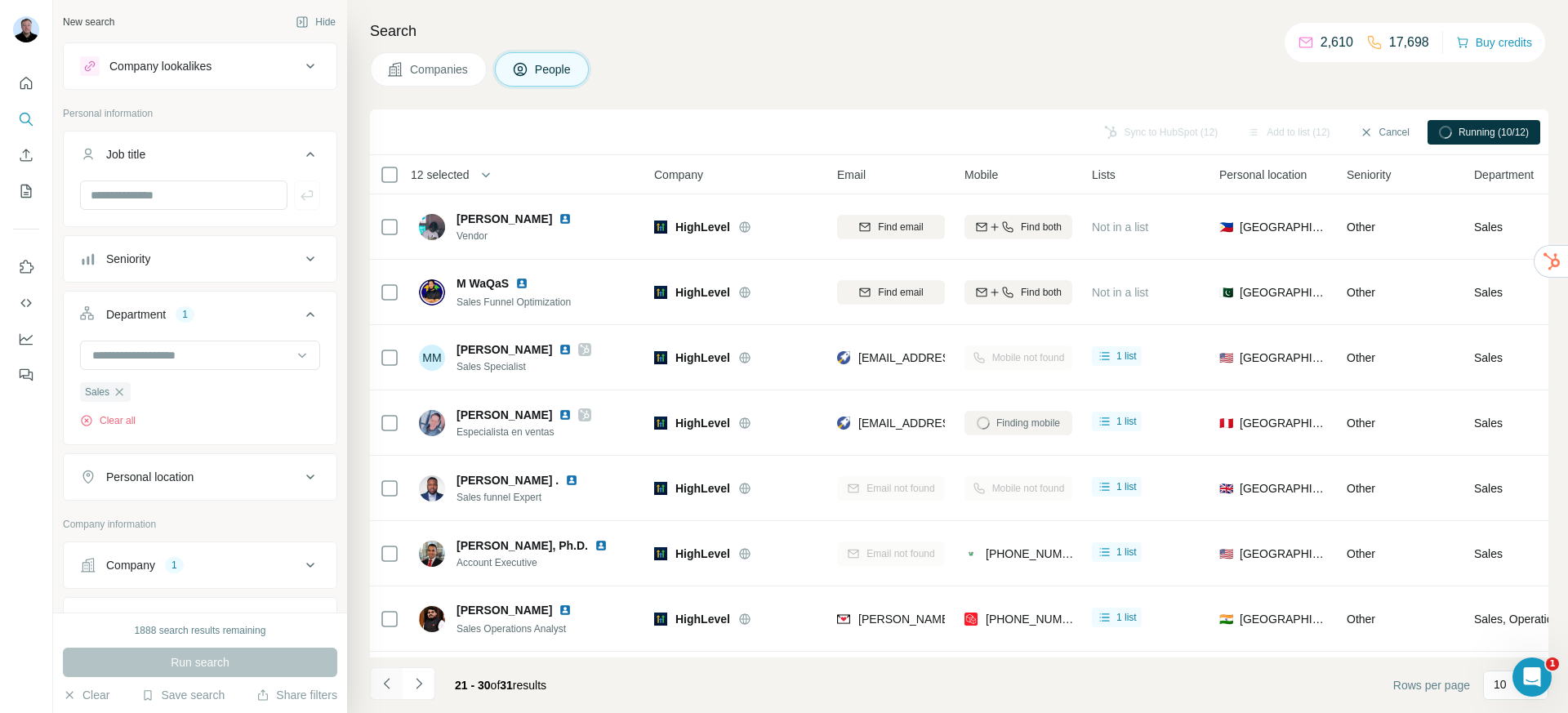
click at [391, 686] on icon "Navigate to previous page" at bounding box center [386, 684] width 16 height 16
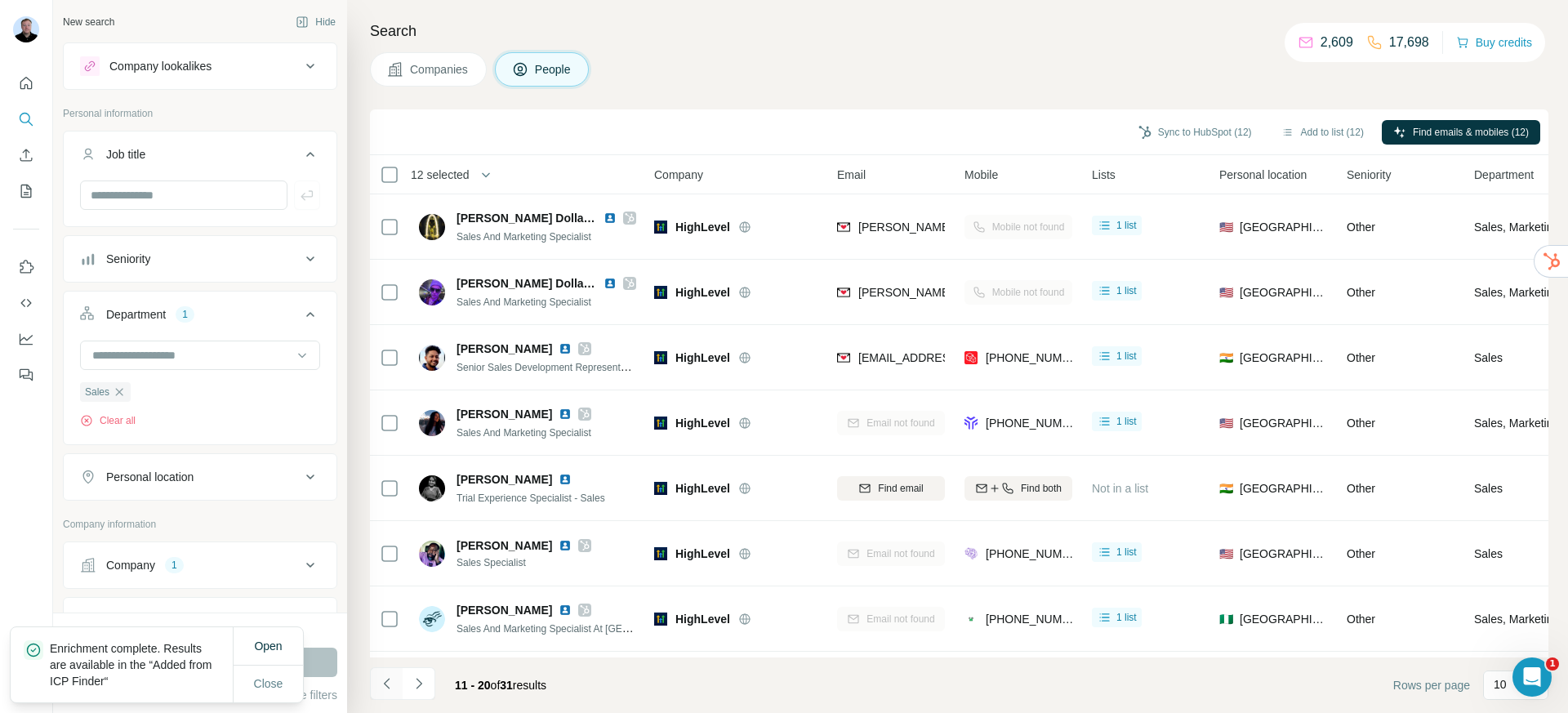
click at [391, 686] on icon "Navigate to previous page" at bounding box center [386, 684] width 16 height 16
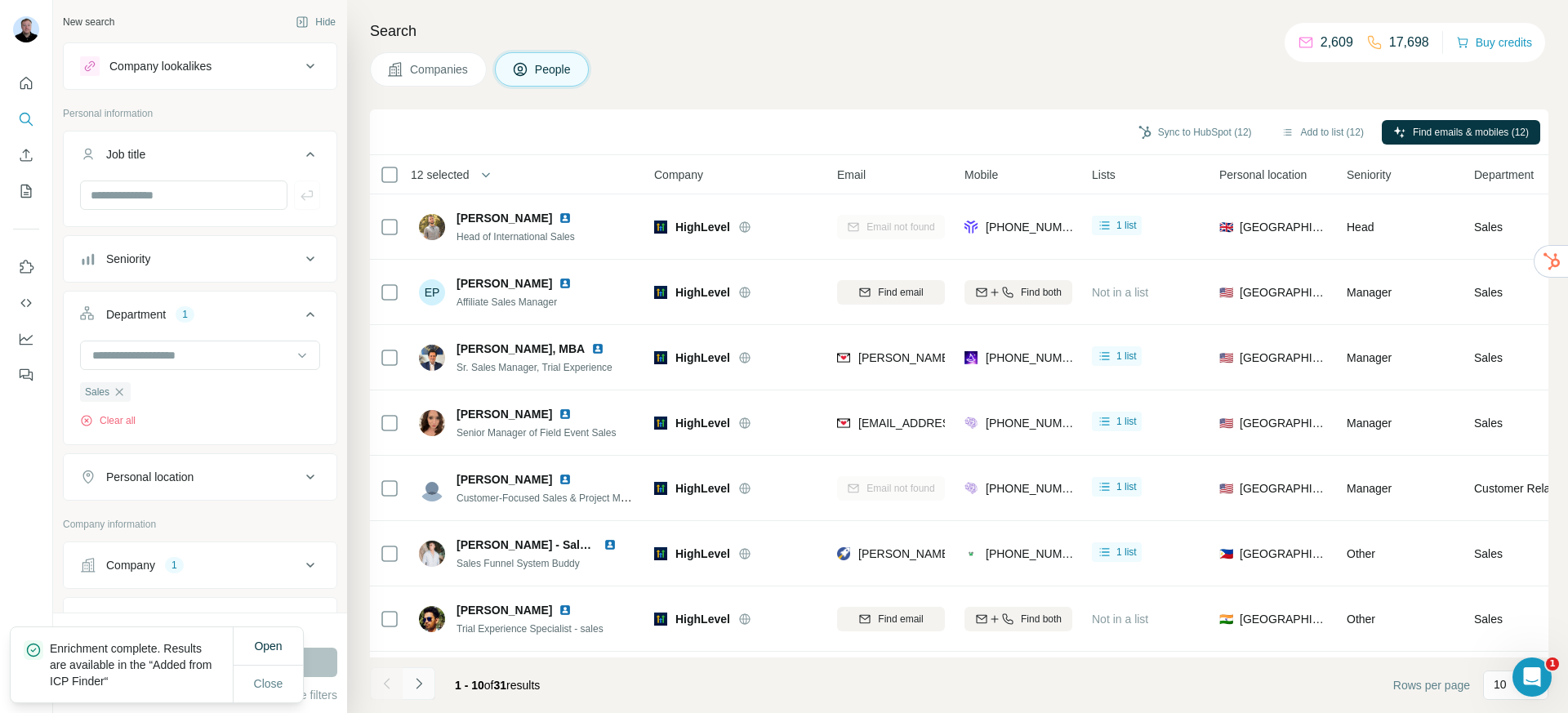
click at [407, 690] on button "Navigate to next page" at bounding box center [419, 684] width 33 height 33
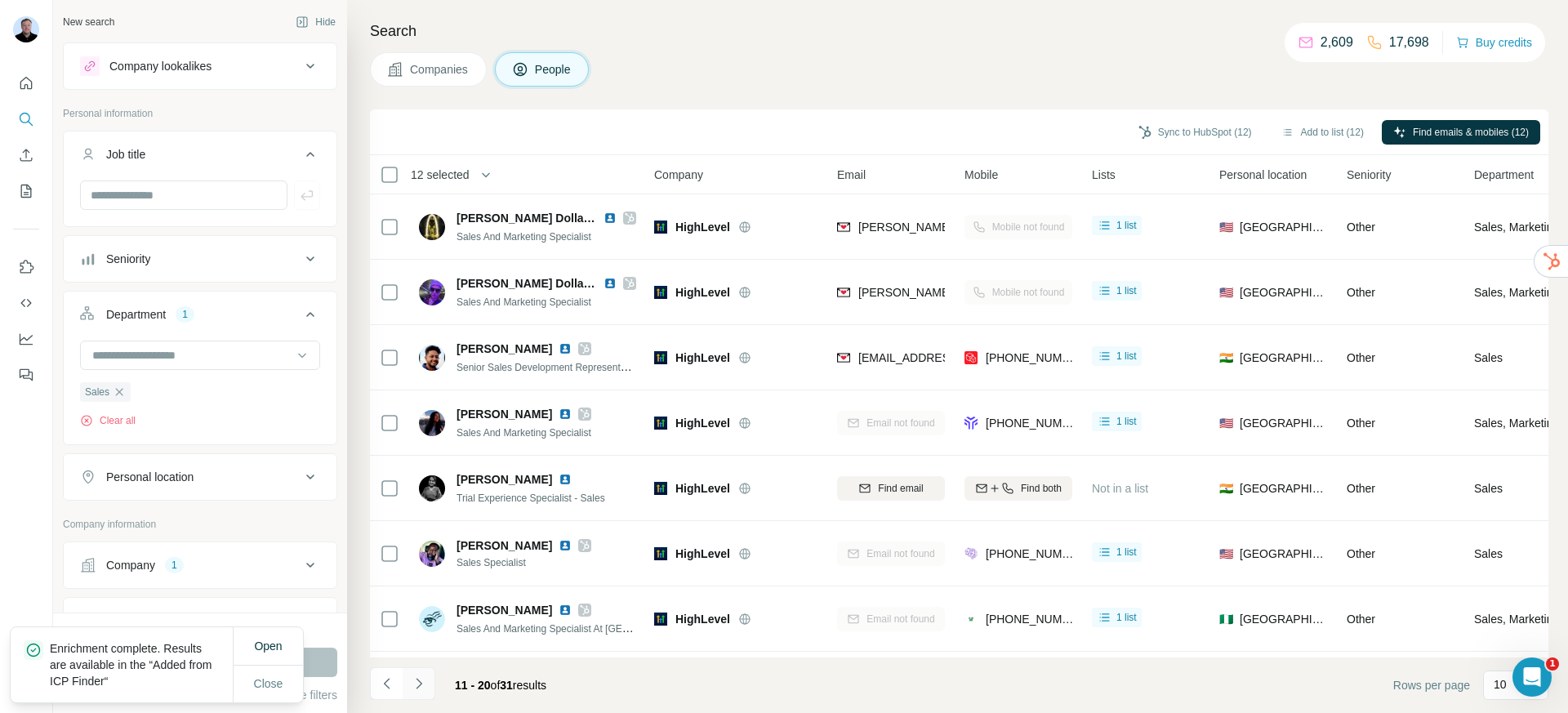
click at [413, 688] on icon "Navigate to next page" at bounding box center [418, 684] width 16 height 16
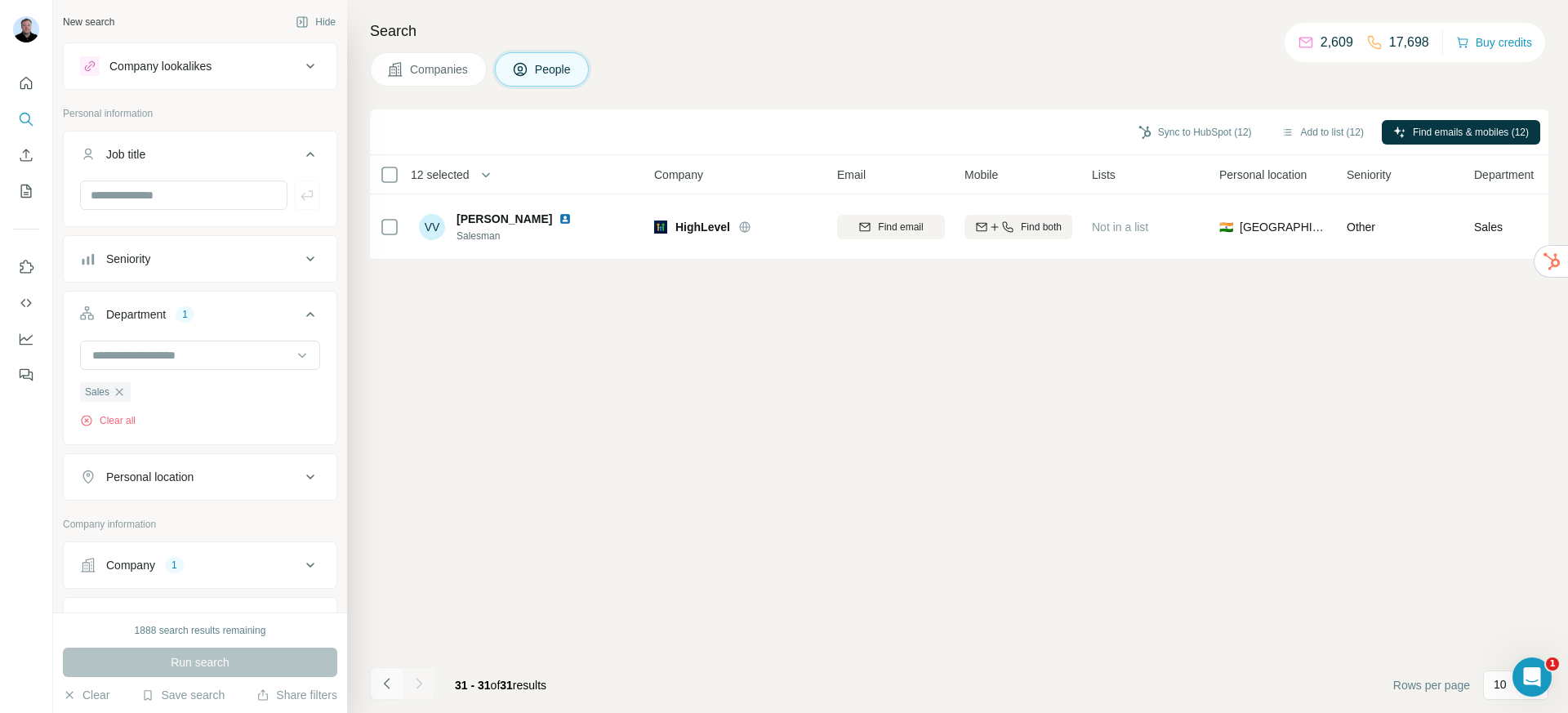
click at [381, 692] on button "Navigate to previous page" at bounding box center [386, 684] width 33 height 33
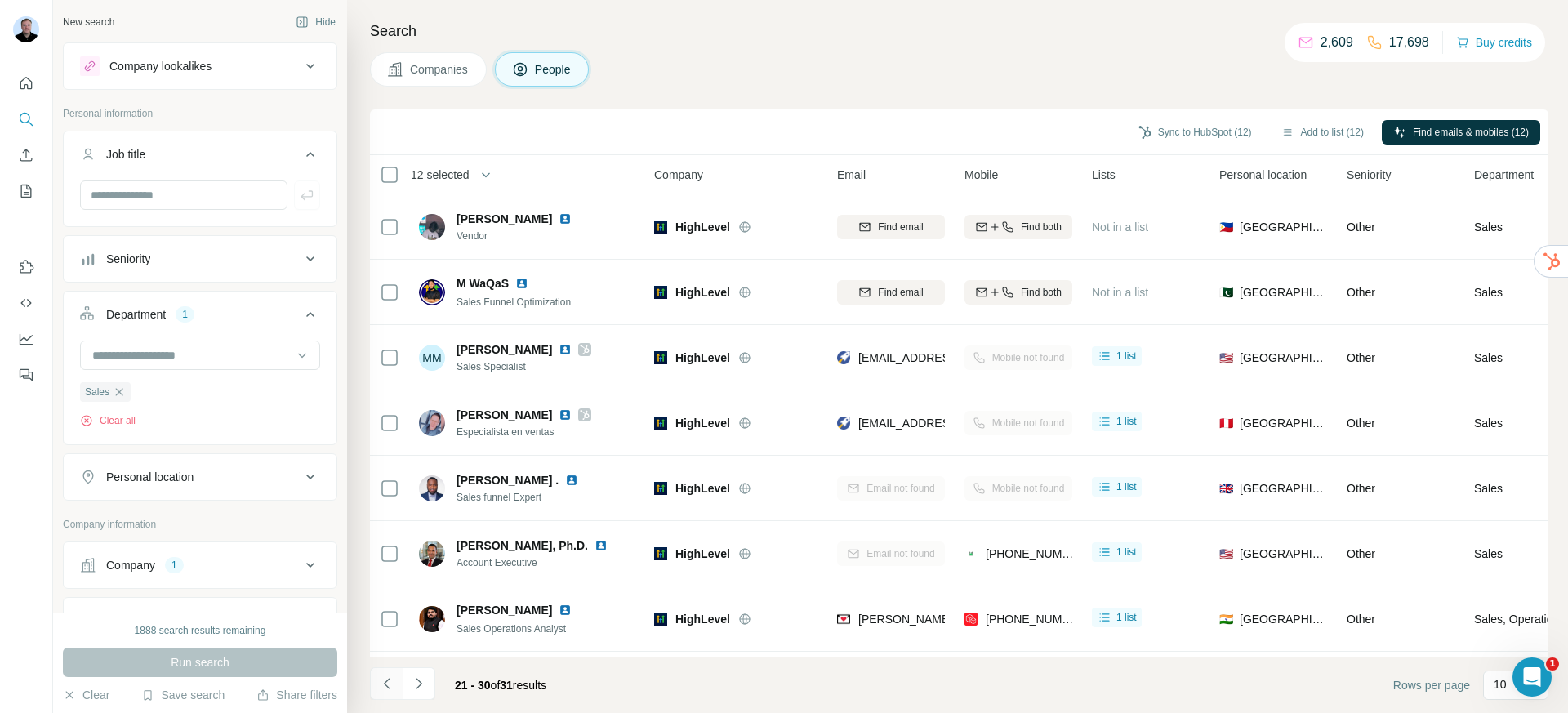
click at [389, 687] on icon "Navigate to previous page" at bounding box center [386, 684] width 16 height 16
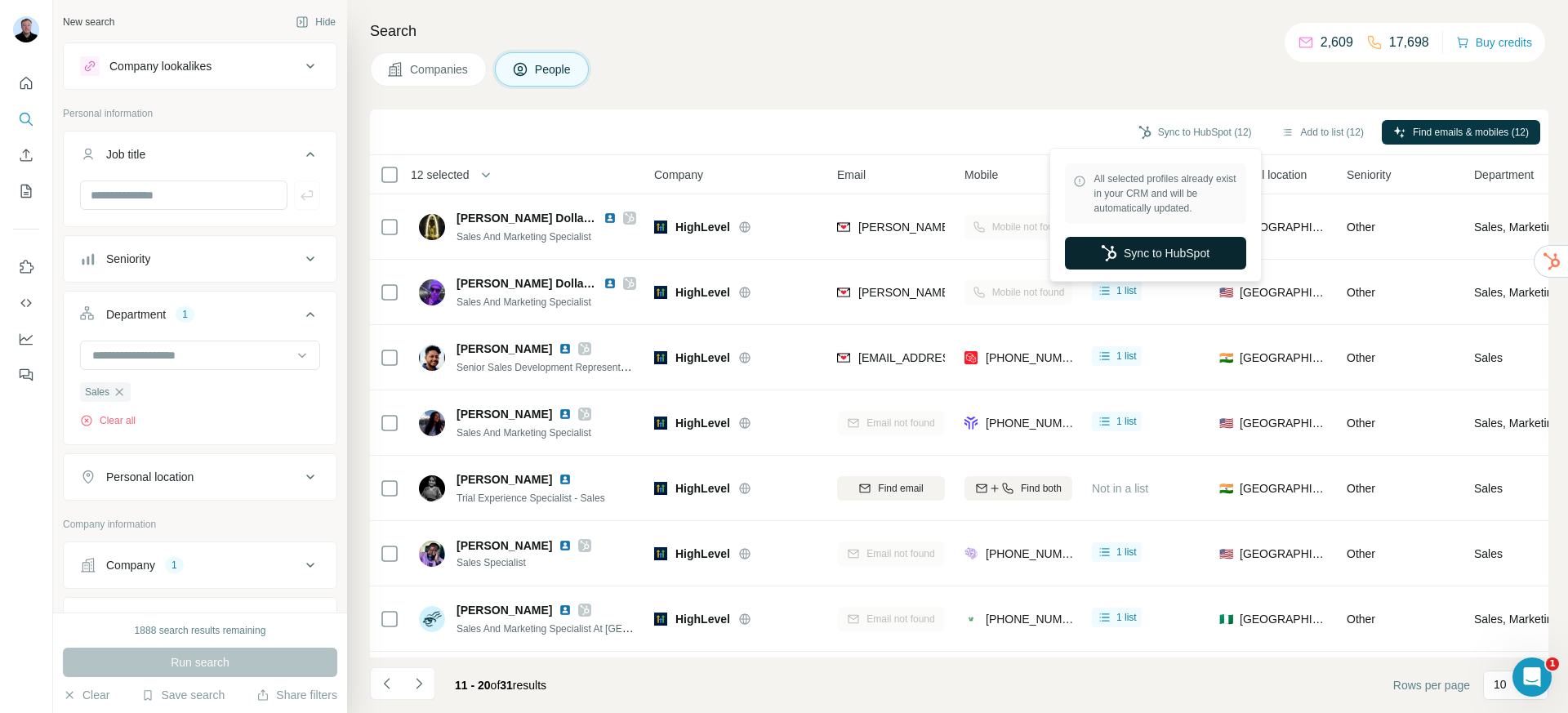
click at [1137, 249] on button "Sync to HubSpot" at bounding box center [1155, 253] width 181 height 33
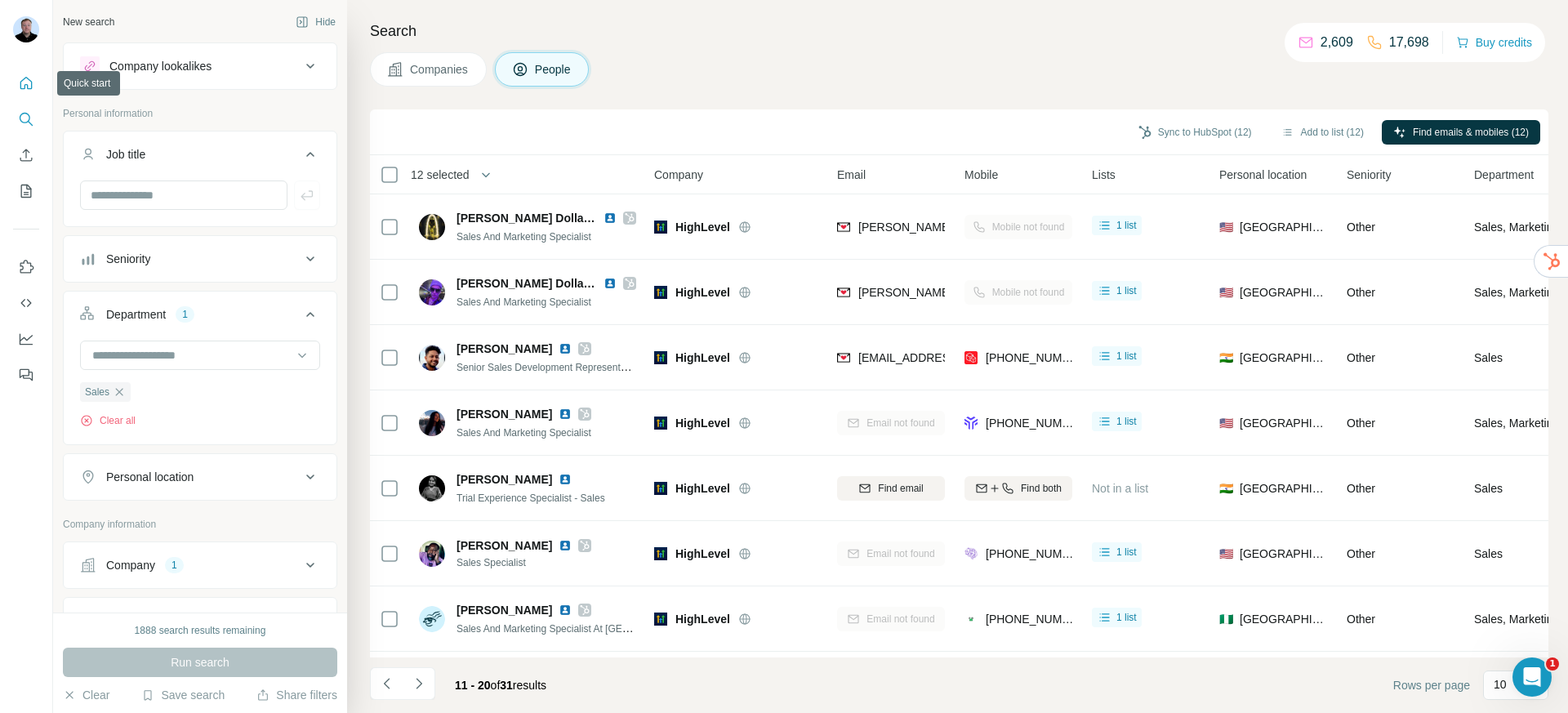
click at [15, 86] on button "Quick start" at bounding box center [26, 83] width 26 height 29
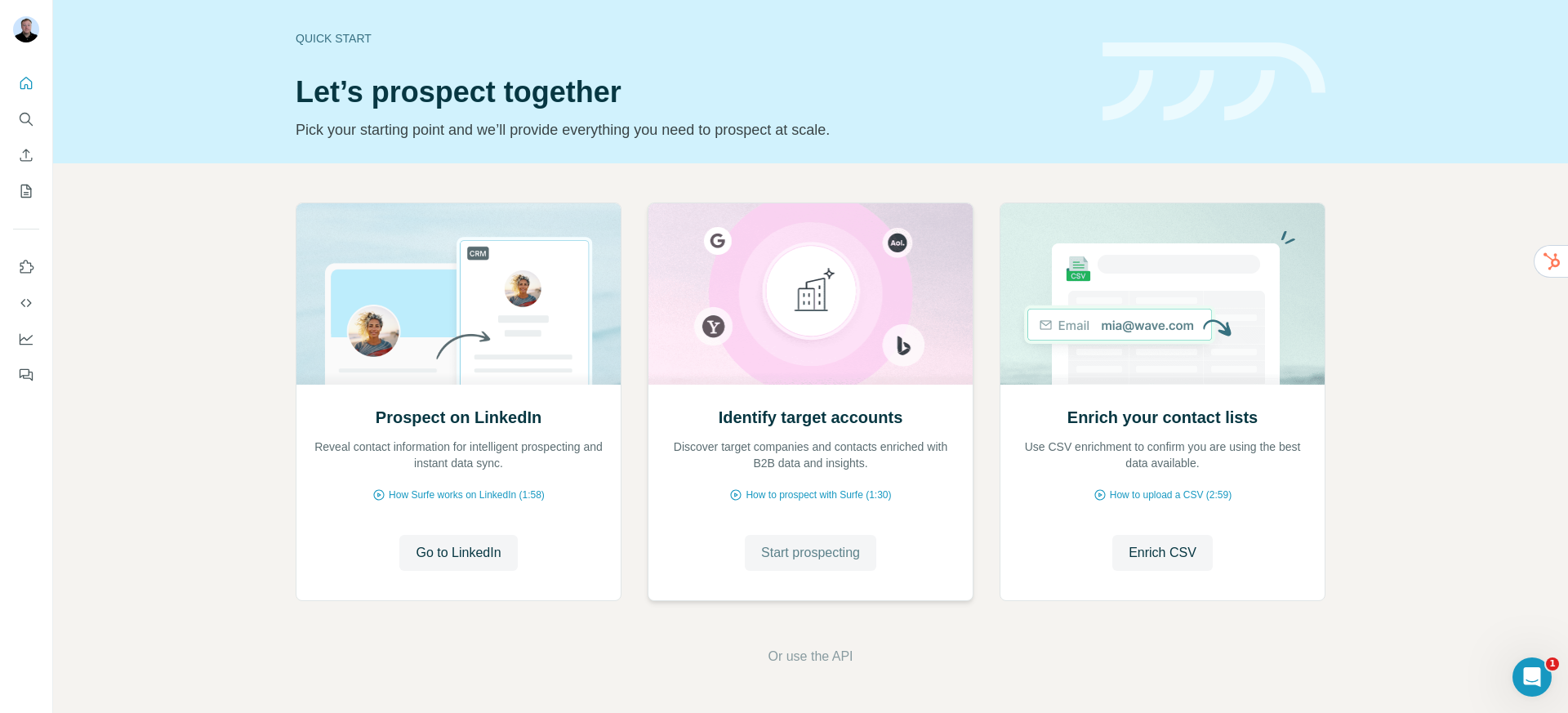
click at [761, 548] on span "Start prospecting" at bounding box center [810, 552] width 99 height 20
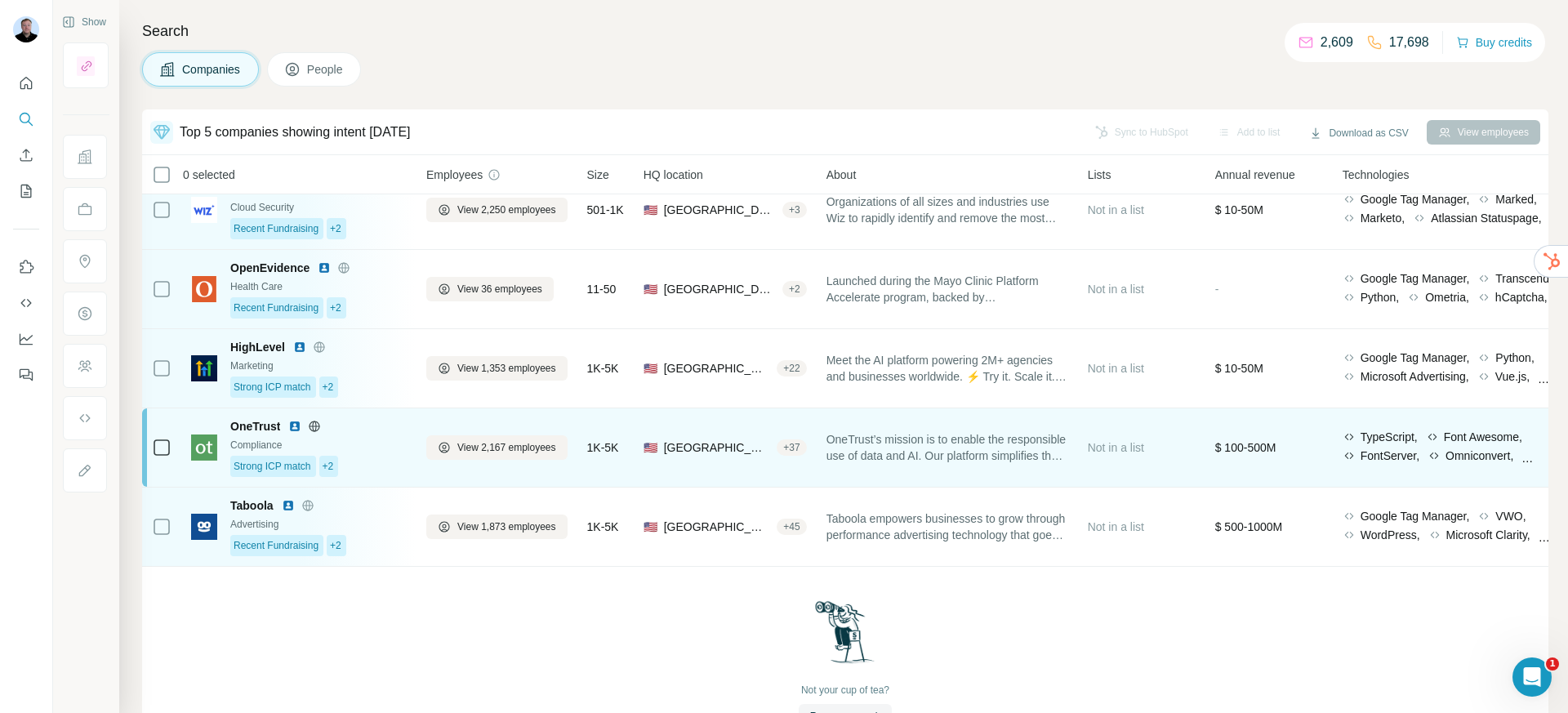
scroll to position [27, 0]
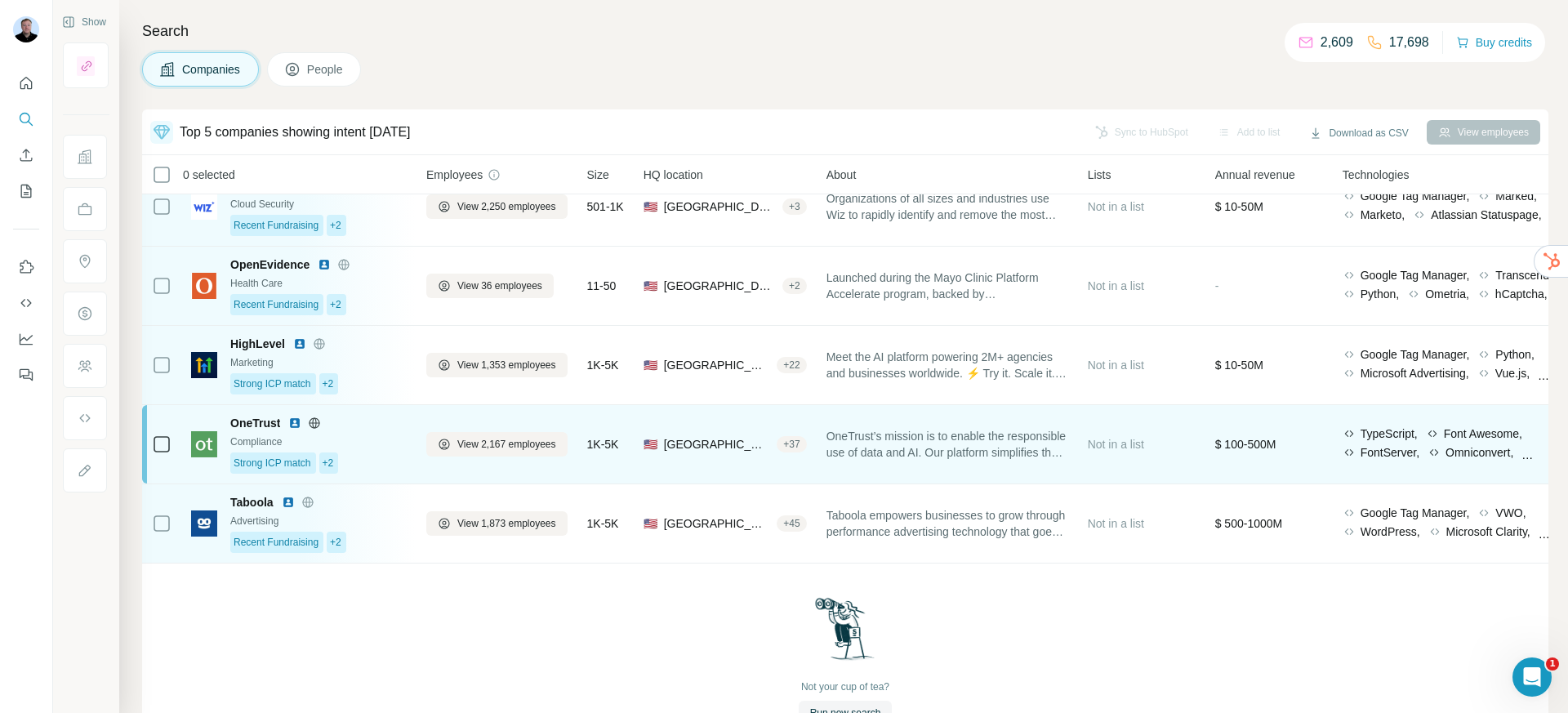
click at [295, 422] on img at bounding box center [295, 423] width 13 height 13
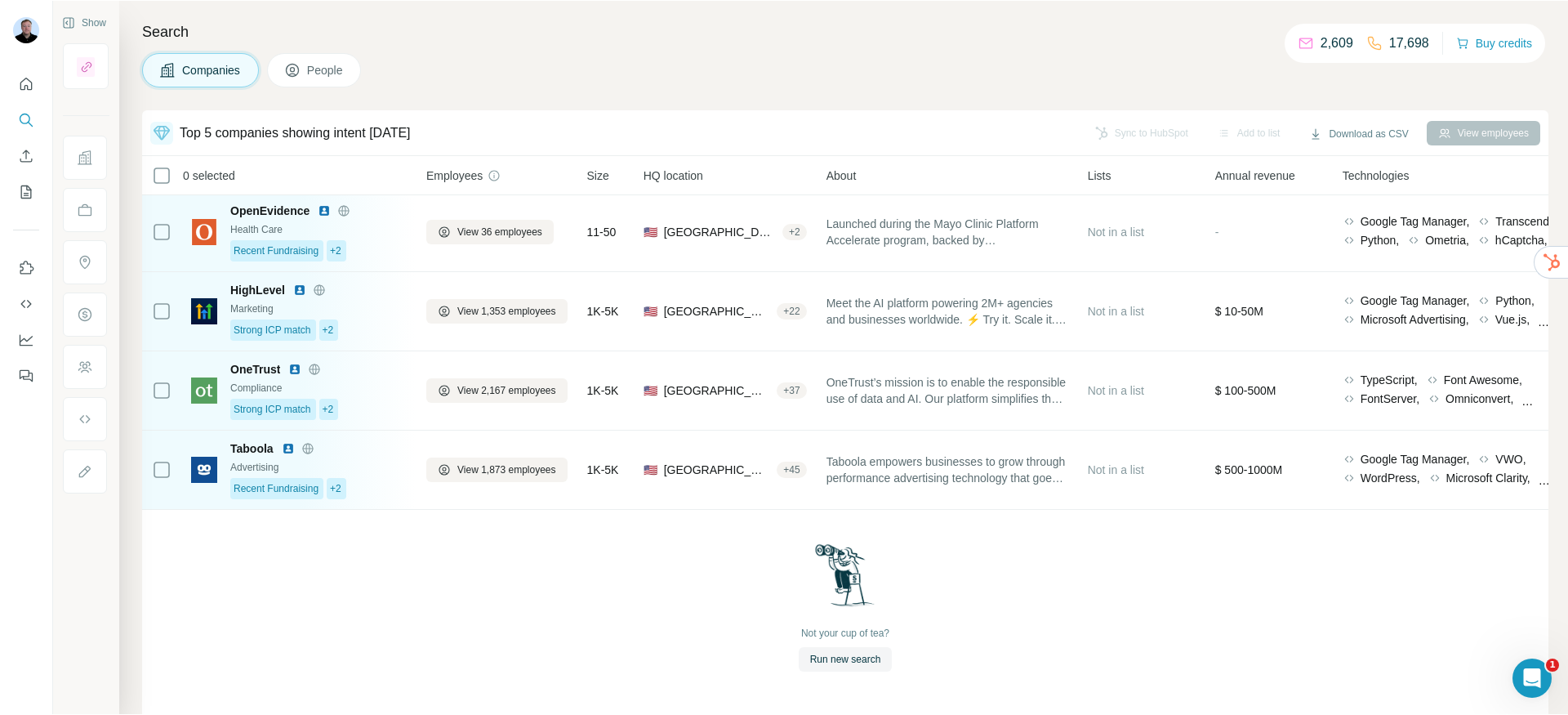
scroll to position [91, 0]
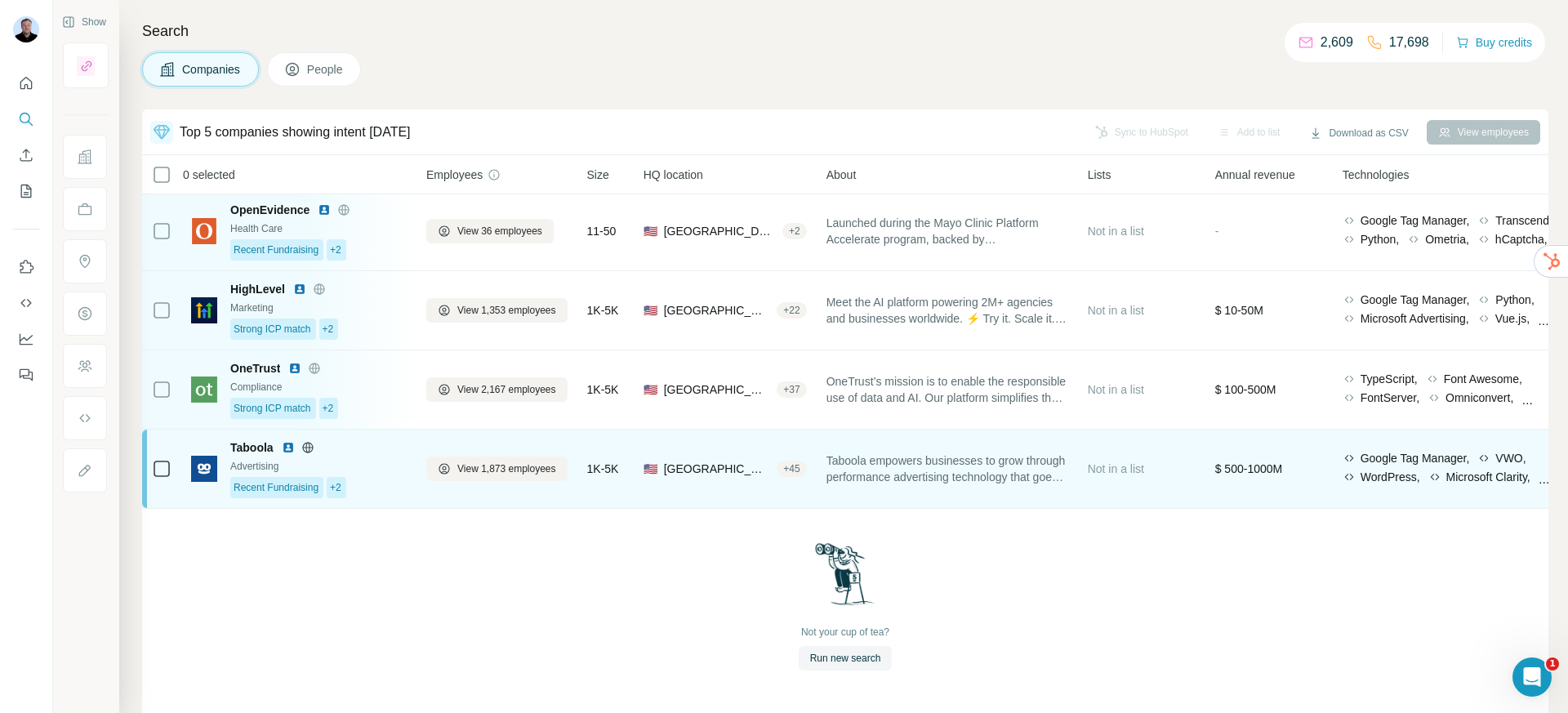
click at [292, 441] on img at bounding box center [289, 448] width 13 height 13
click at [290, 443] on img at bounding box center [289, 450] width 13 height 13
click at [505, 464] on span "View 1,873 employees" at bounding box center [507, 471] width 99 height 15
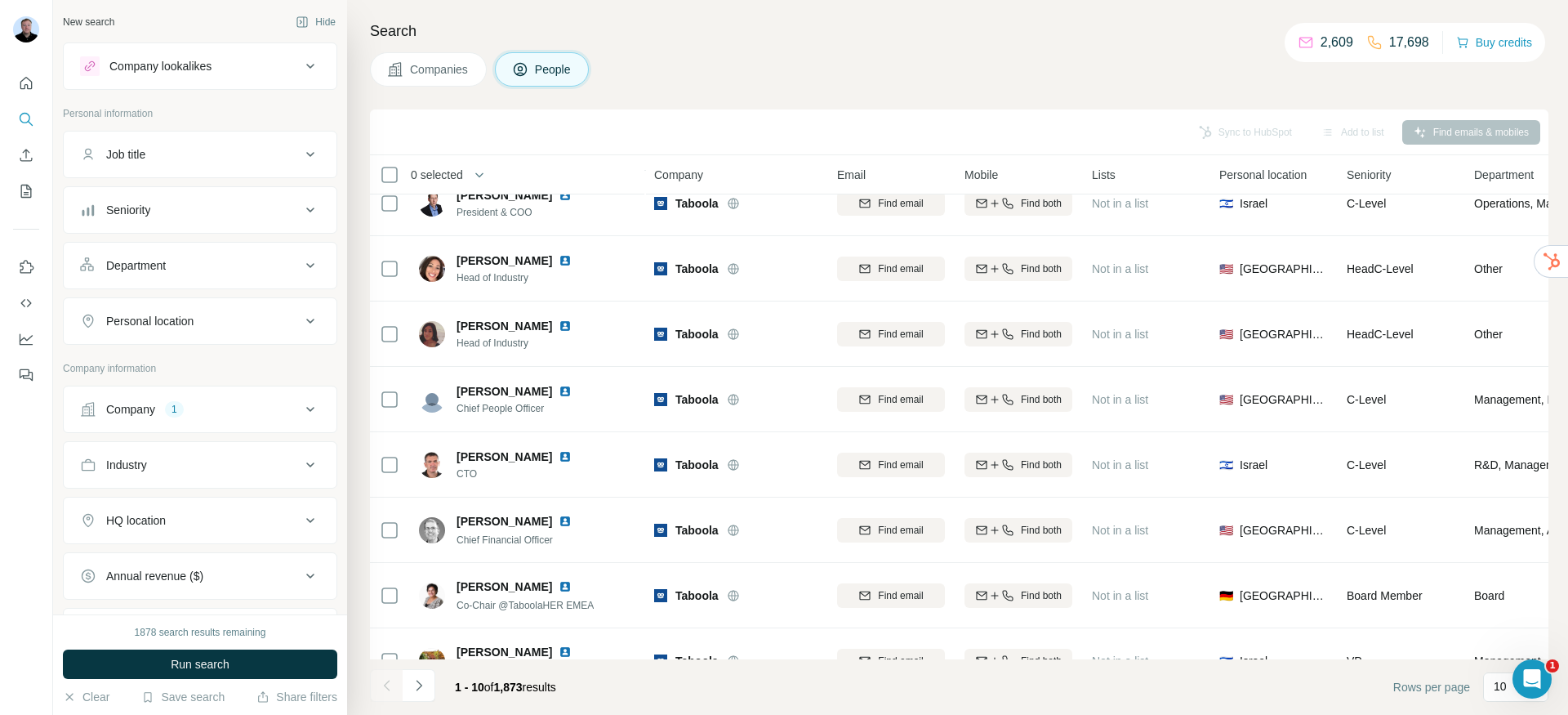
click at [187, 266] on div "Department" at bounding box center [191, 265] width 221 height 16
click at [202, 317] on div at bounding box center [192, 306] width 202 height 27
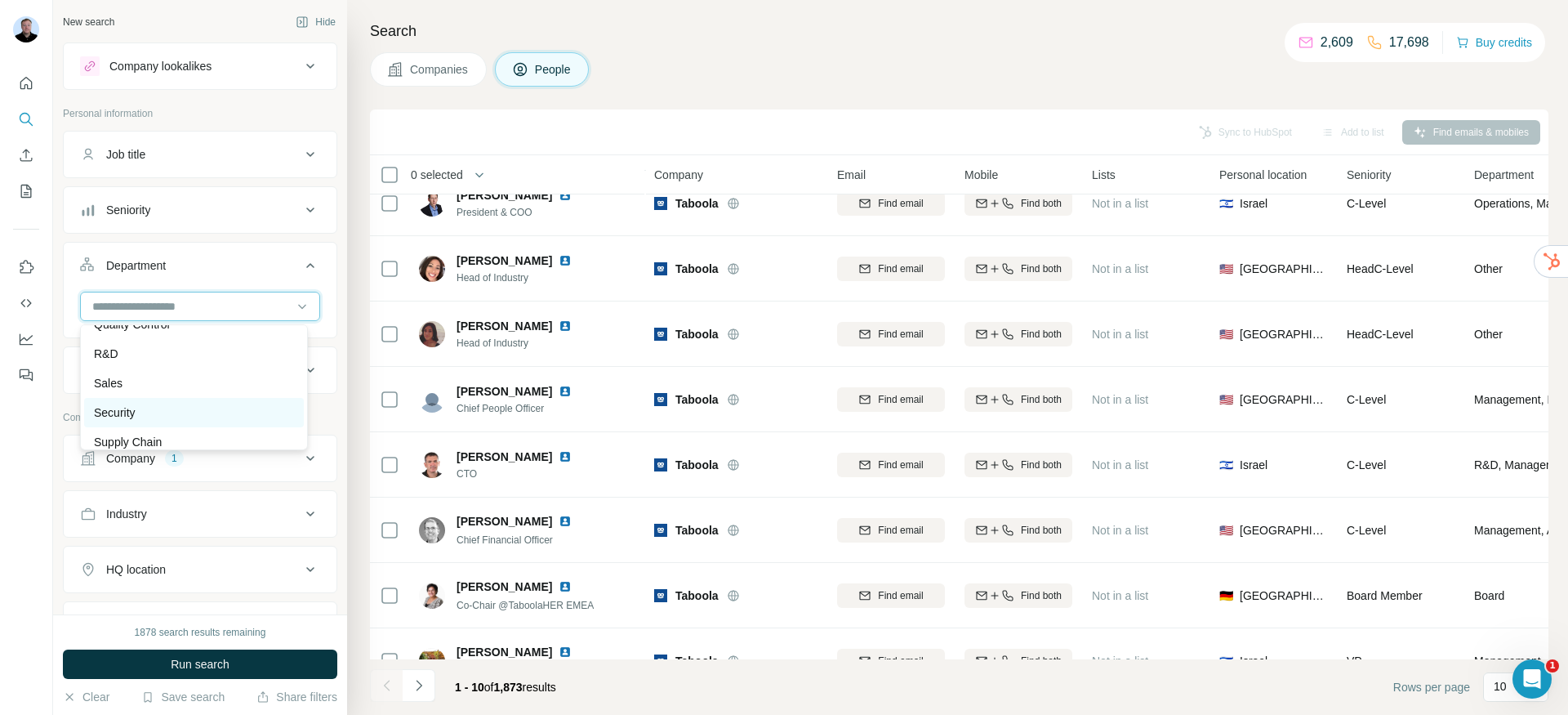
scroll to position [588, 0]
click at [169, 375] on div "Sales" at bounding box center [194, 372] width 200 height 16
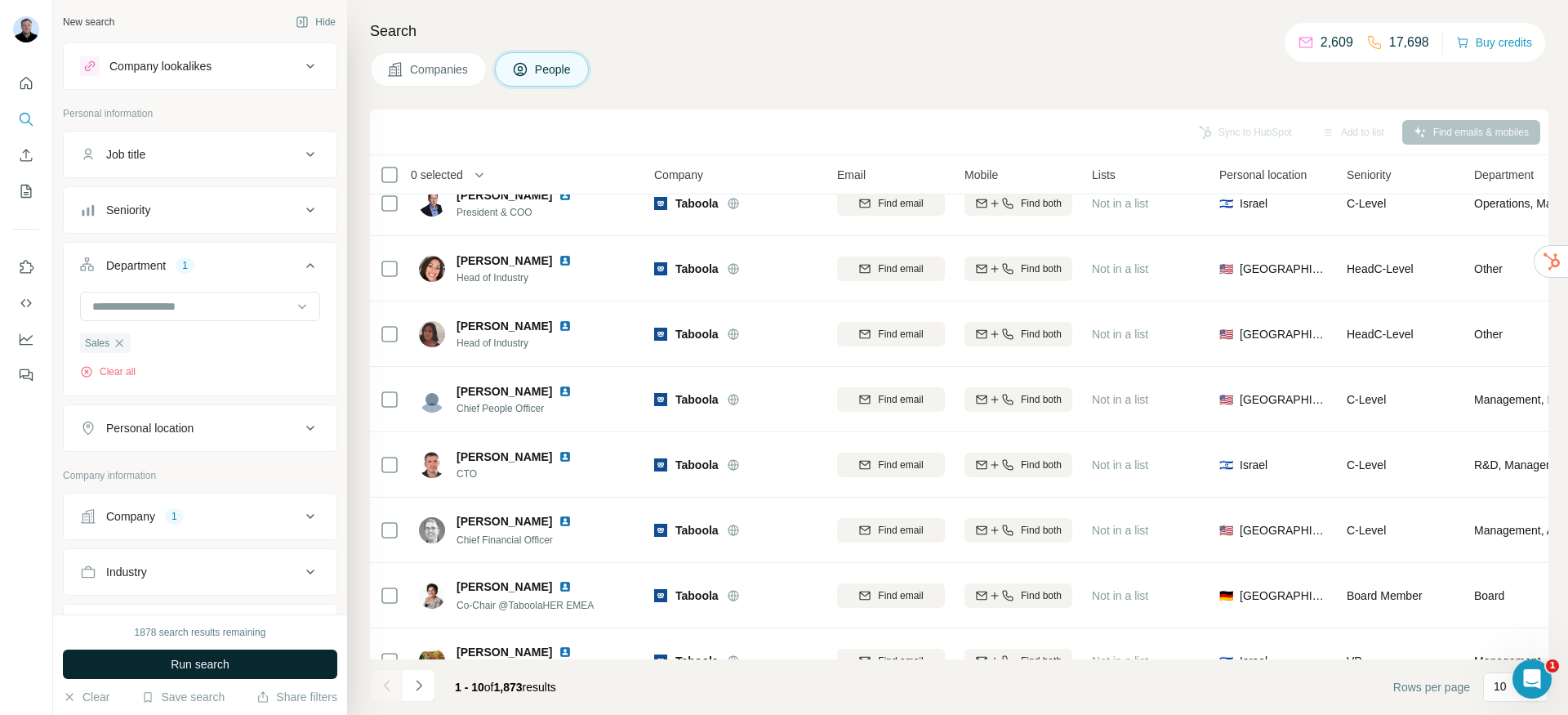
click at [195, 660] on span "Run search" at bounding box center [200, 664] width 59 height 16
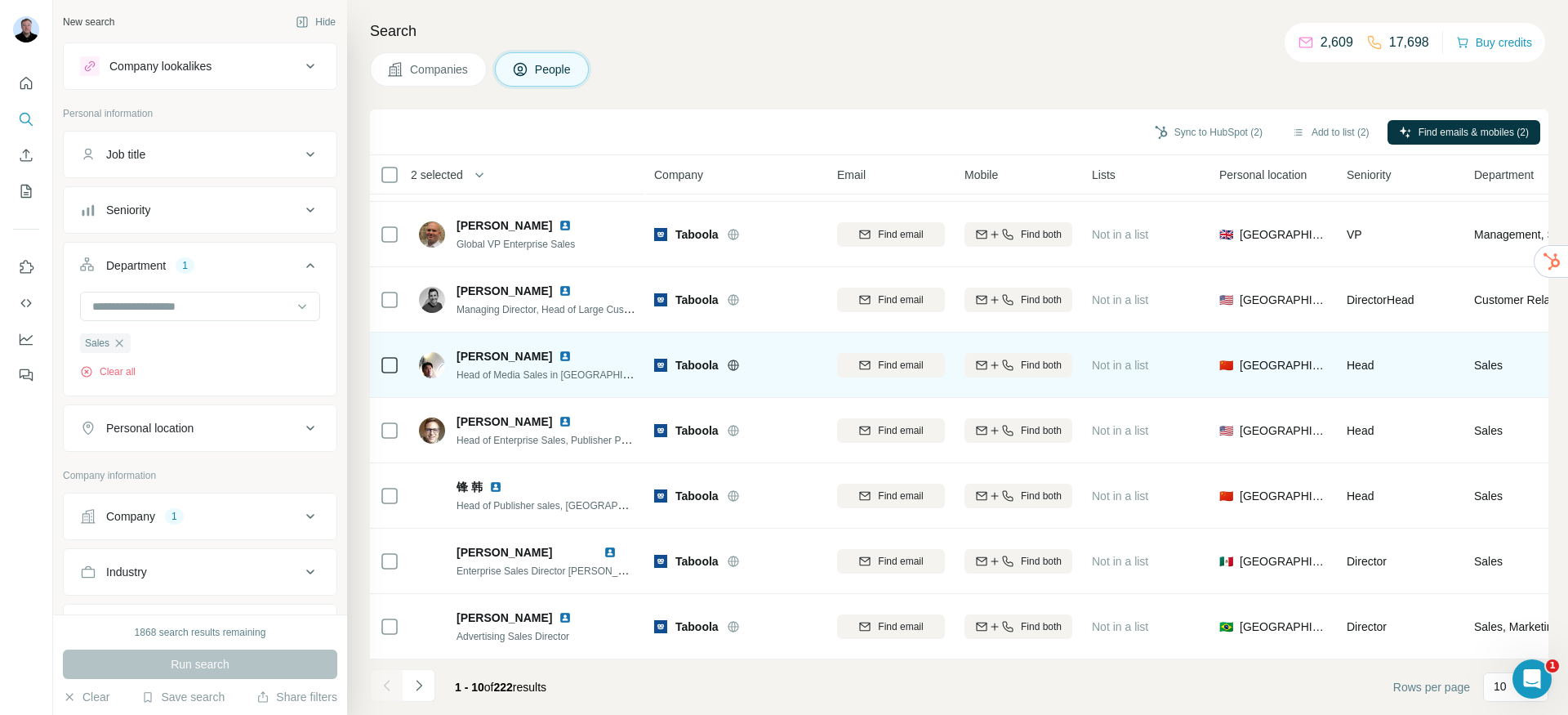
scroll to position [197, 0]
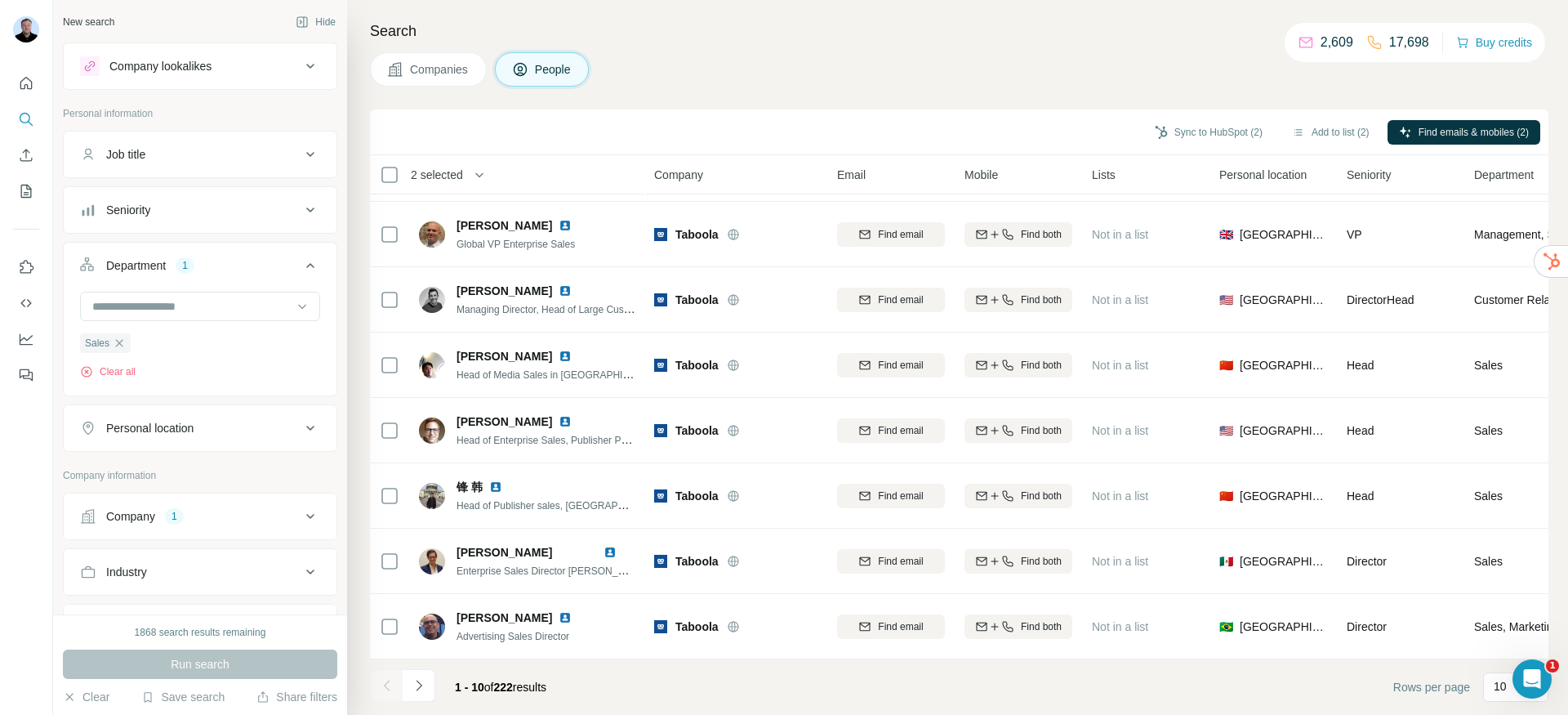
click at [260, 215] on div "Seniority" at bounding box center [191, 210] width 221 height 16
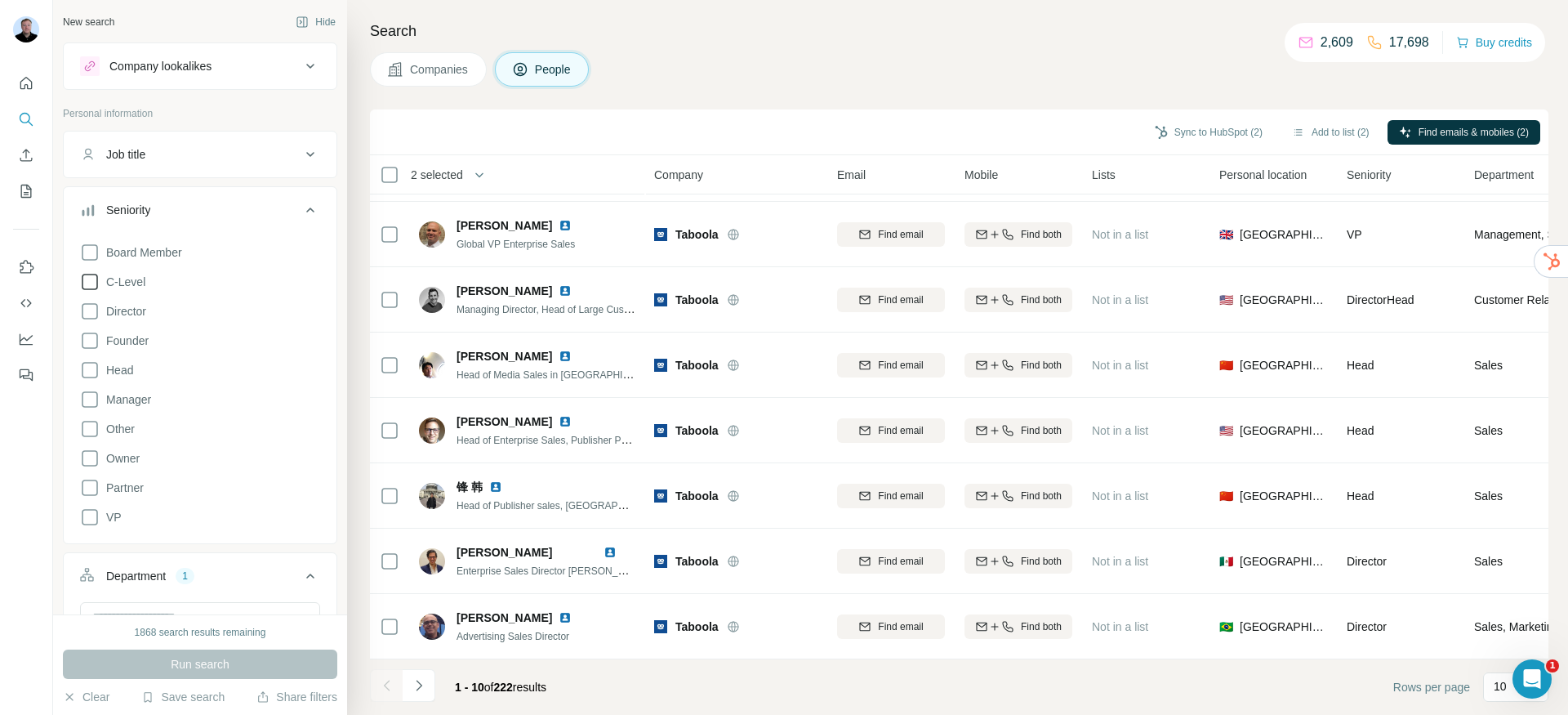
click at [88, 283] on icon at bounding box center [90, 281] width 20 height 20
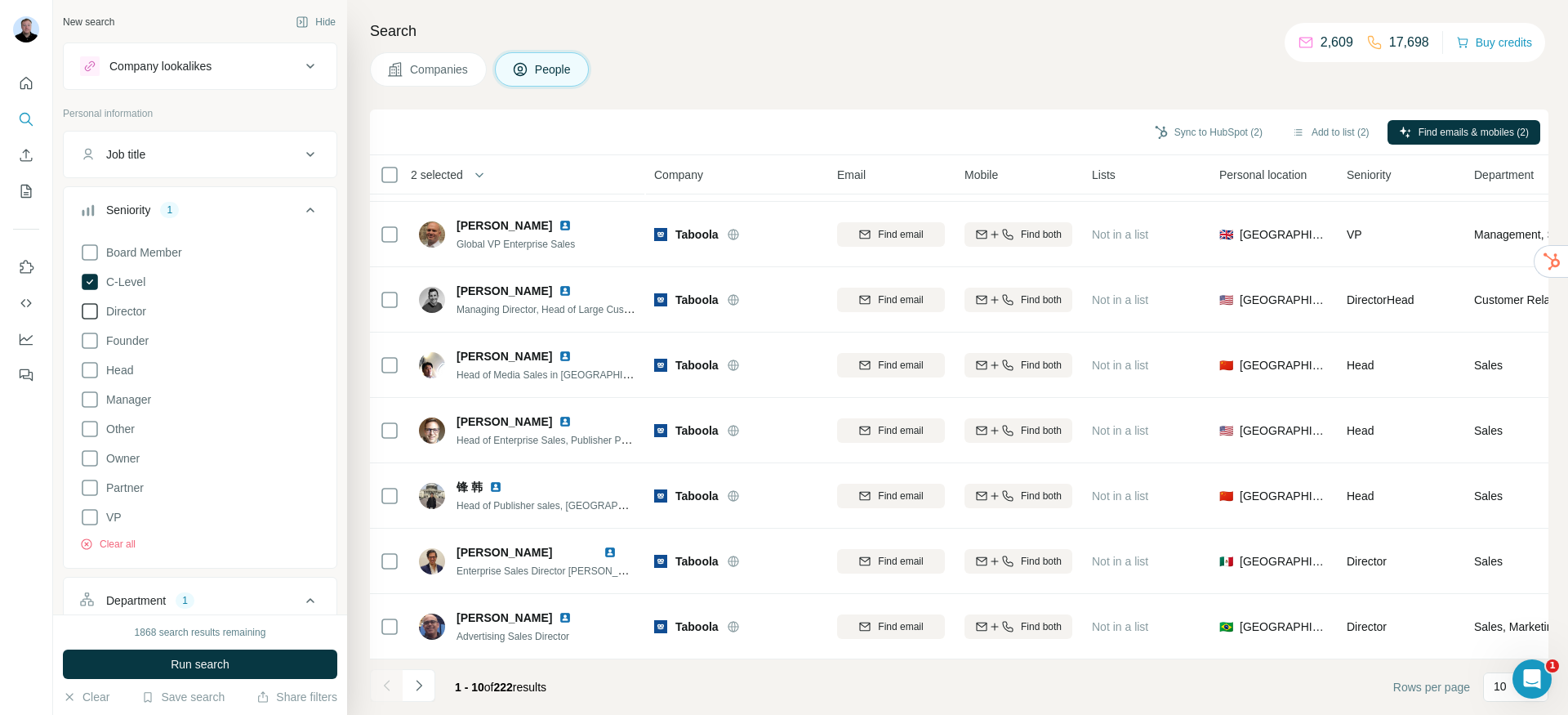
click at [86, 317] on icon at bounding box center [90, 311] width 20 height 20
click at [88, 373] on icon at bounding box center [90, 370] width 20 height 20
click at [88, 400] on icon at bounding box center [90, 400] width 20 height 20
click at [215, 666] on span "Run search" at bounding box center [200, 664] width 59 height 16
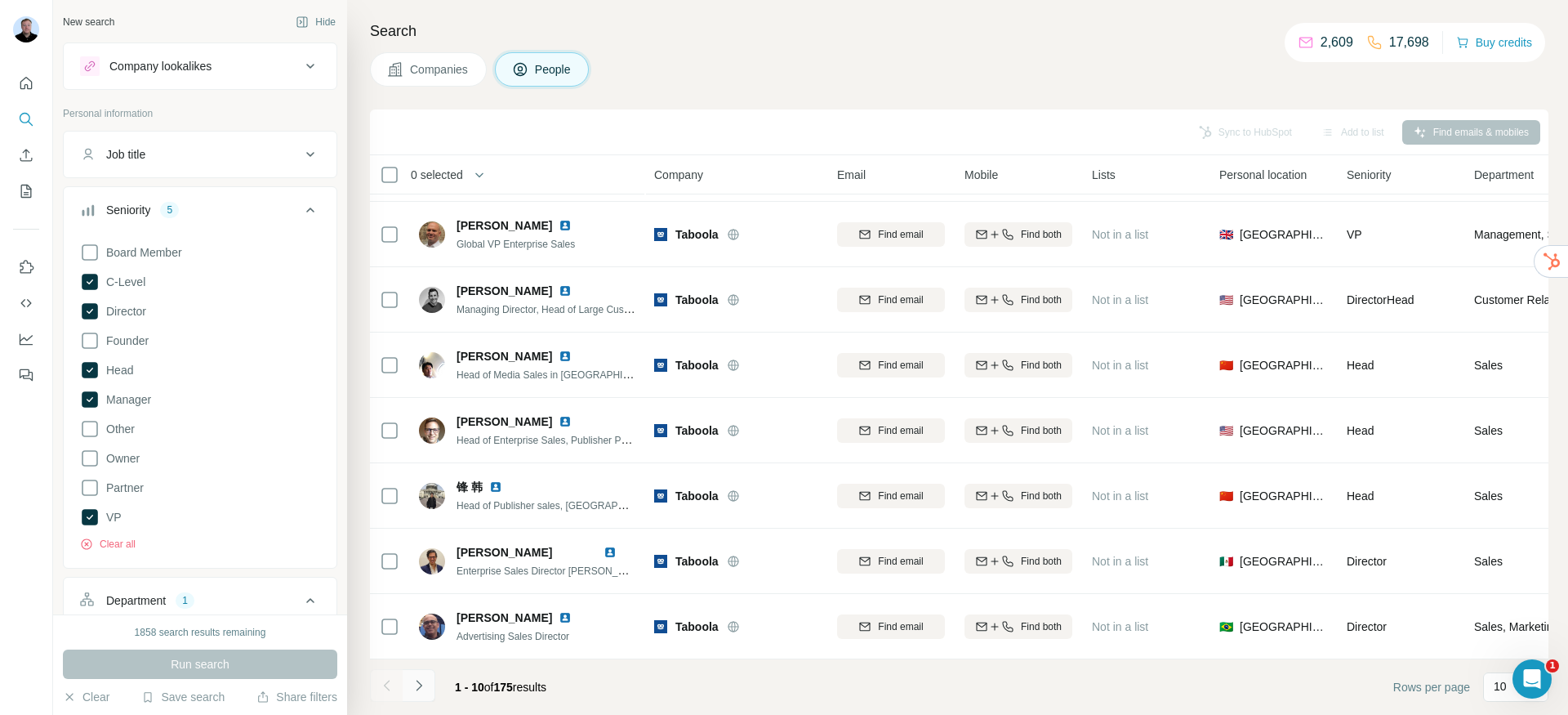
click at [424, 692] on icon "Navigate to next page" at bounding box center [418, 685] width 16 height 16
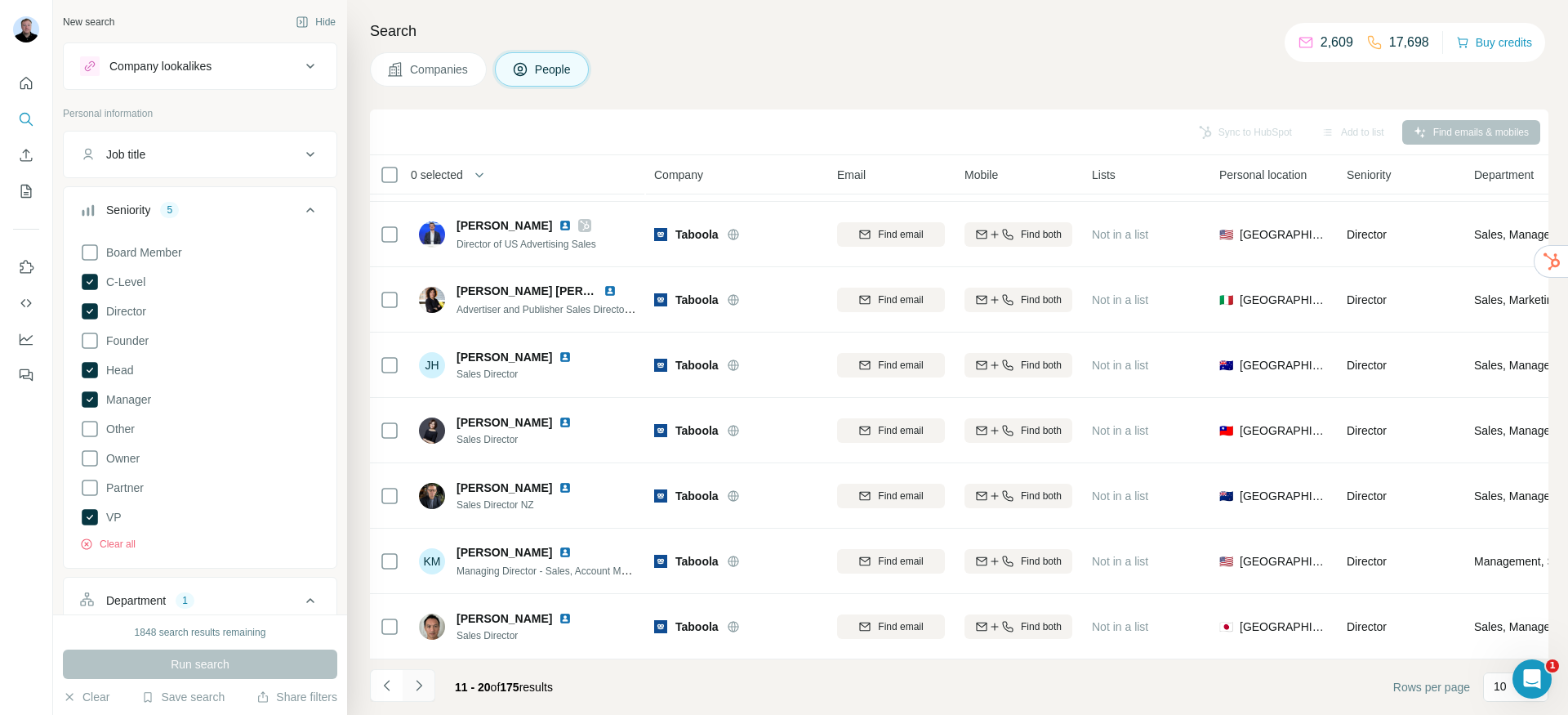
click at [421, 690] on icon "Navigate to next page" at bounding box center [418, 685] width 16 height 16
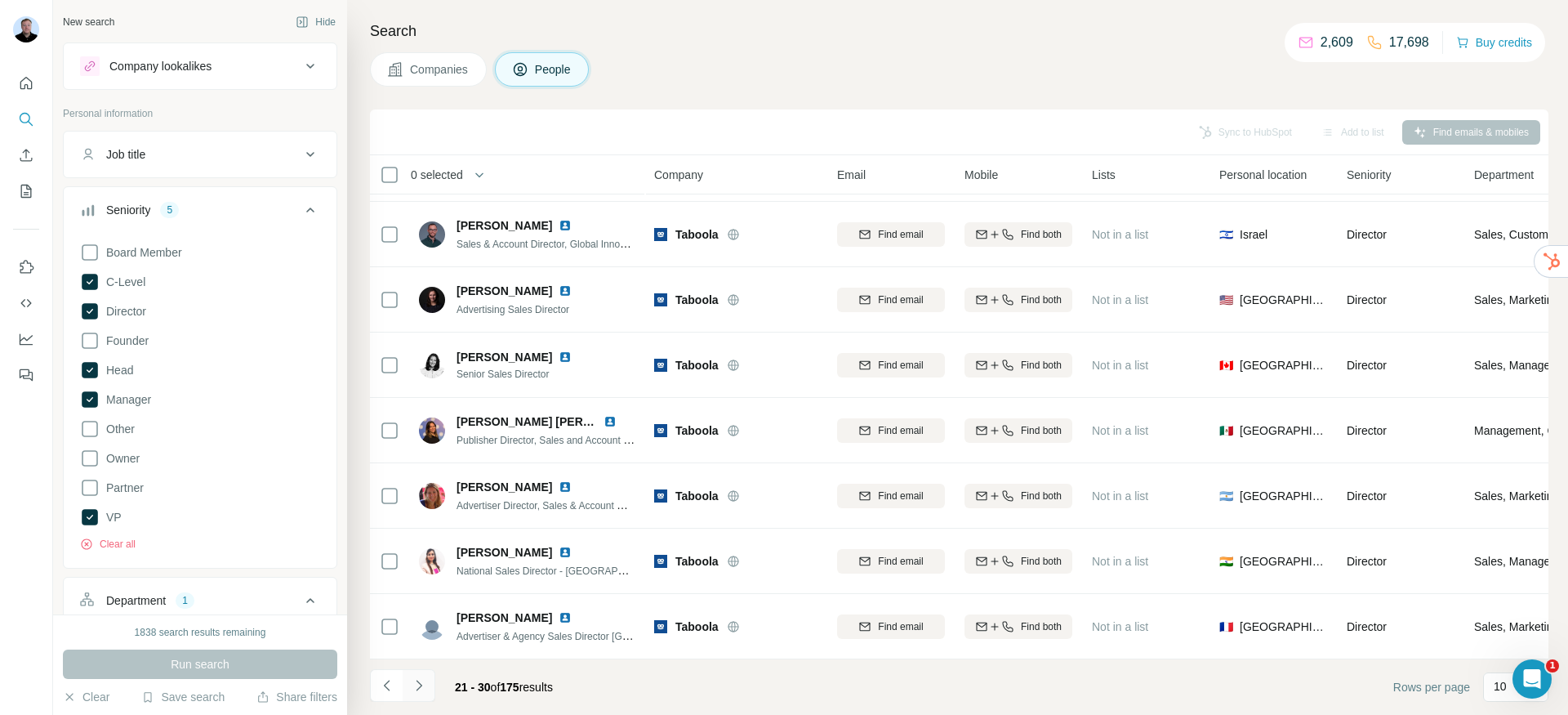
click at [421, 680] on icon "Navigate to next page" at bounding box center [418, 685] width 16 height 16
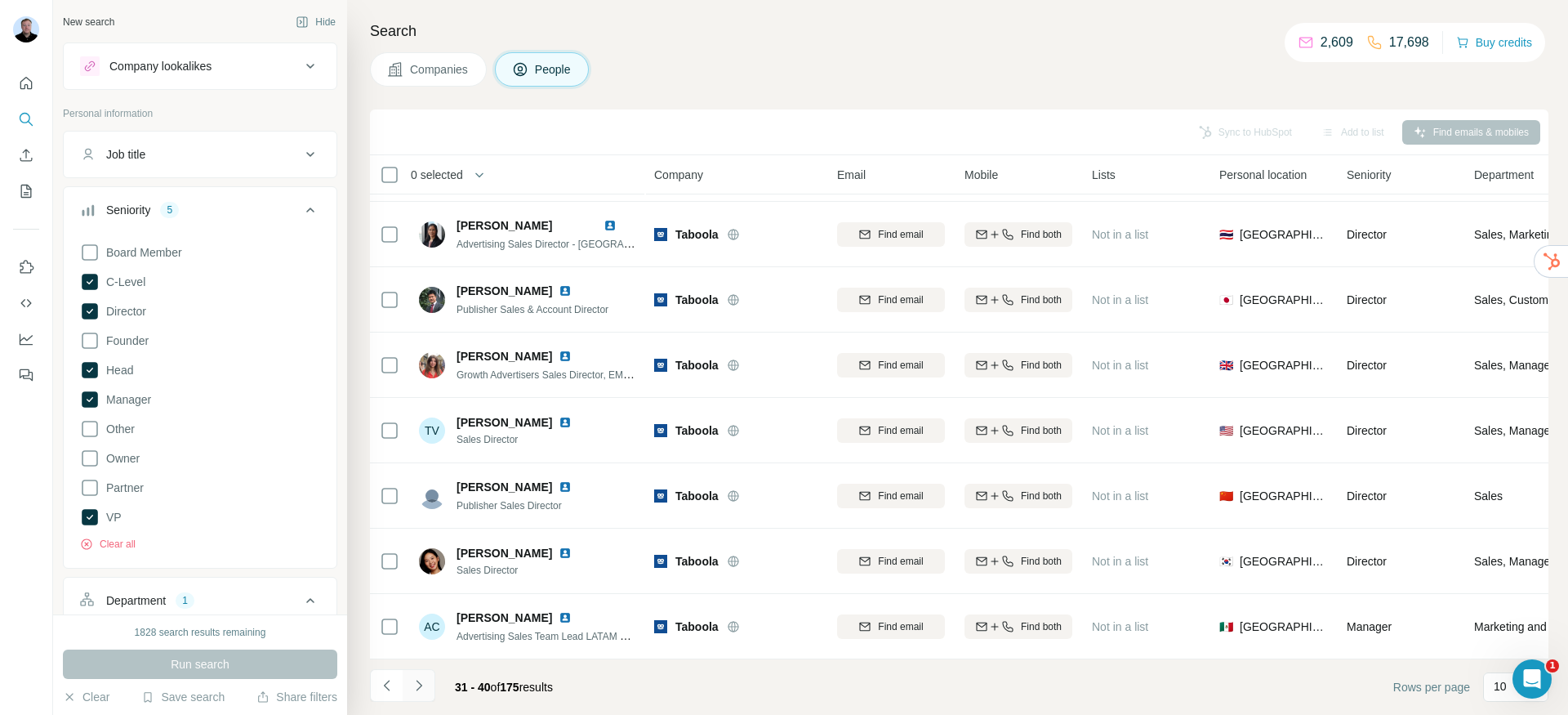
click at [421, 680] on icon "Navigate to next page" at bounding box center [418, 685] width 16 height 16
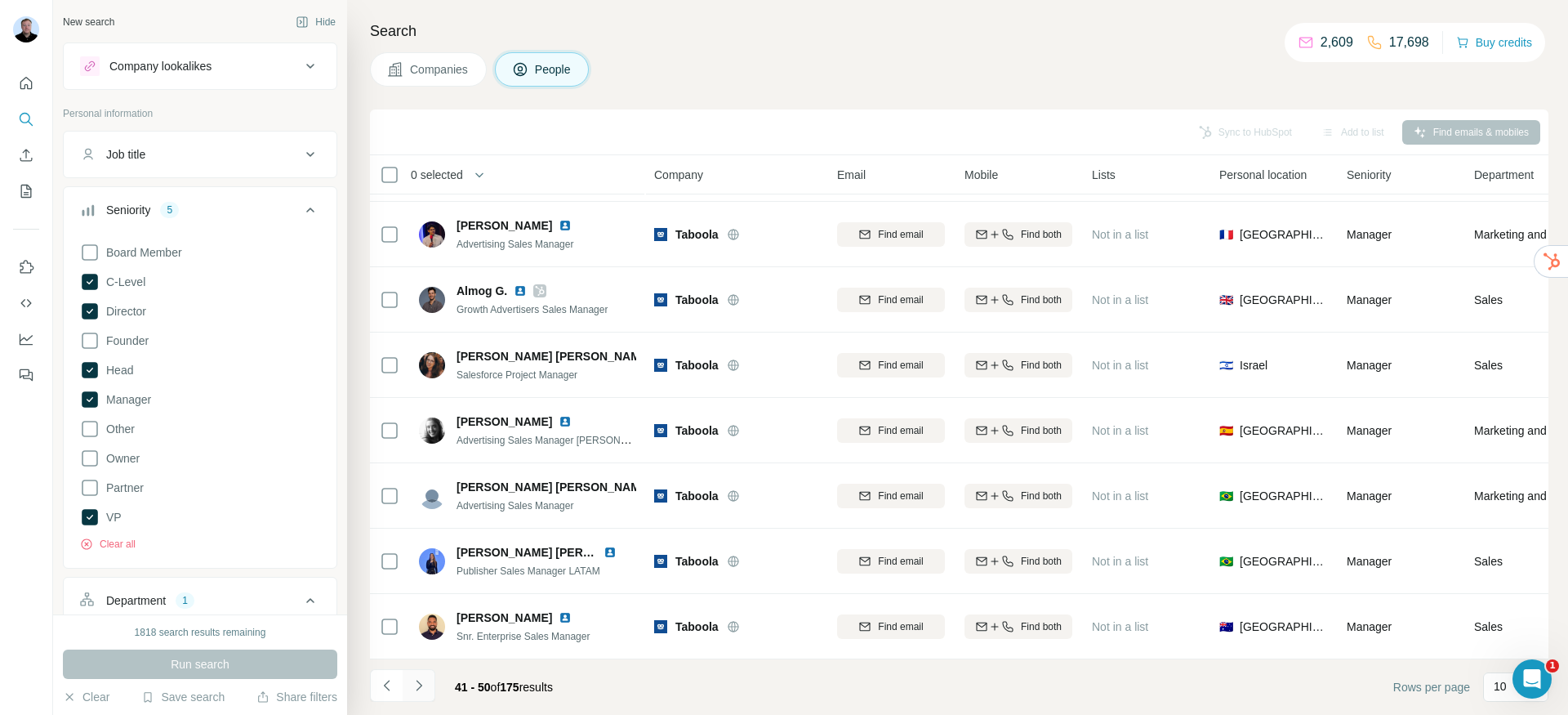
click at [421, 680] on icon "Navigate to next page" at bounding box center [418, 685] width 16 height 16
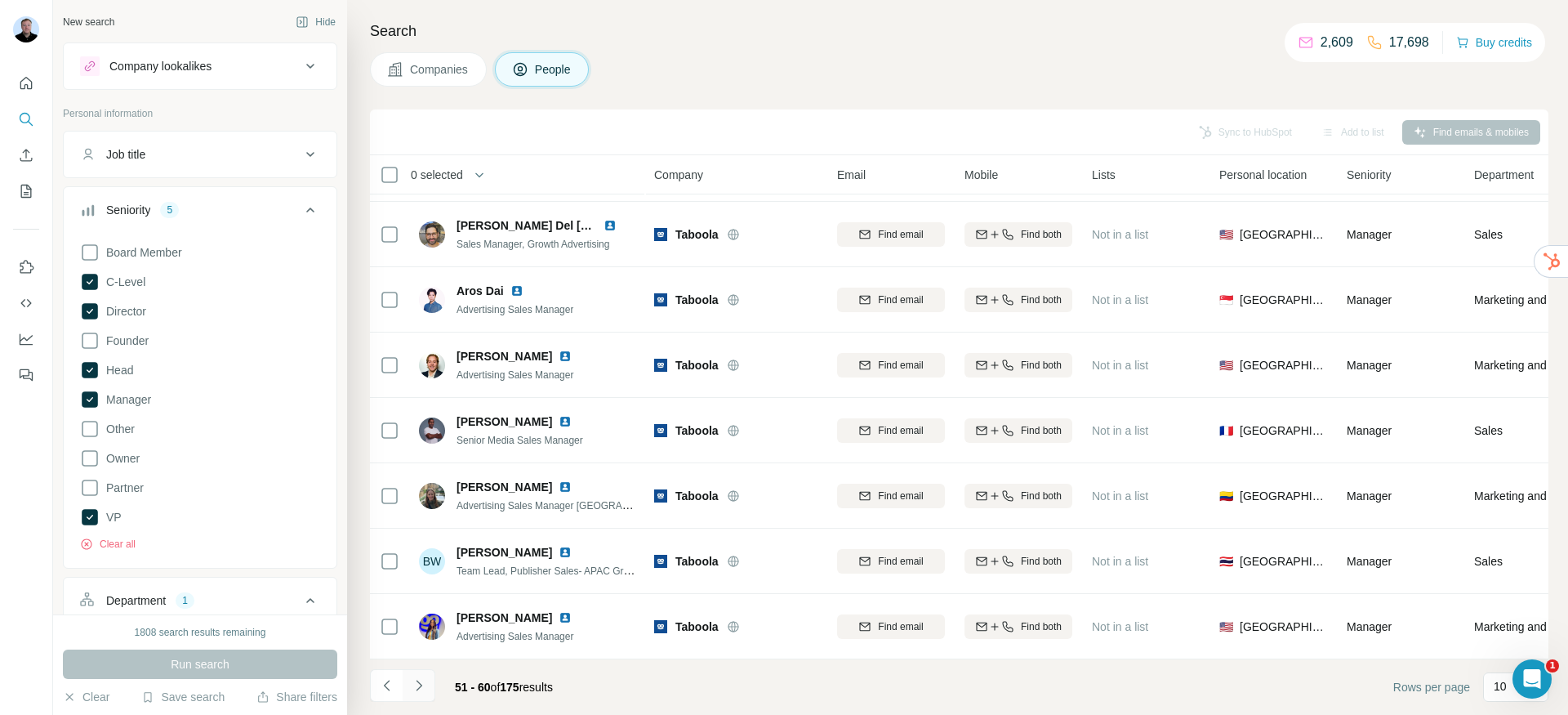
click at [421, 680] on icon "Navigate to next page" at bounding box center [418, 685] width 16 height 16
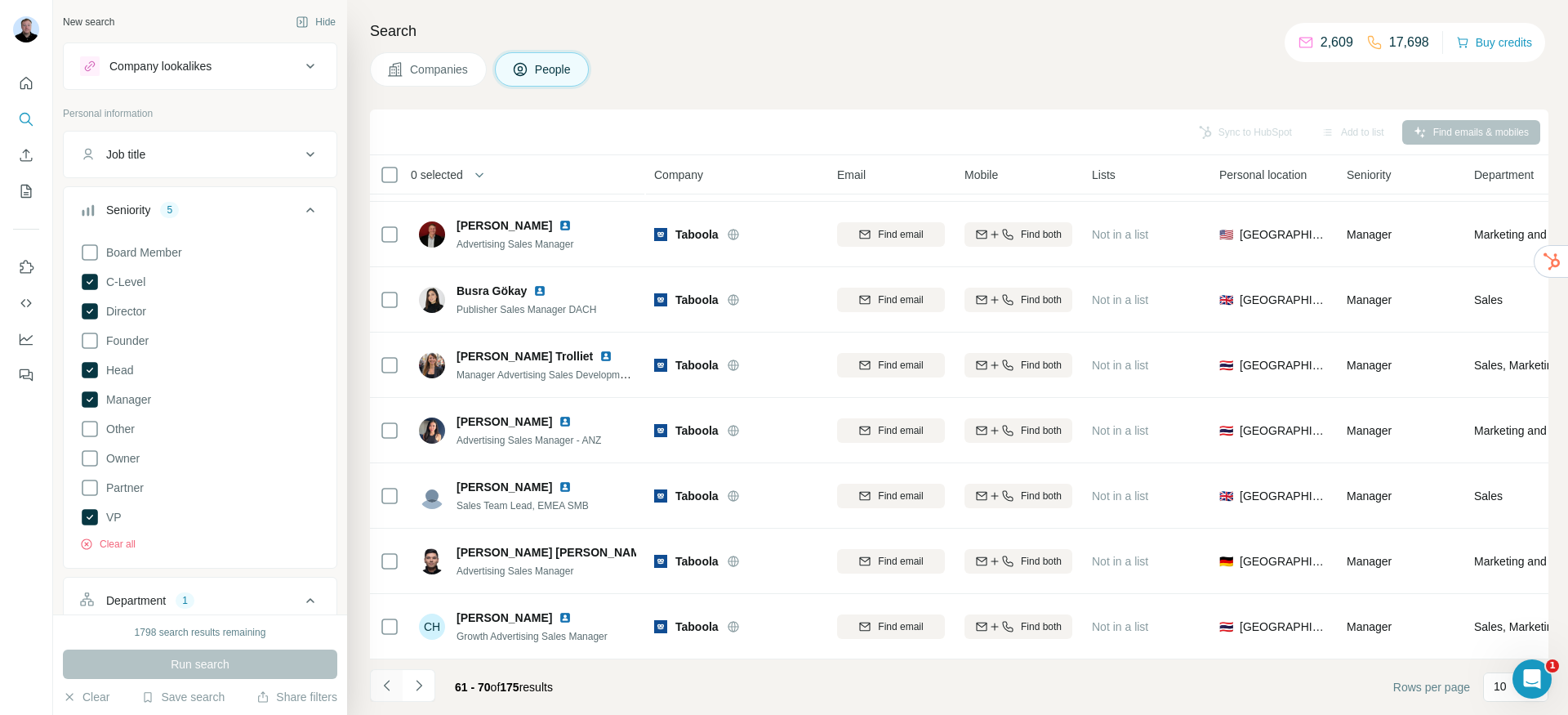
click at [377, 689] on button "Navigate to previous page" at bounding box center [386, 686] width 33 height 33
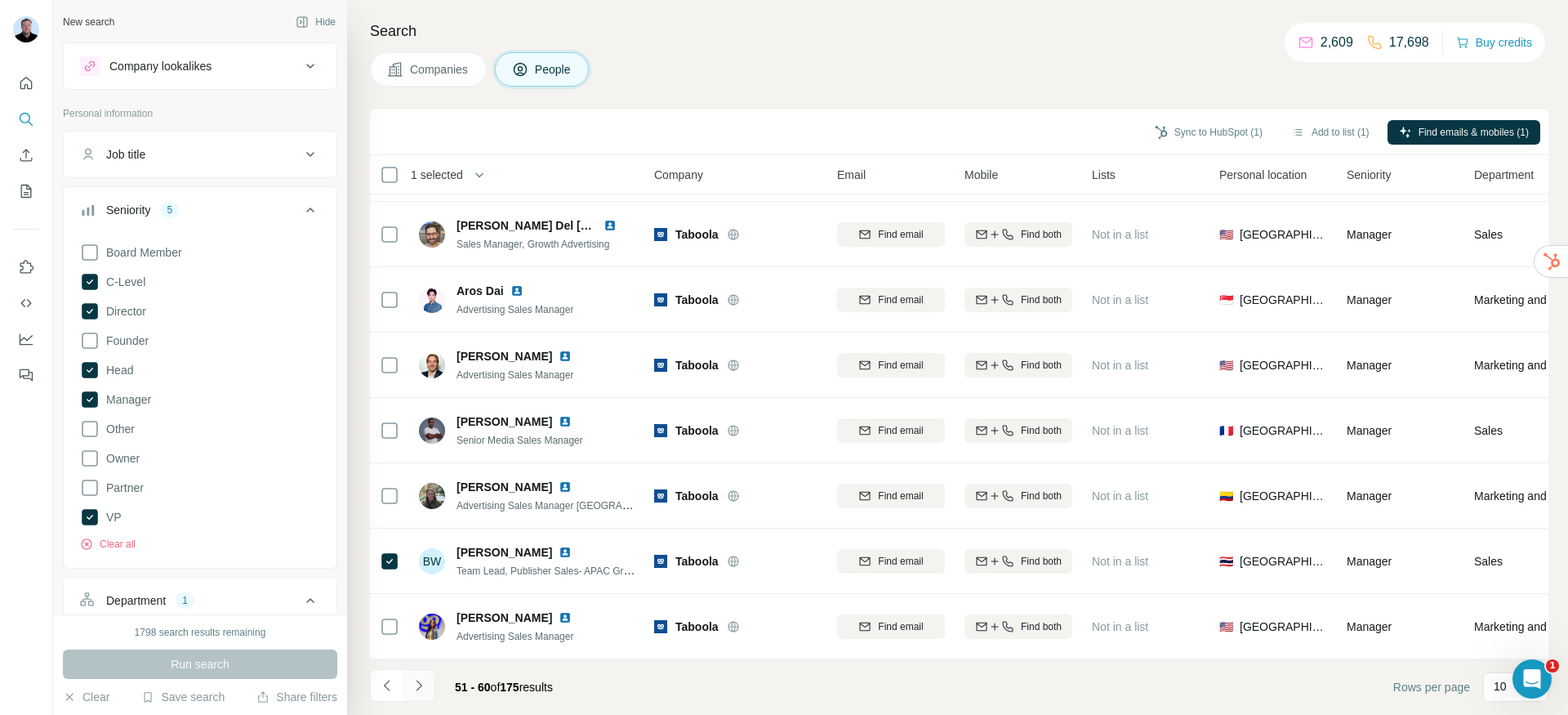
click at [421, 693] on icon "Navigate to next page" at bounding box center [418, 685] width 16 height 16
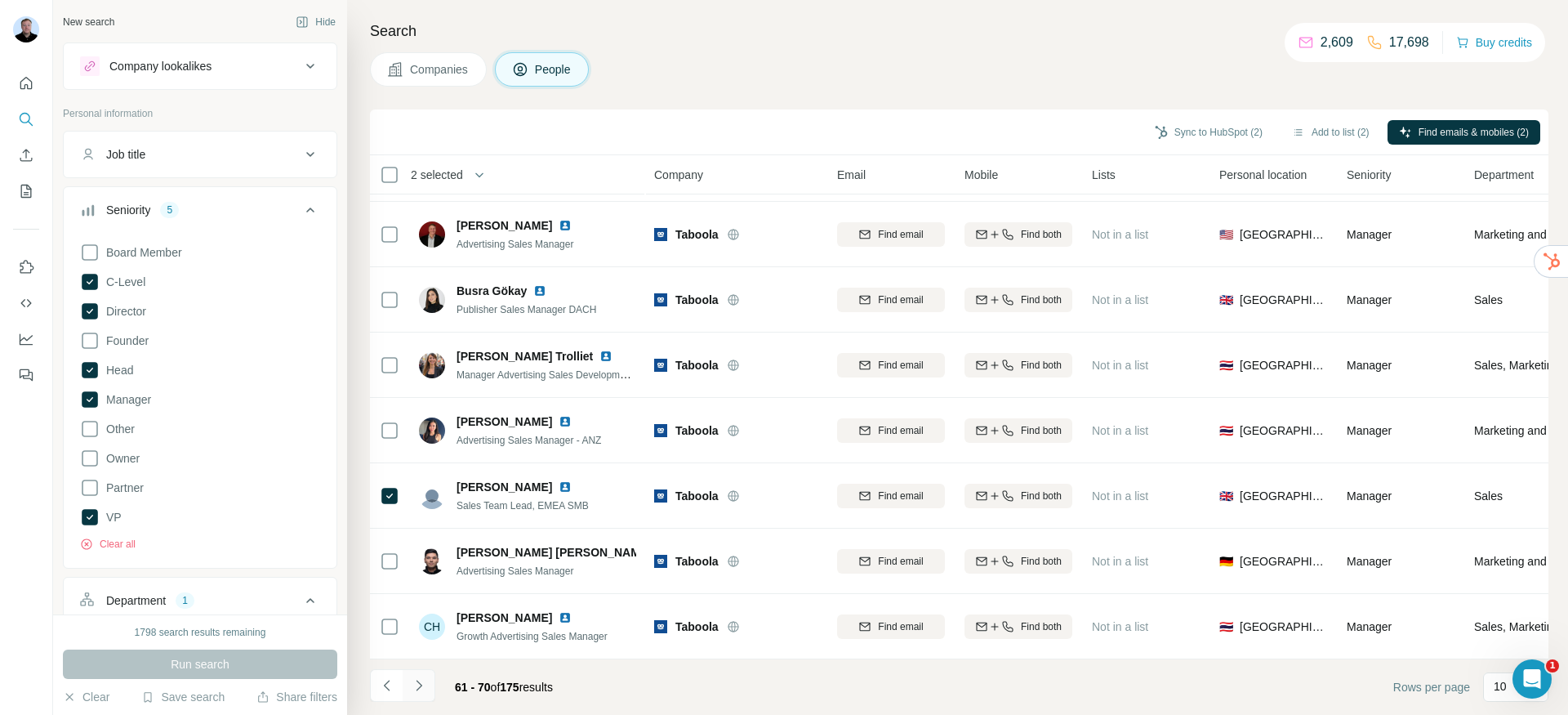
click at [423, 689] on icon "Navigate to next page" at bounding box center [418, 685] width 16 height 16
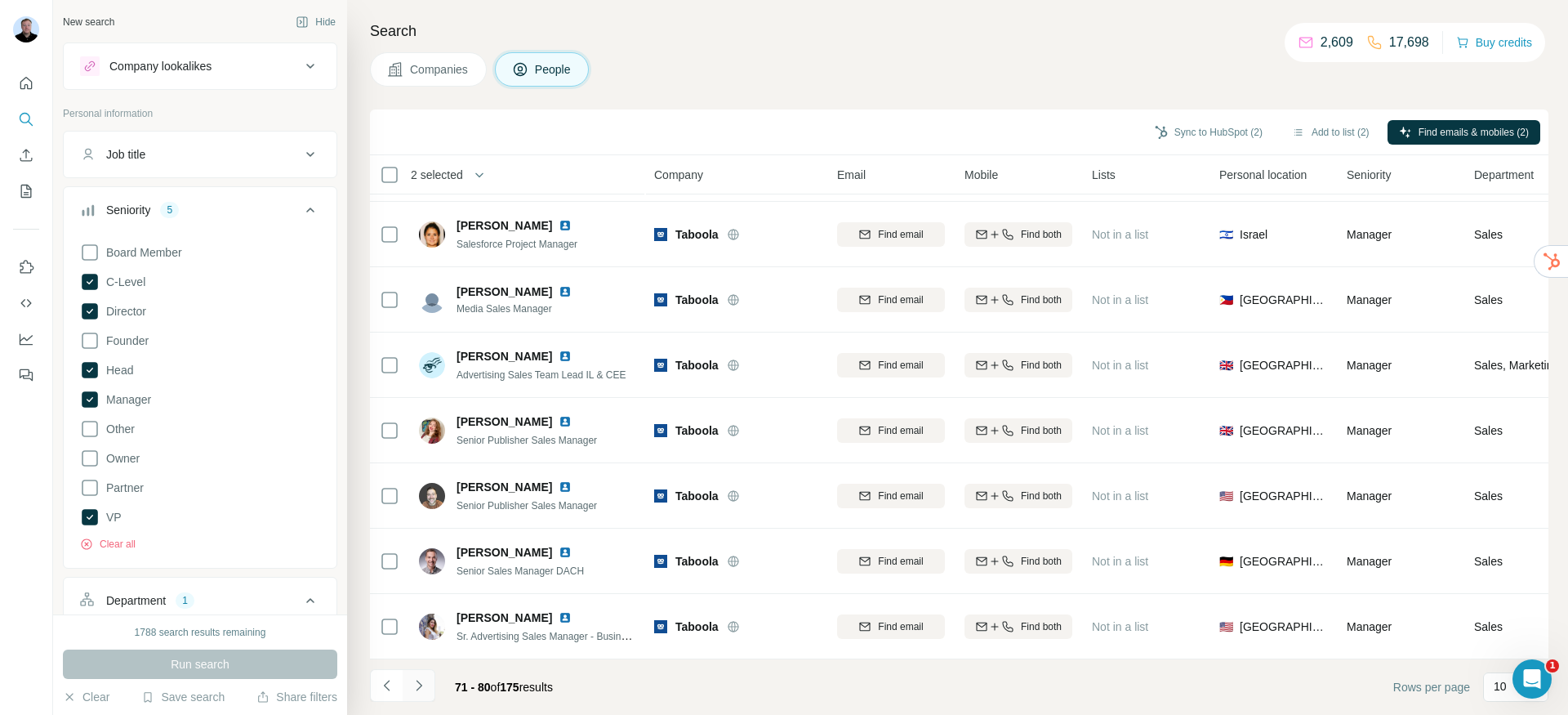
click at [422, 689] on icon "Navigate to next page" at bounding box center [418, 685] width 16 height 16
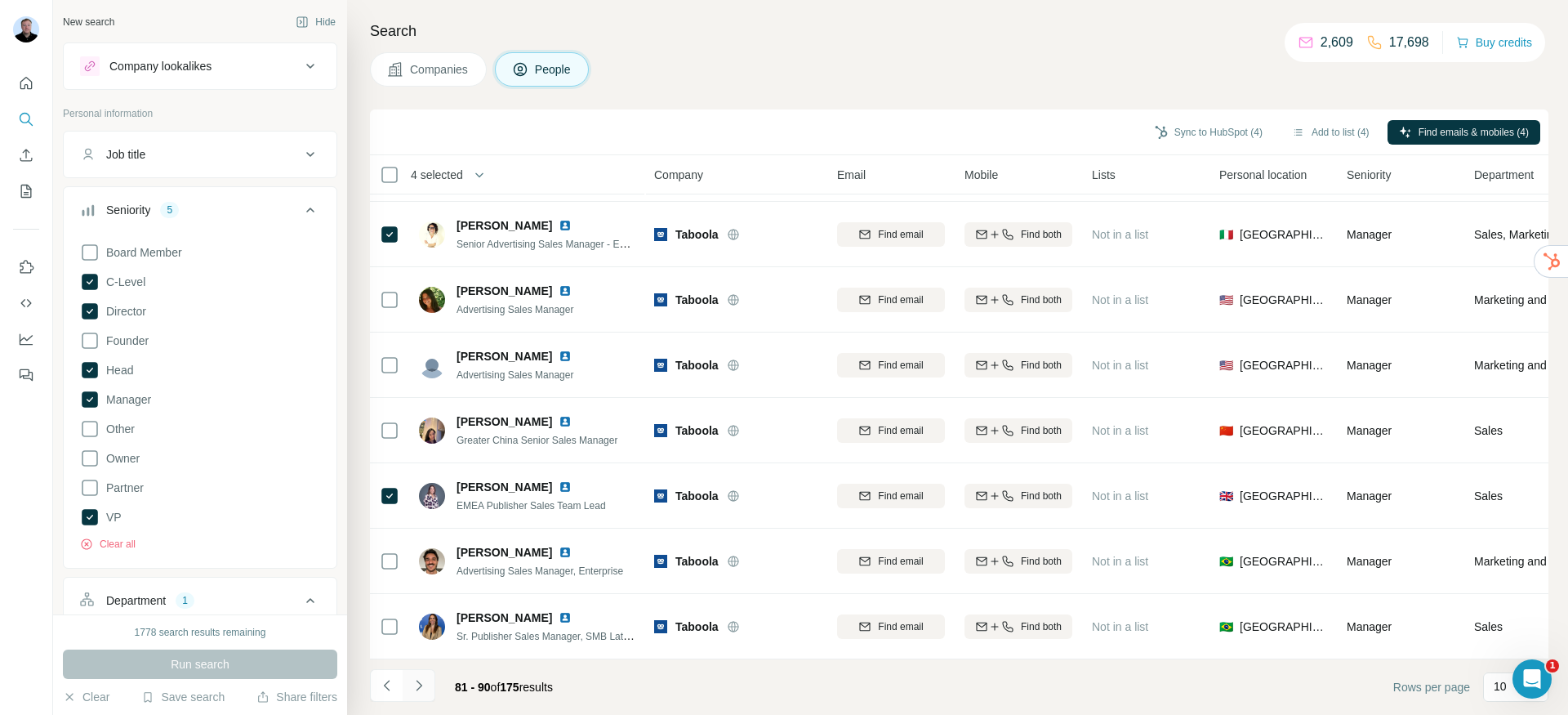
click at [415, 682] on icon "Navigate to next page" at bounding box center [418, 685] width 16 height 16
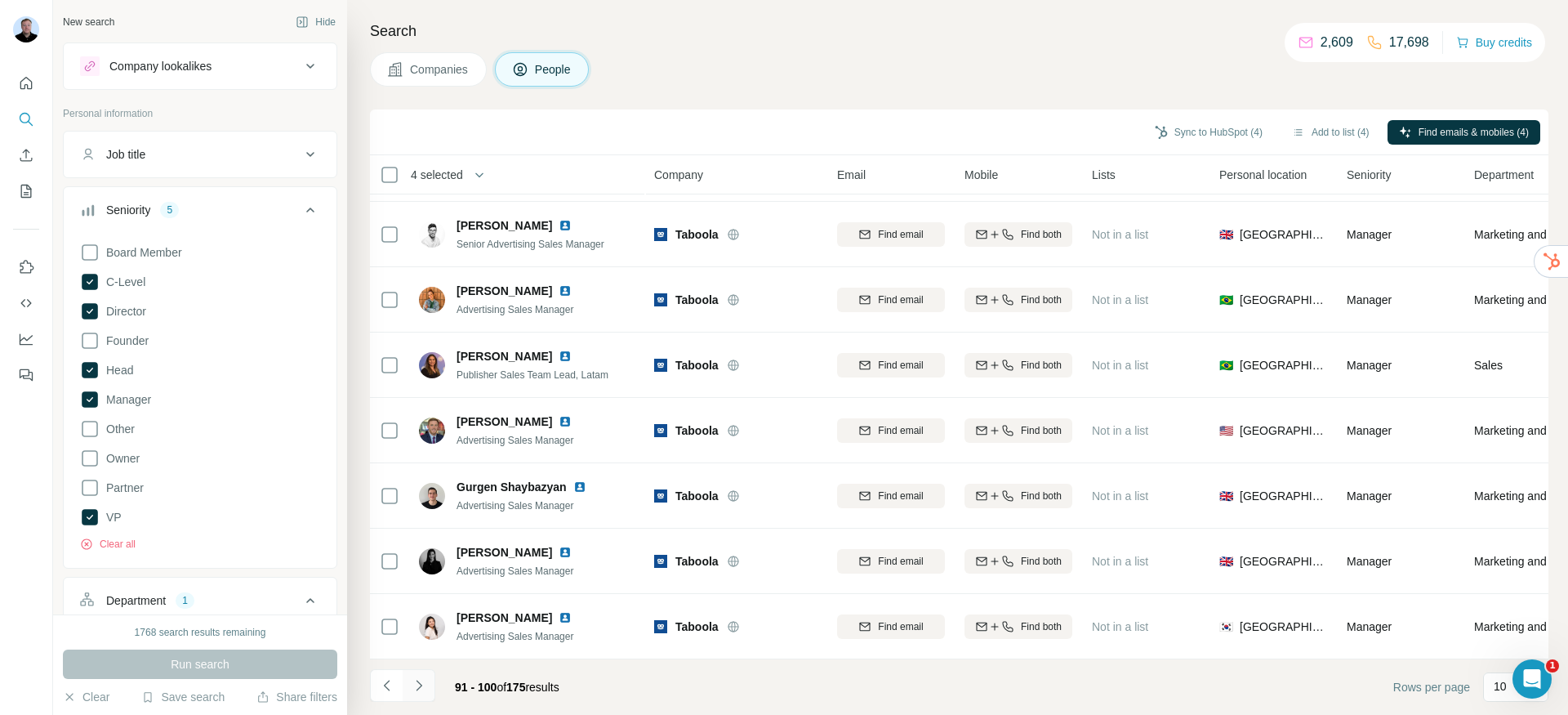
click at [423, 689] on icon "Navigate to next page" at bounding box center [418, 685] width 16 height 16
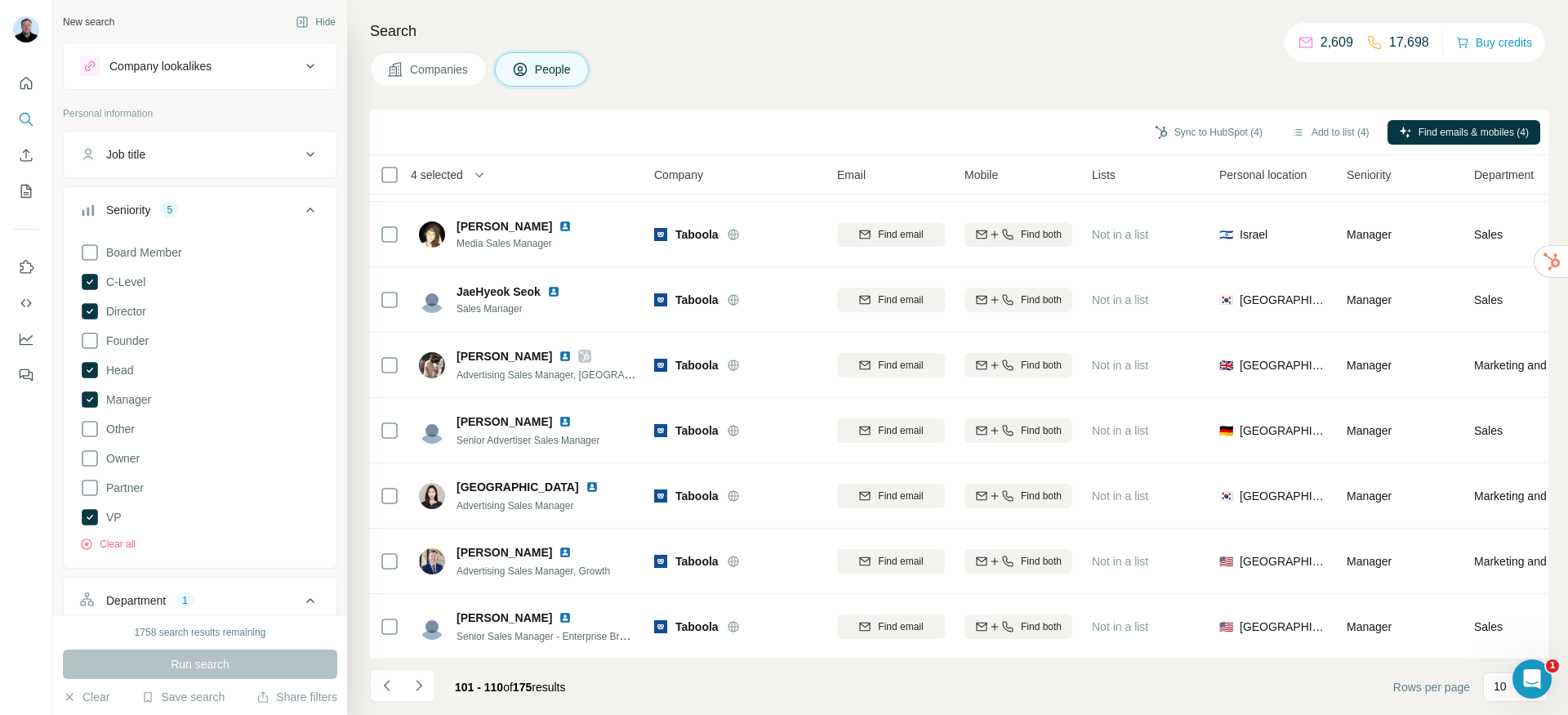
click at [417, 689] on icon "Navigate to next page" at bounding box center [418, 685] width 16 height 16
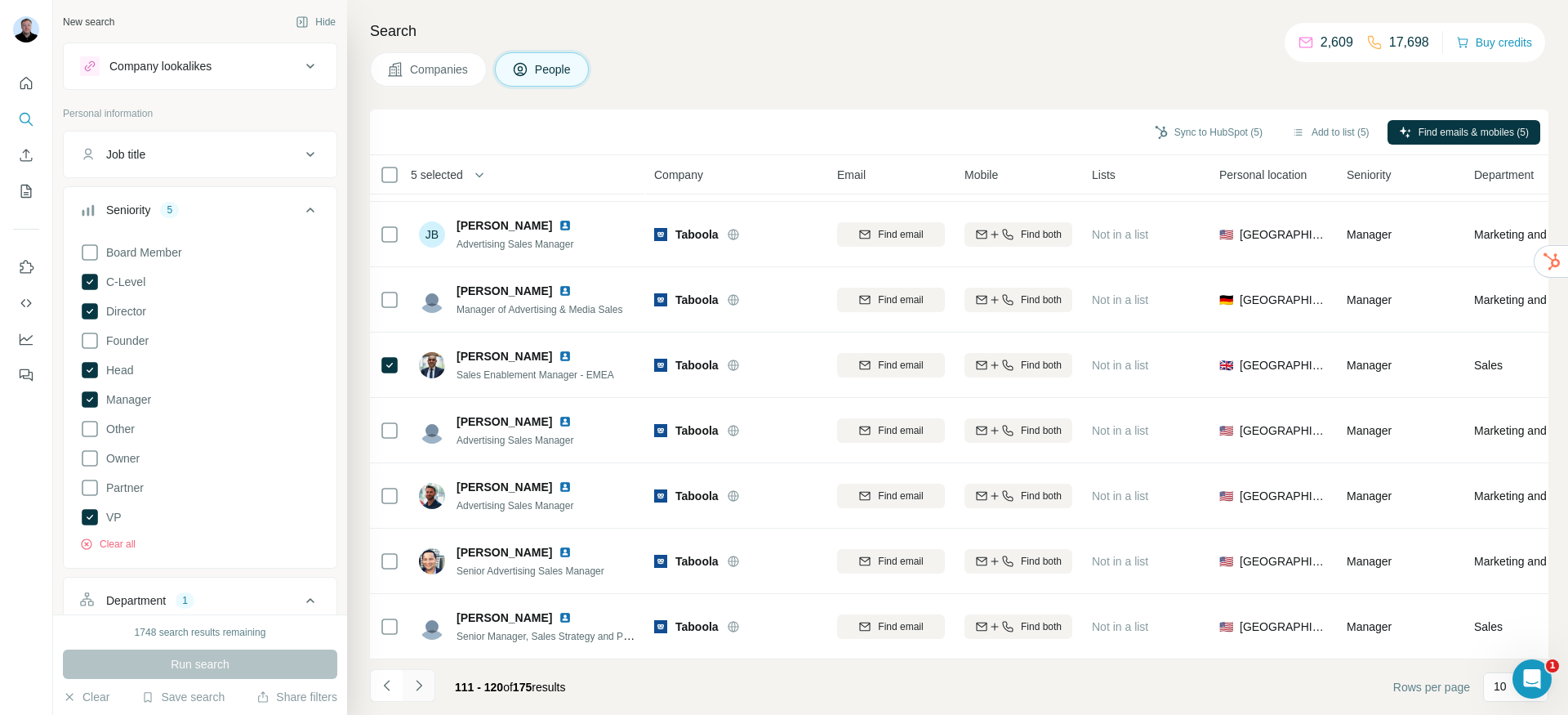
click at [419, 684] on icon "Navigate to next page" at bounding box center [418, 685] width 6 height 10
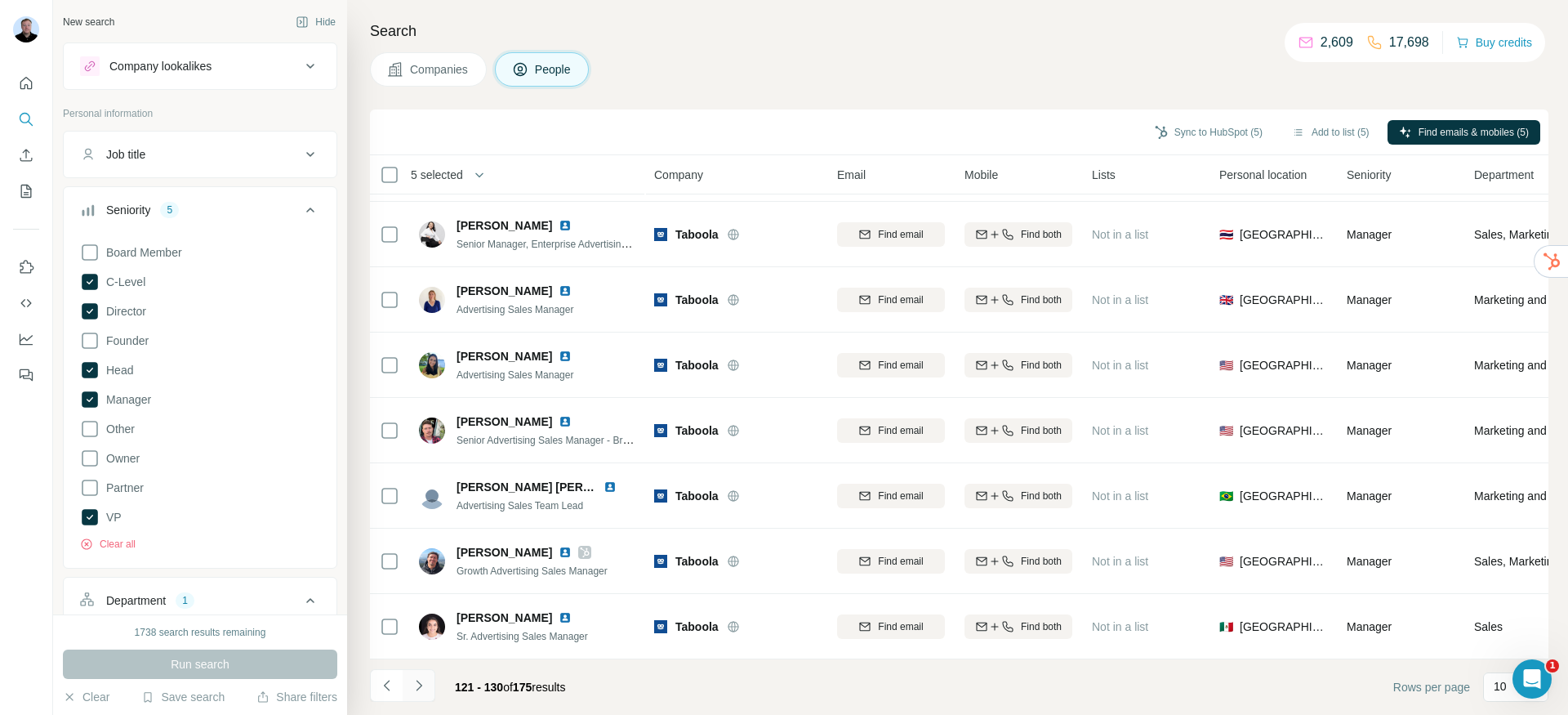
click at [411, 682] on icon "Navigate to next page" at bounding box center [418, 685] width 16 height 16
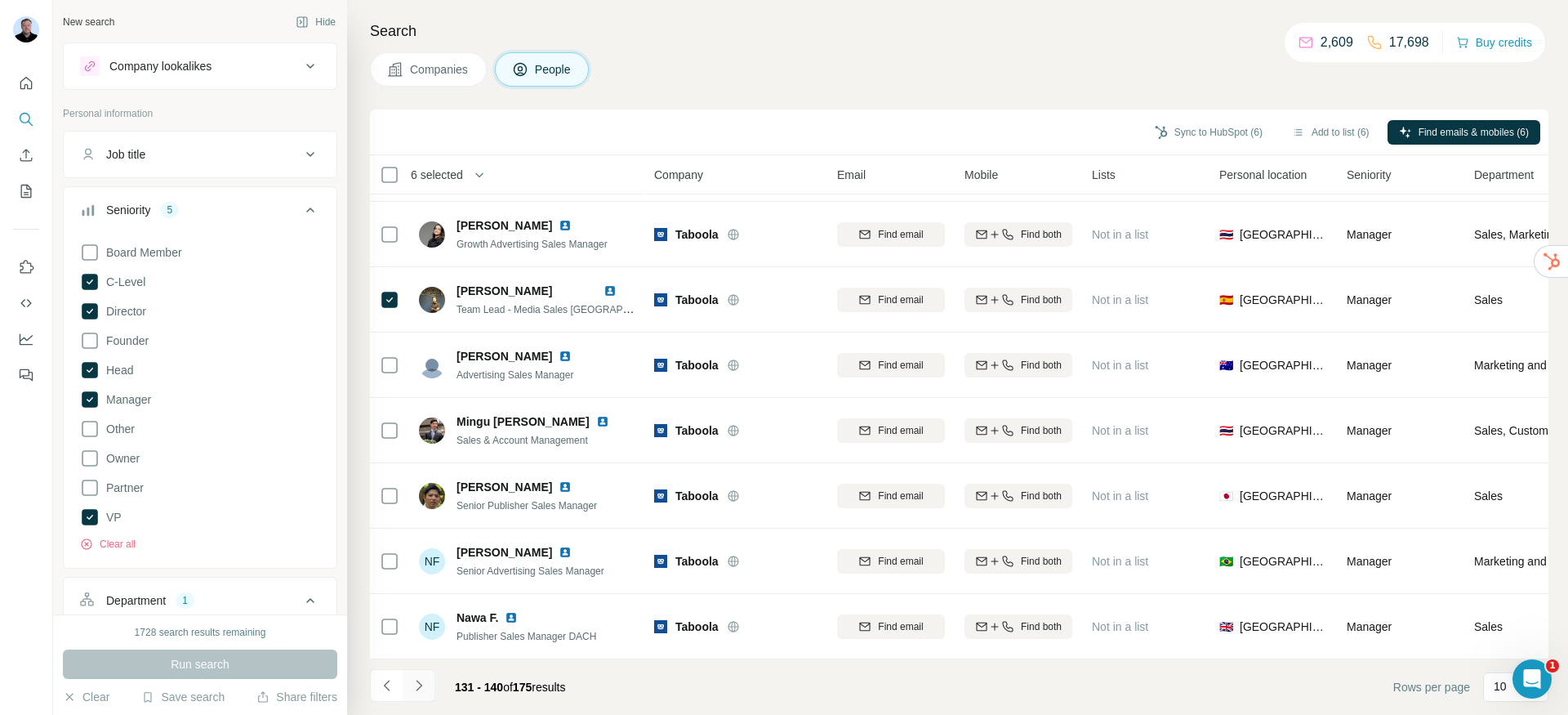
click at [414, 692] on icon "Navigate to next page" at bounding box center [418, 685] width 16 height 16
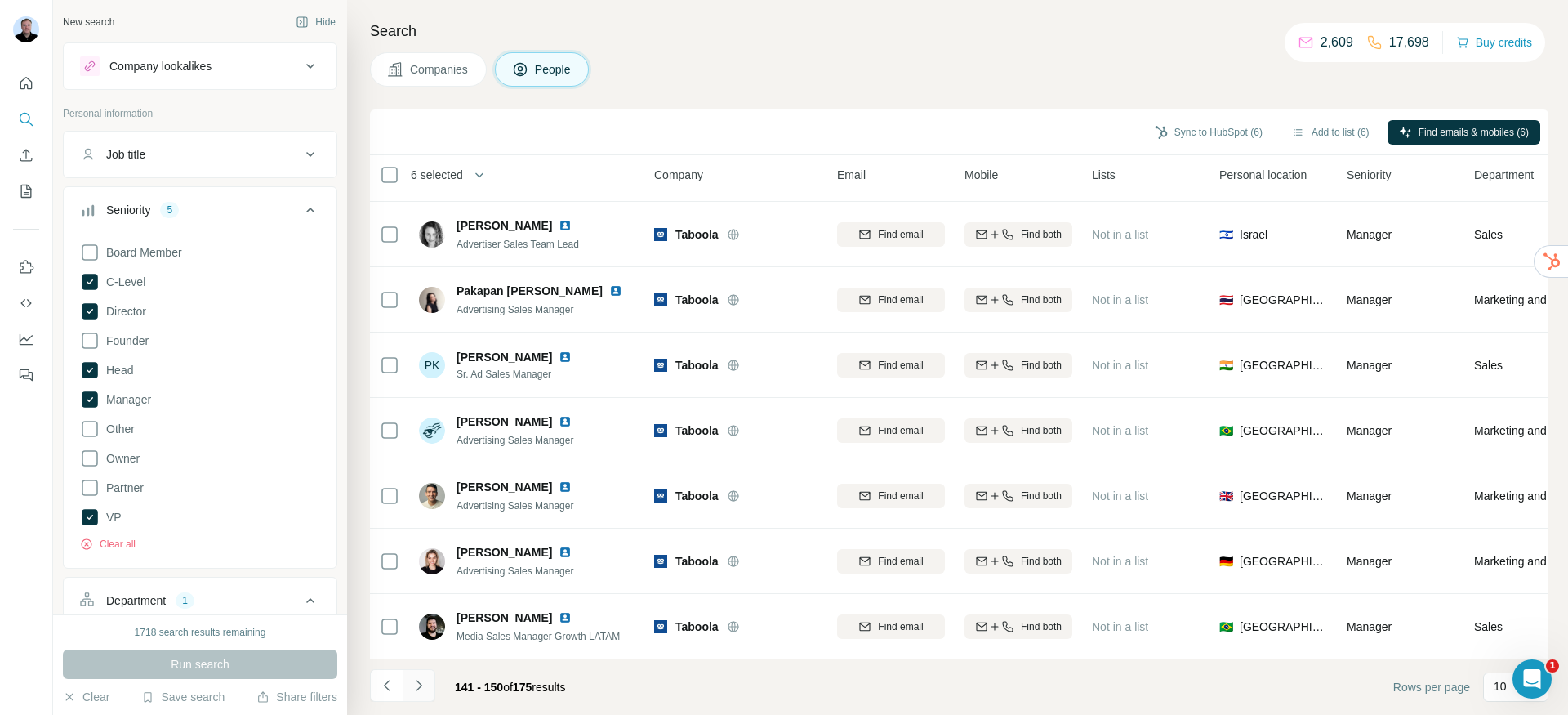
click at [414, 693] on icon "Navigate to next page" at bounding box center [418, 685] width 16 height 16
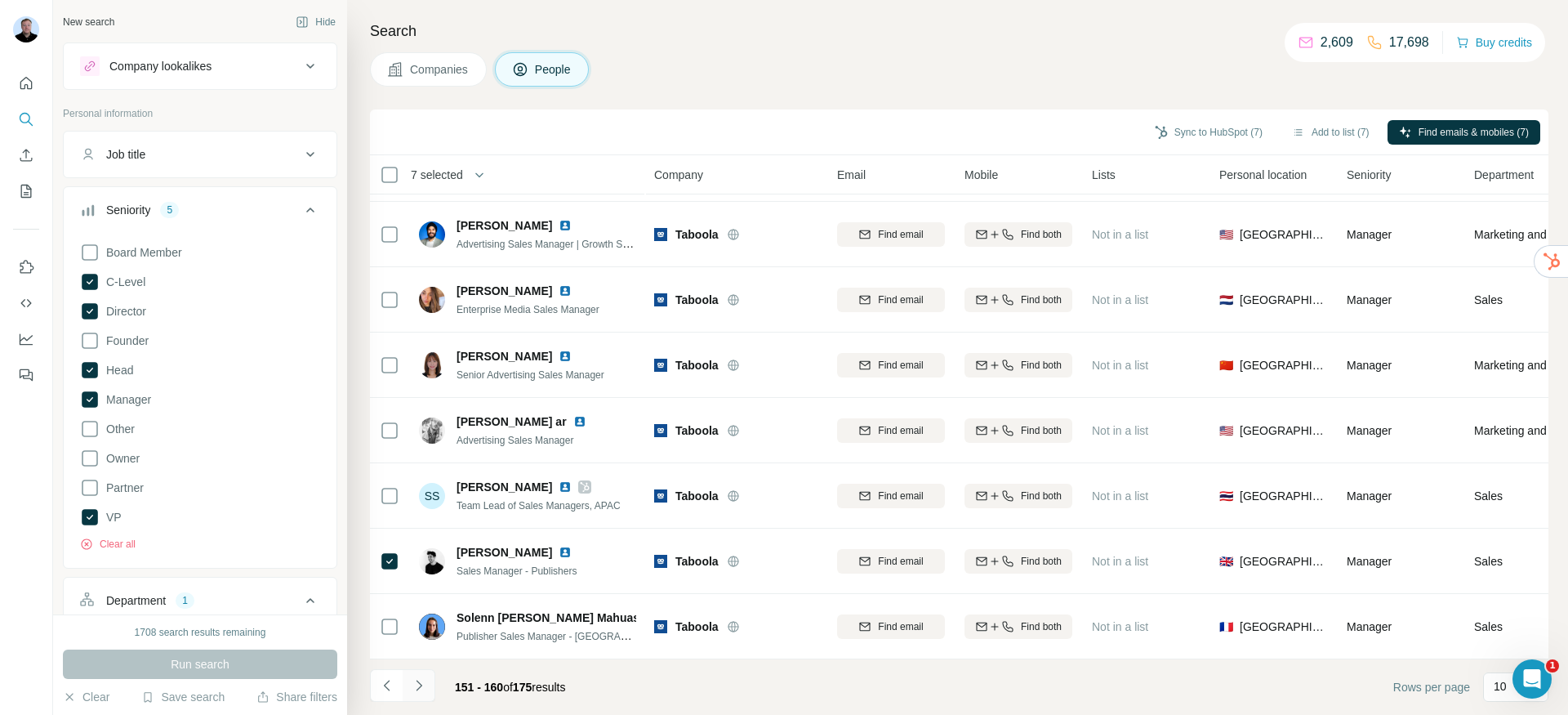
click at [415, 677] on icon "Navigate to next page" at bounding box center [418, 685] width 16 height 16
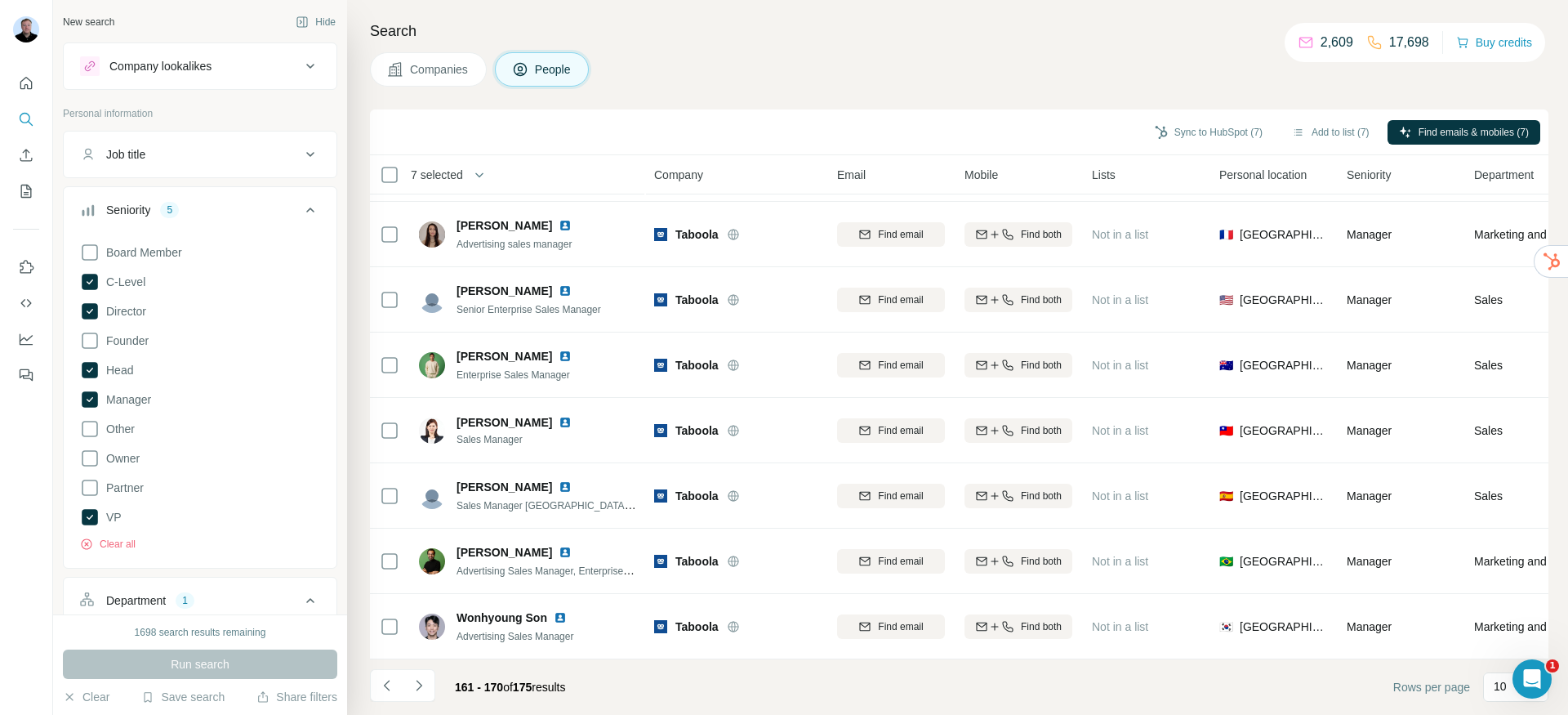
click at [427, 684] on icon "Navigate to next page" at bounding box center [418, 685] width 16 height 16
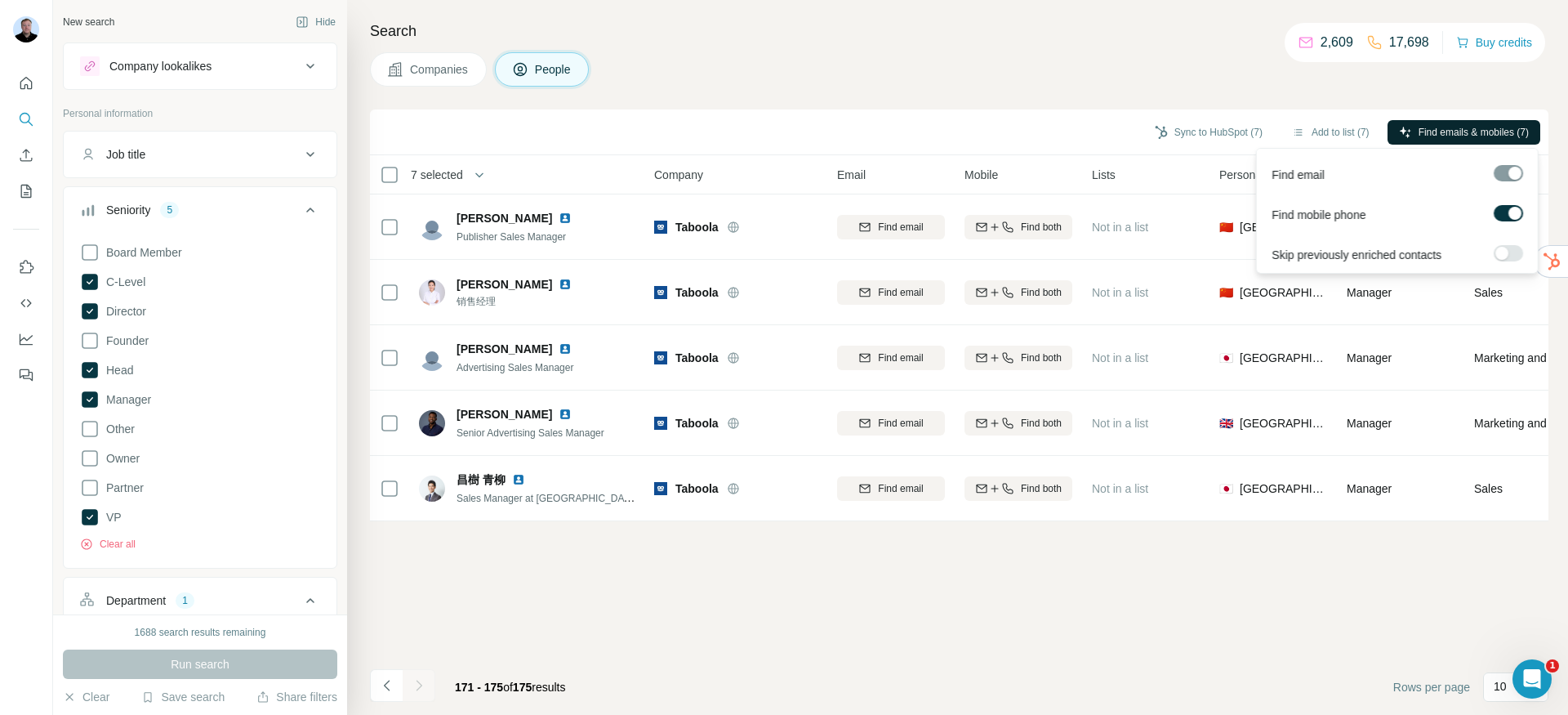
click at [1429, 134] on span "Find emails & mobiles (7)" at bounding box center [1474, 132] width 110 height 15
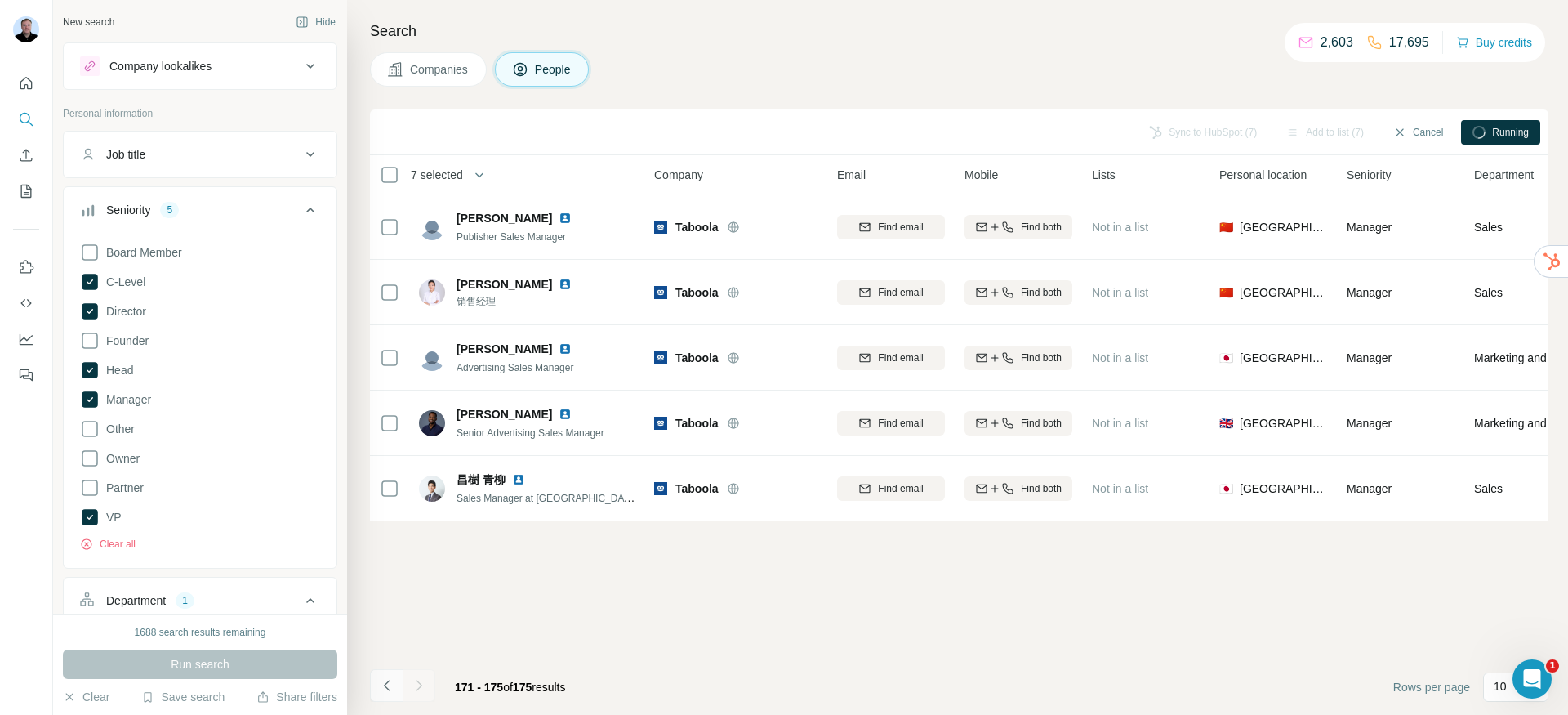
click at [392, 691] on icon "Navigate to previous page" at bounding box center [386, 685] width 16 height 16
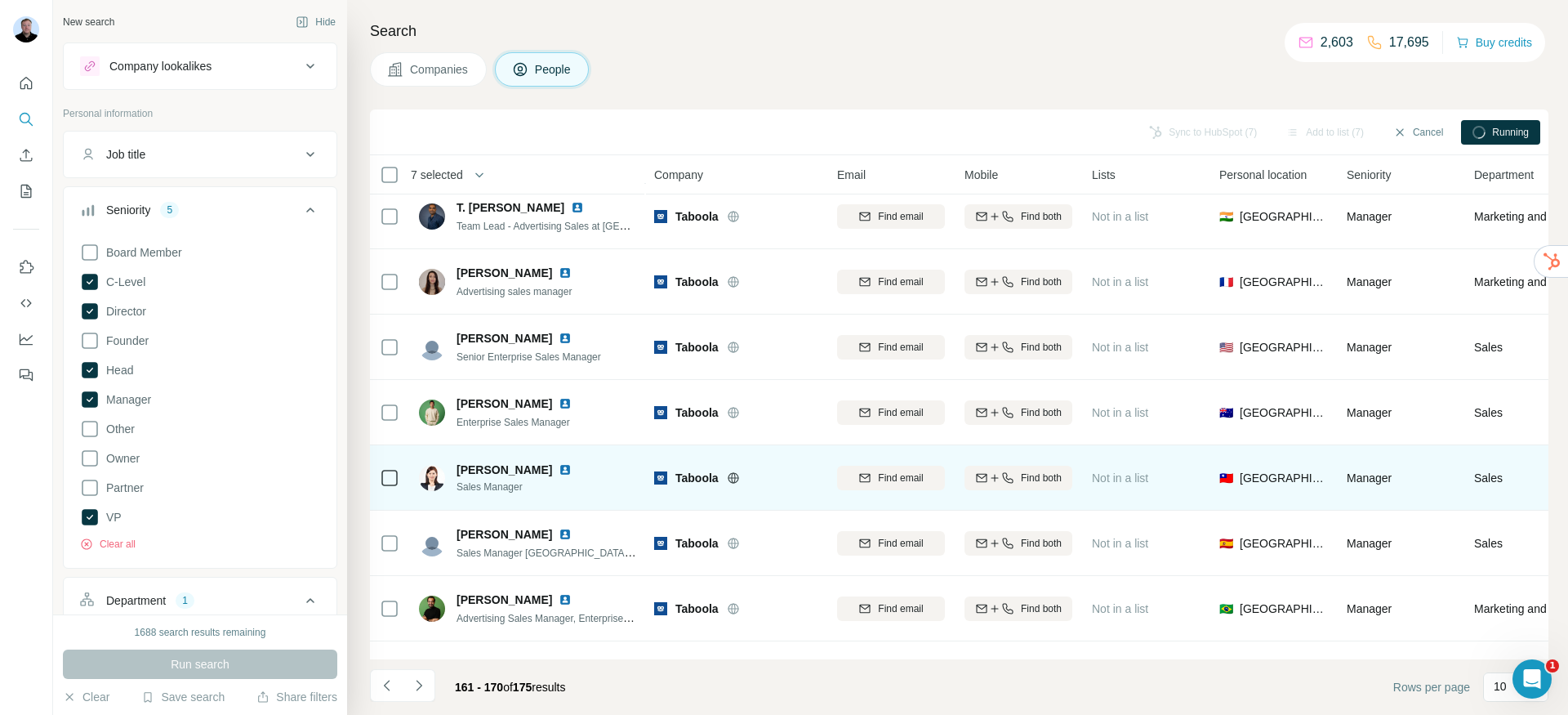
scroll to position [197, 0]
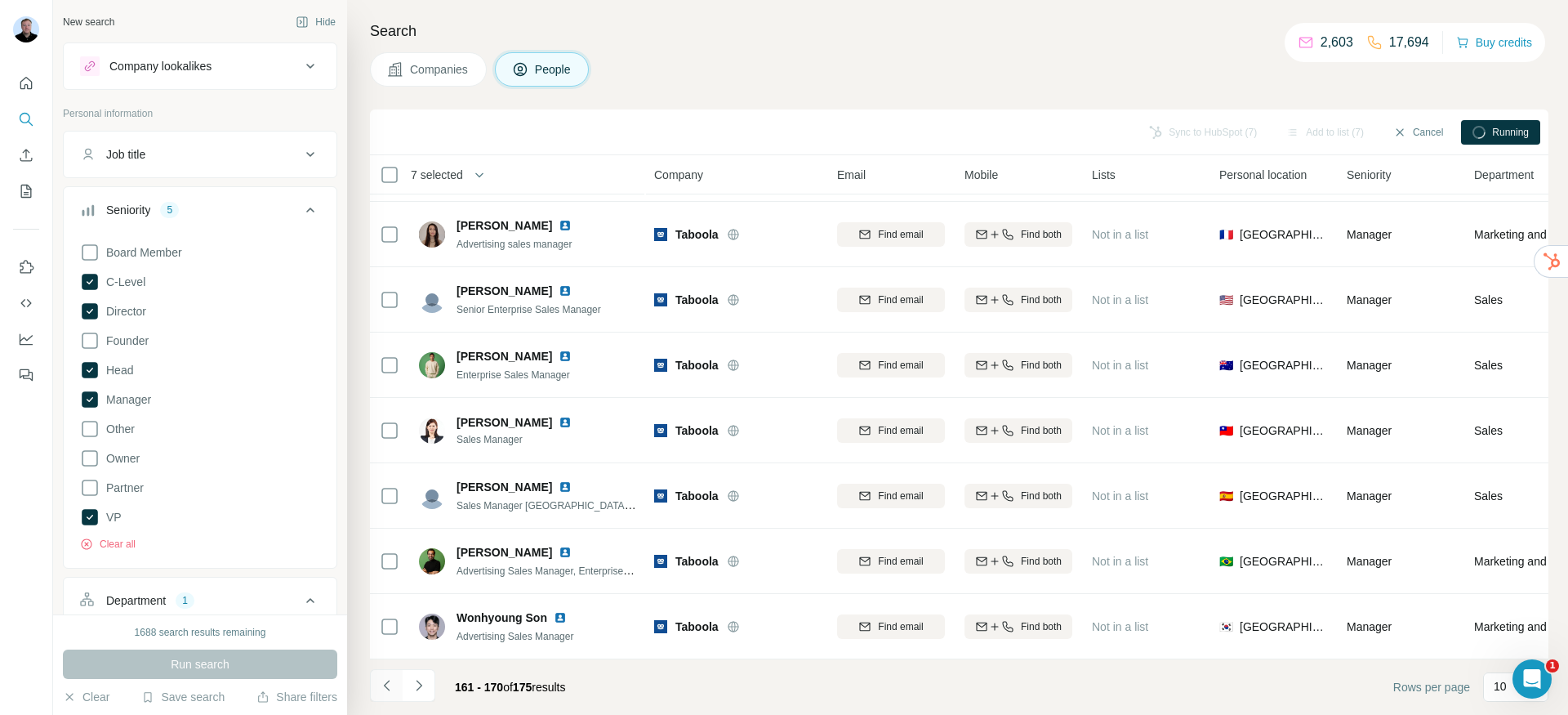
click at [382, 681] on icon "Navigate to previous page" at bounding box center [386, 685] width 16 height 16
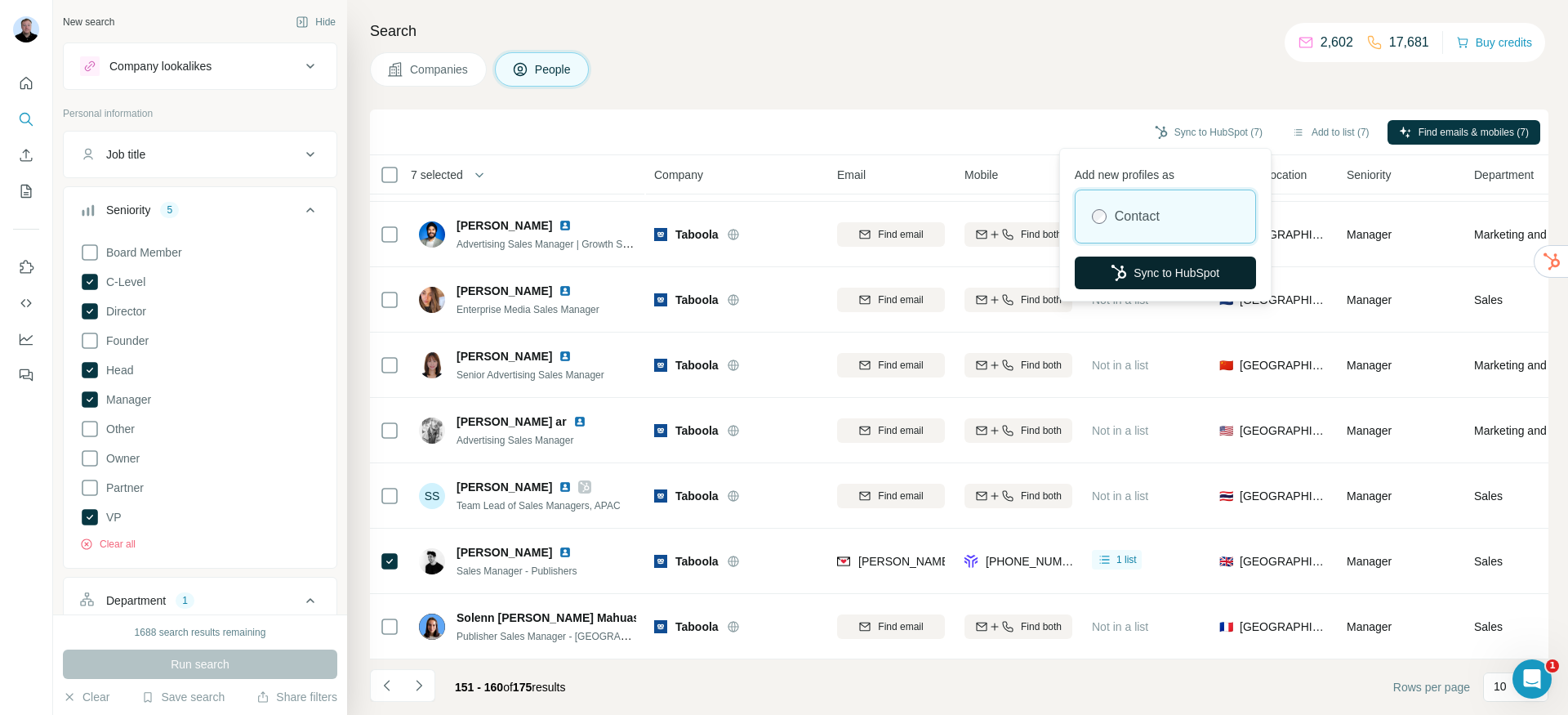
click at [1152, 272] on button "Sync to HubSpot" at bounding box center [1166, 273] width 181 height 33
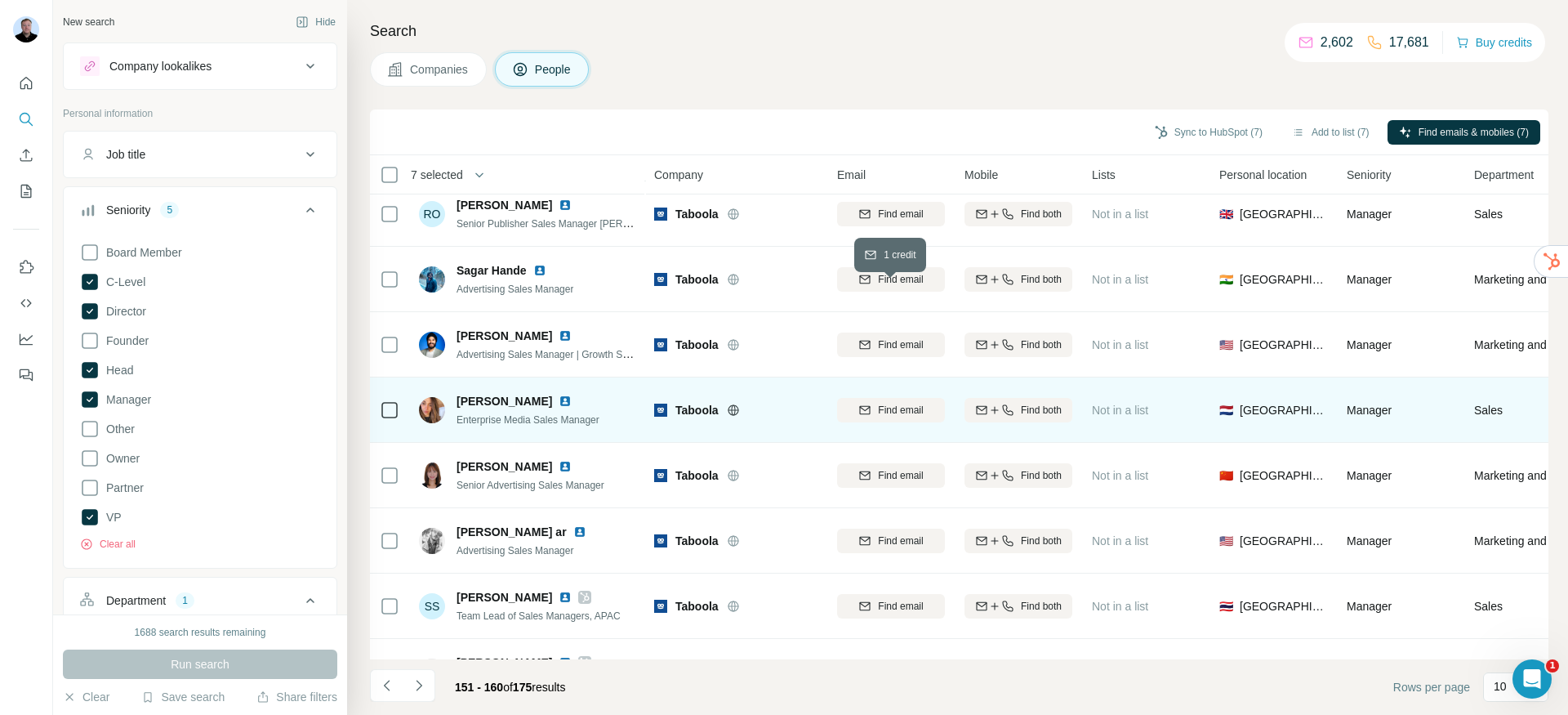
scroll to position [58, 0]
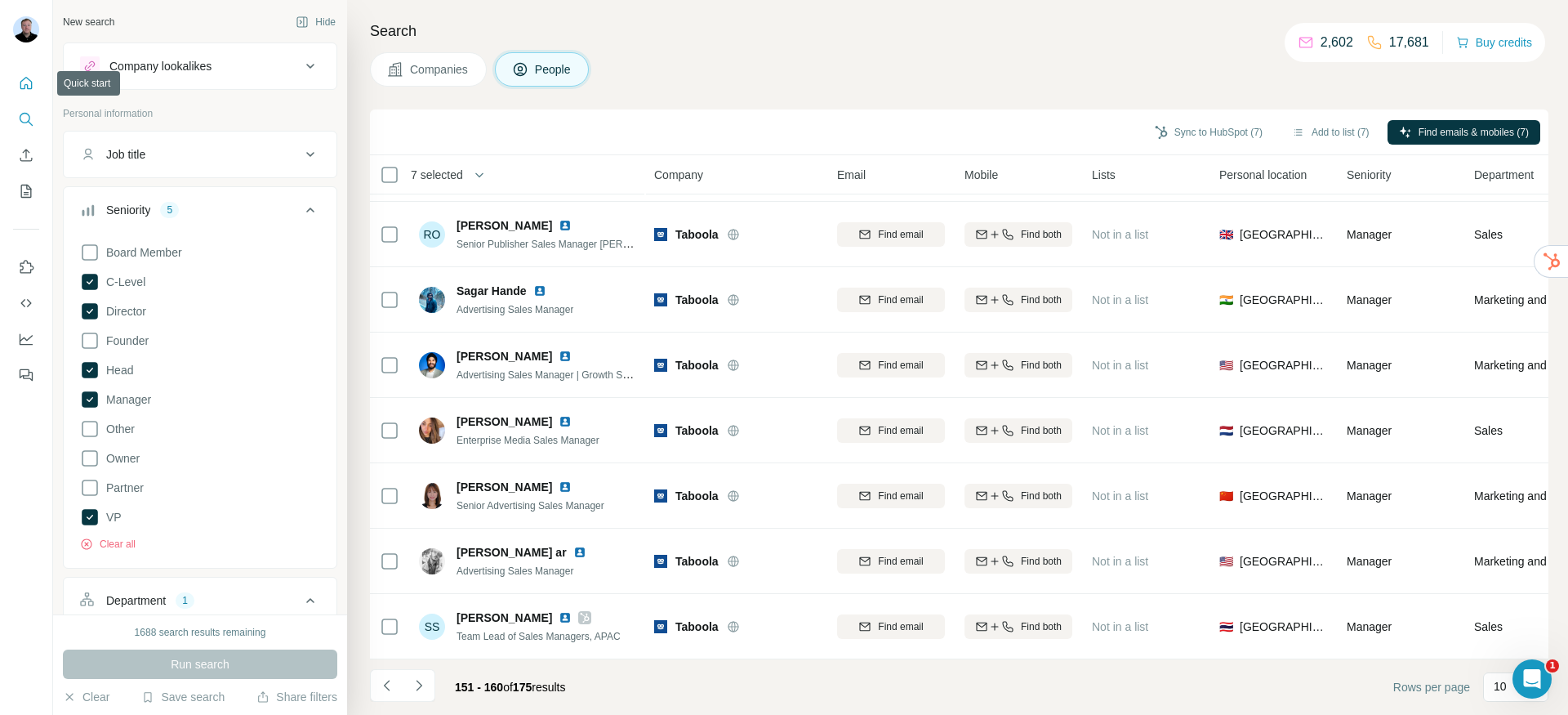
click at [27, 93] on button "Quick start" at bounding box center [26, 83] width 26 height 29
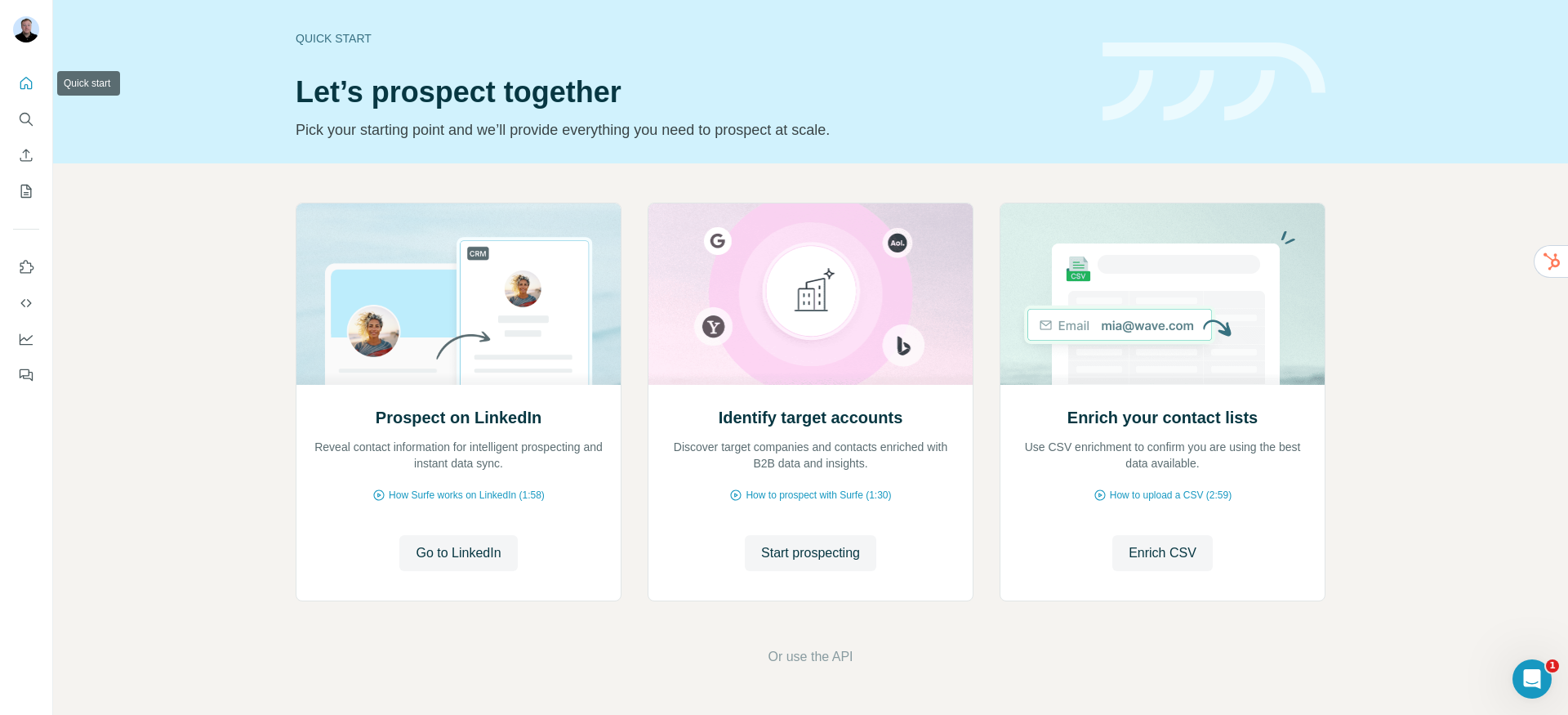
click at [27, 93] on button "Quick start" at bounding box center [26, 83] width 26 height 29
click at [801, 564] on button "Start prospecting" at bounding box center [810, 553] width 131 height 36
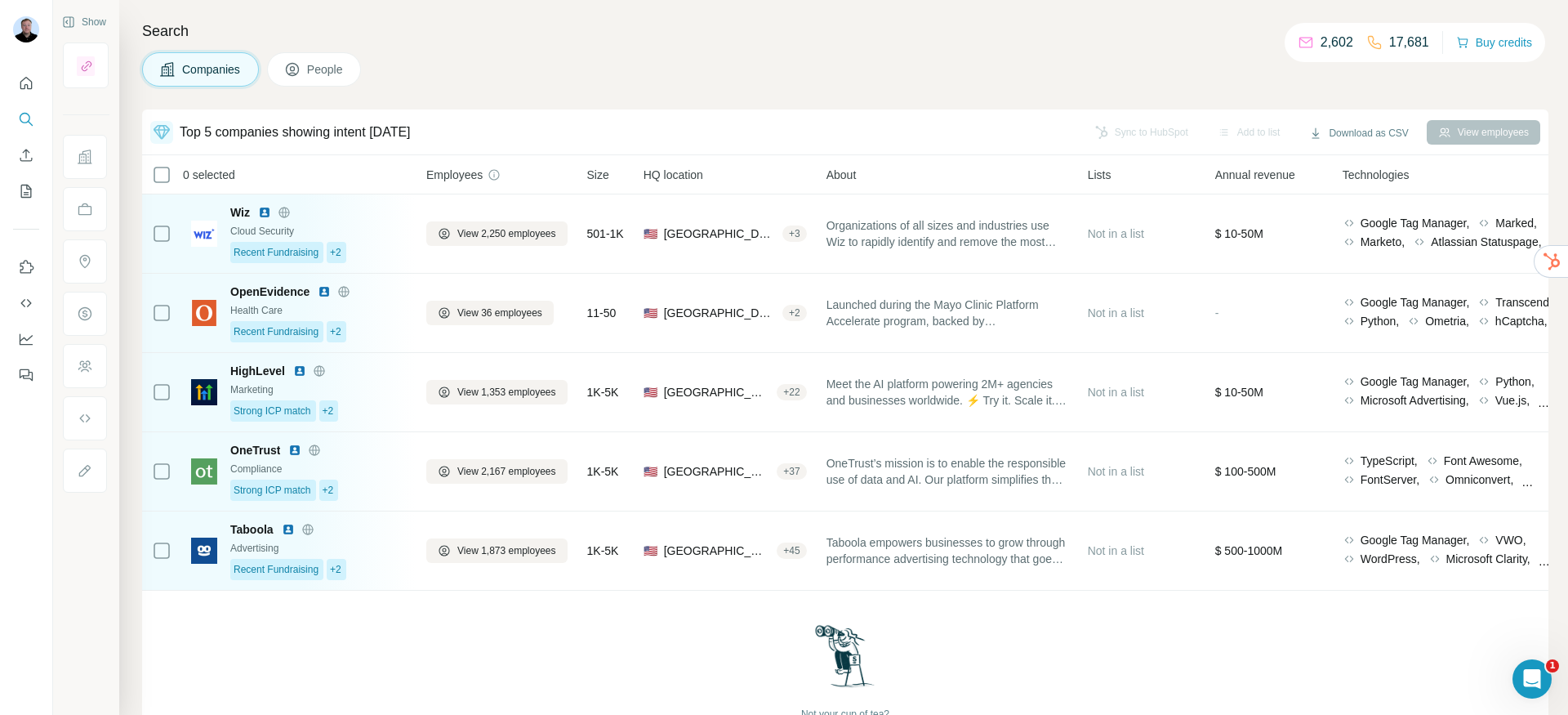
click at [496, 174] on icon at bounding box center [495, 175] width 13 height 13
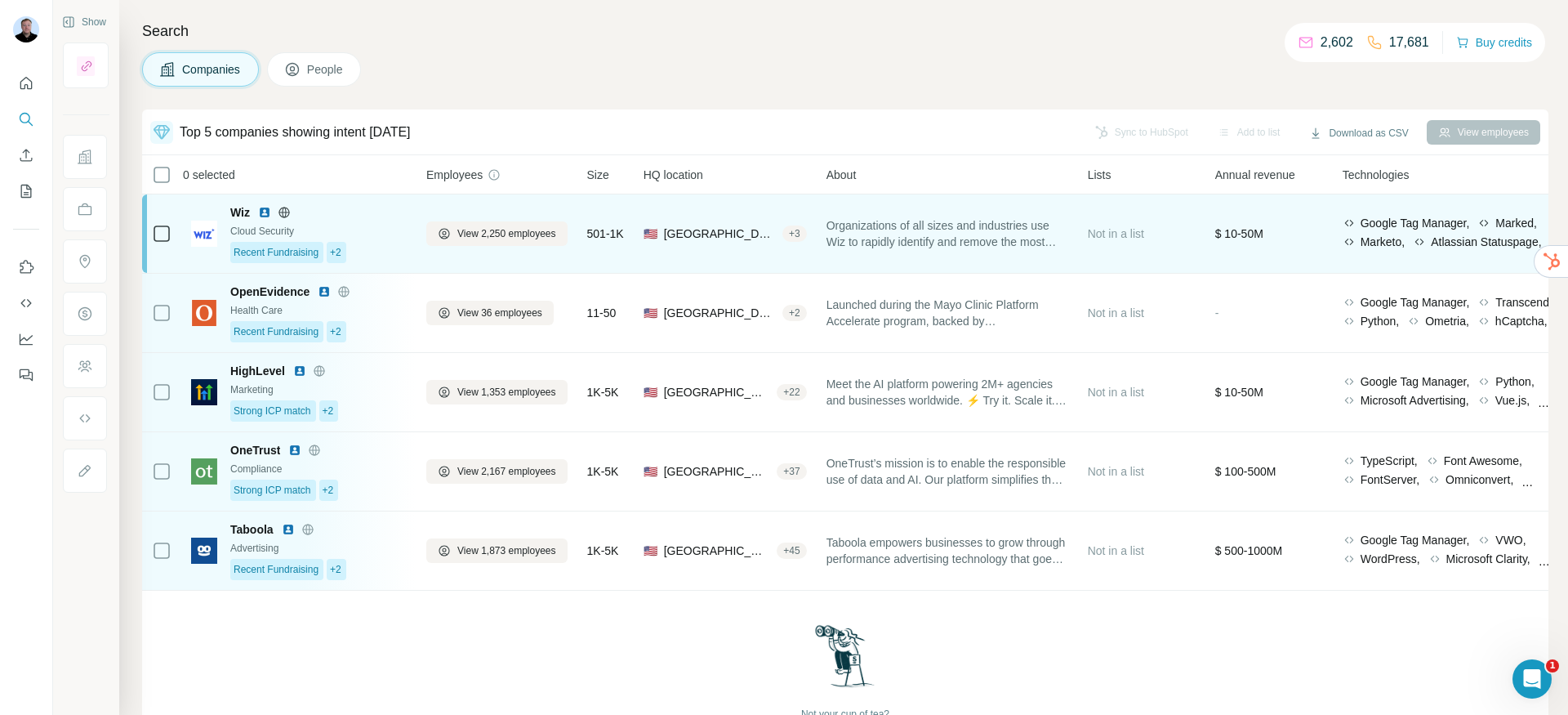
click at [766, 239] on span "[GEOGRAPHIC_DATA], [US_STATE]" at bounding box center [719, 233] width 112 height 16
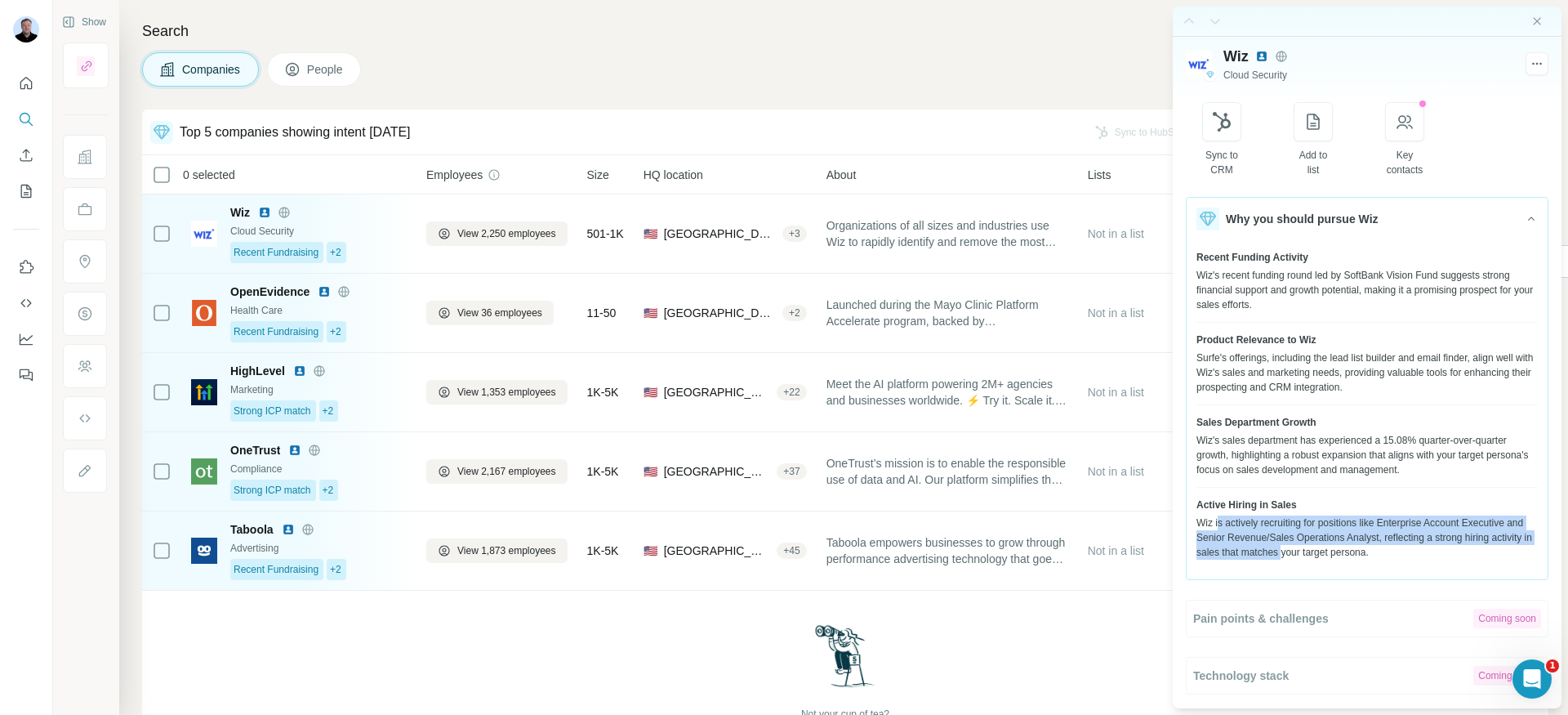
drag, startPoint x: 1220, startPoint y: 523, endPoint x: 1396, endPoint y: 554, distance: 178.7
click at [1396, 554] on div "Wiz is actively recruiting for positions like Enterprise Account Executive and …" at bounding box center [1368, 537] width 342 height 44
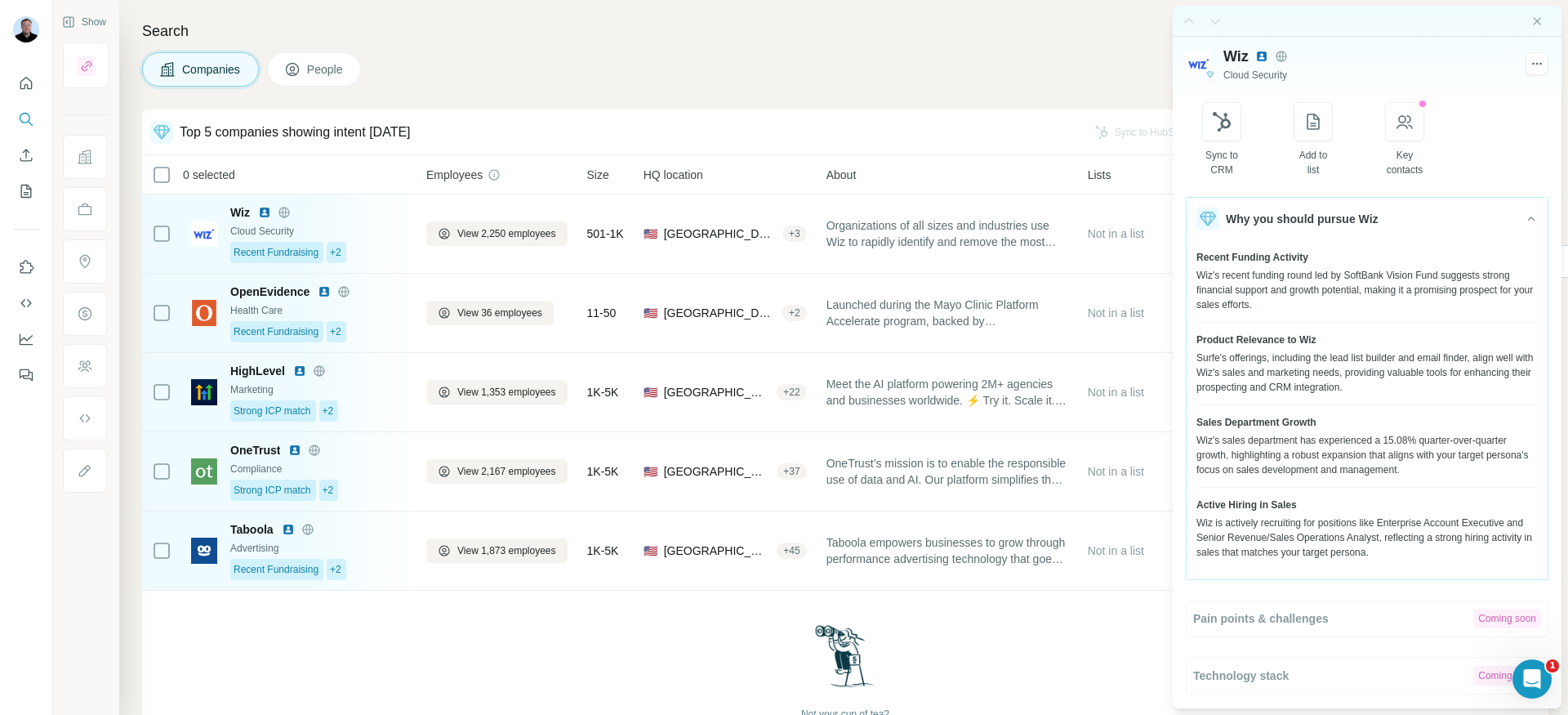
click at [1283, 461] on div "Wiz's sales department has experienced a 15.08% quarter-over-quarter growth, hi…" at bounding box center [1368, 455] width 342 height 44
click at [1410, 129] on icon "button" at bounding box center [1405, 122] width 20 height 20
click at [1415, 128] on icon "button" at bounding box center [1405, 122] width 20 height 20
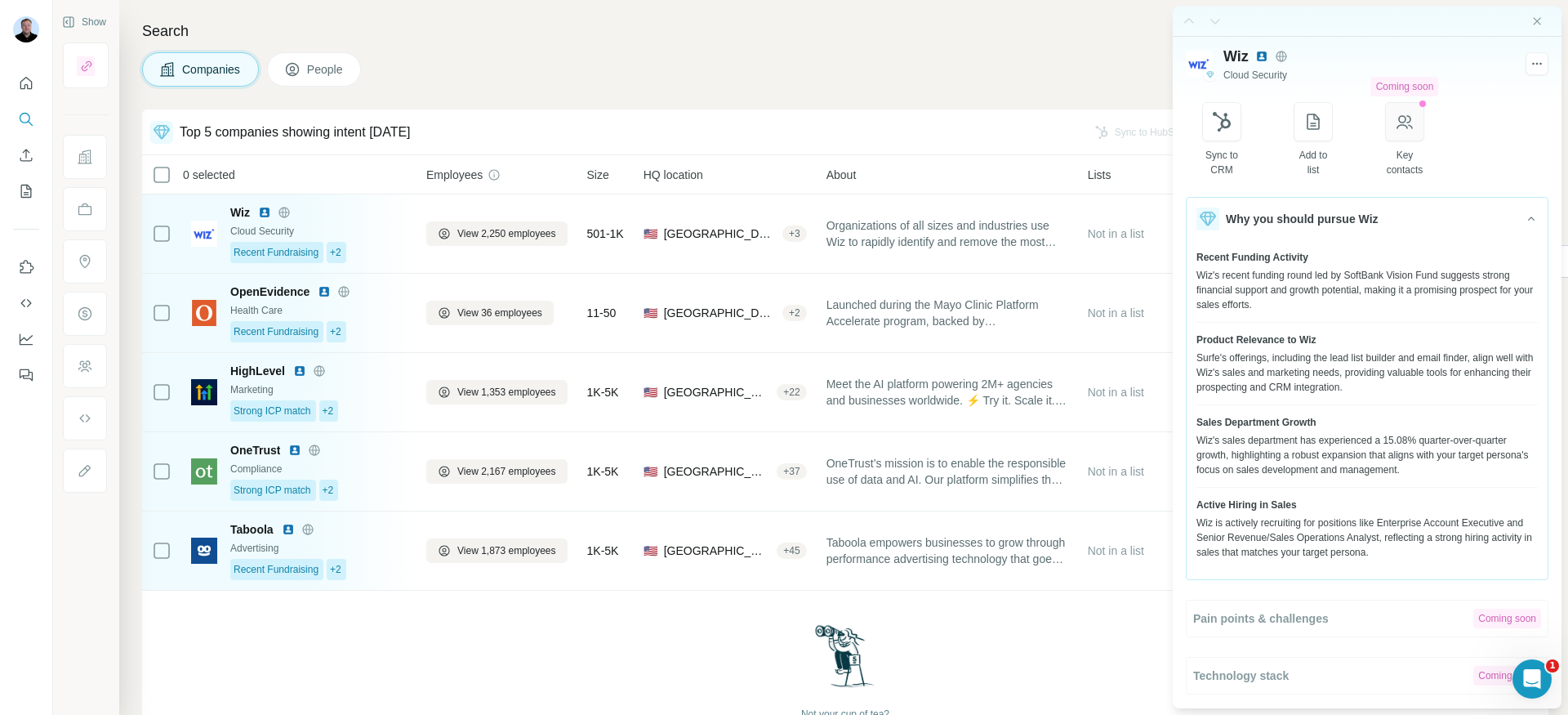
click at [1415, 128] on icon "button" at bounding box center [1405, 122] width 20 height 20
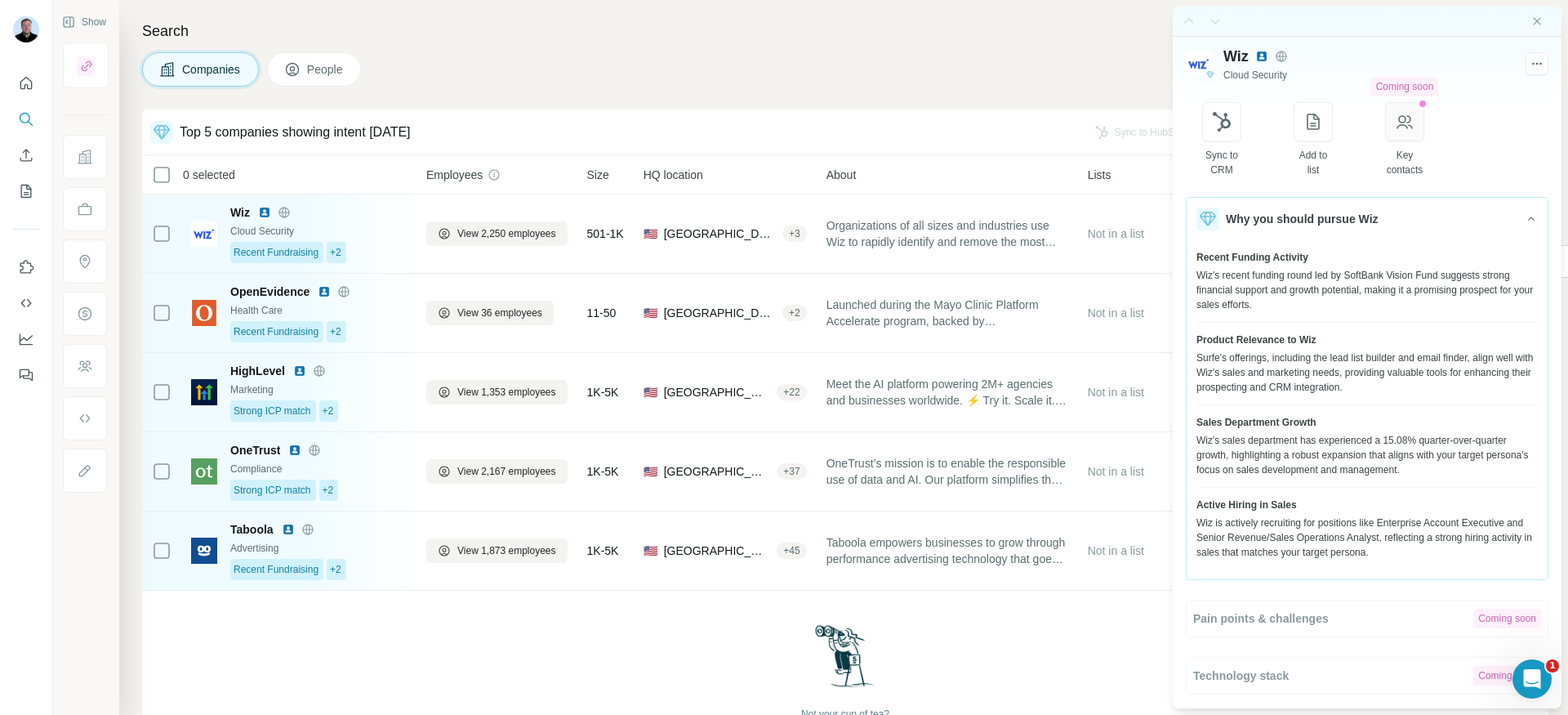
click at [1415, 128] on icon "button" at bounding box center [1405, 122] width 20 height 20
click at [1237, 128] on button "button" at bounding box center [1222, 122] width 40 height 40
click at [1408, 121] on icon "button" at bounding box center [1405, 122] width 16 height 14
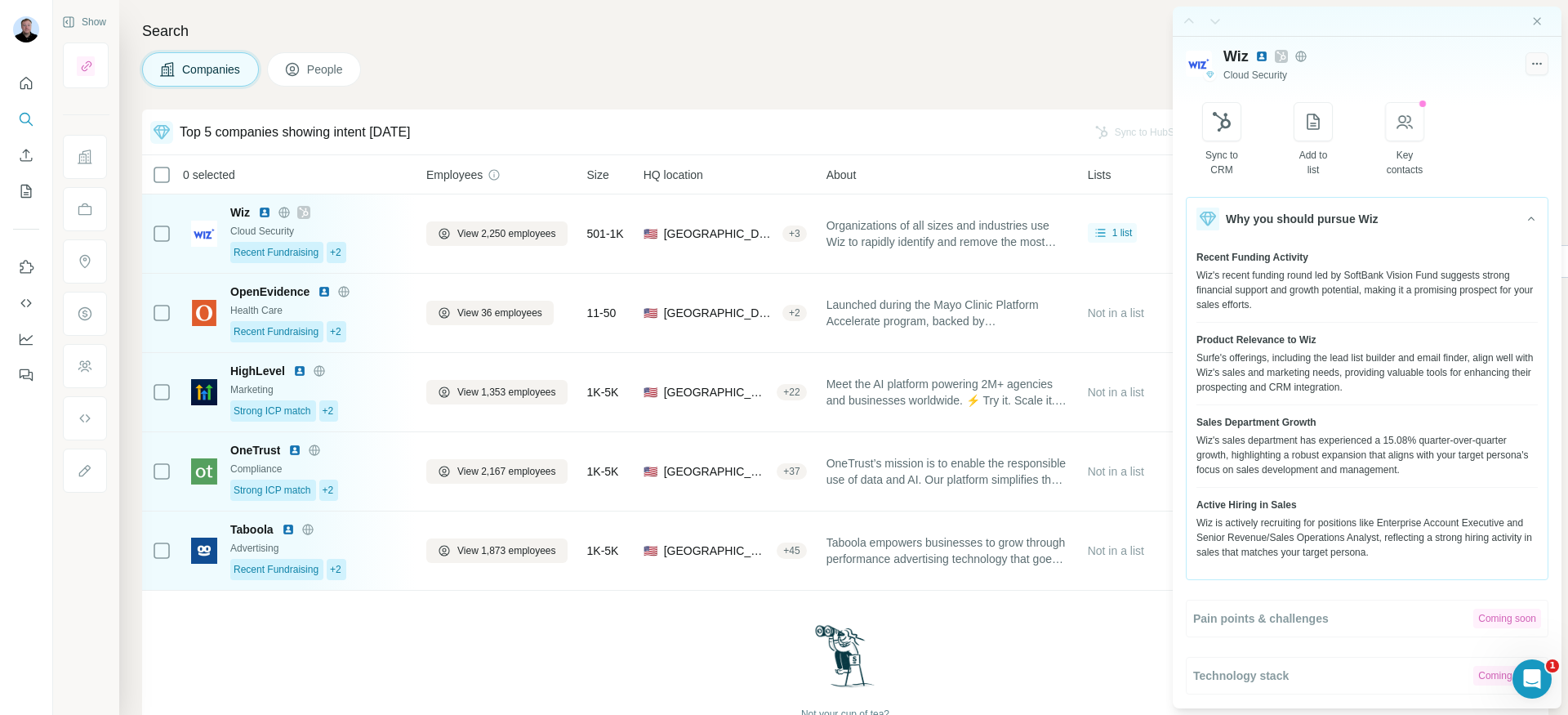
click at [1530, 62] on icon "button" at bounding box center [1538, 63] width 15 height 16
click at [1530, 67] on icon "button" at bounding box center [1538, 63] width 15 height 16
click at [1530, 69] on icon "button" at bounding box center [1538, 63] width 15 height 16
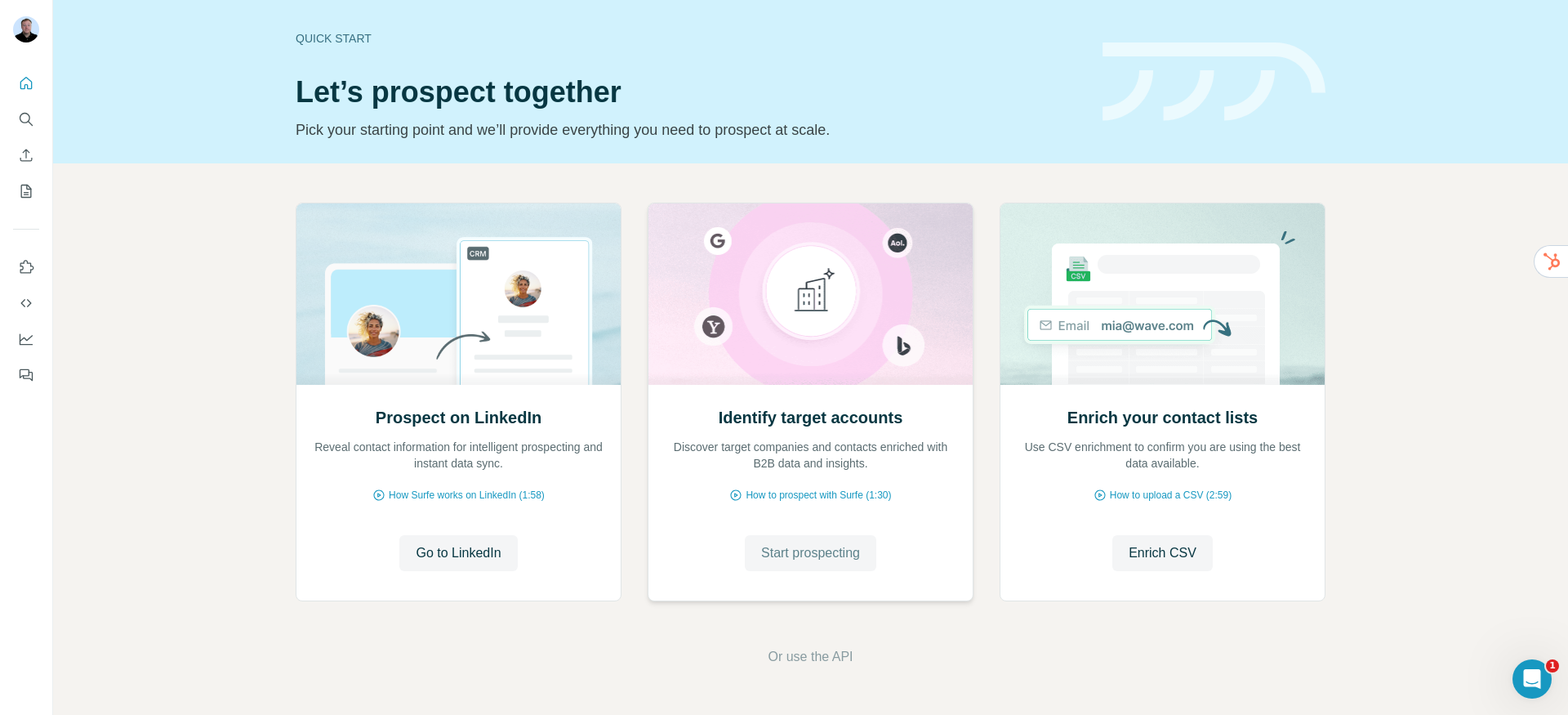
click at [790, 562] on span "Start prospecting" at bounding box center [810, 553] width 99 height 20
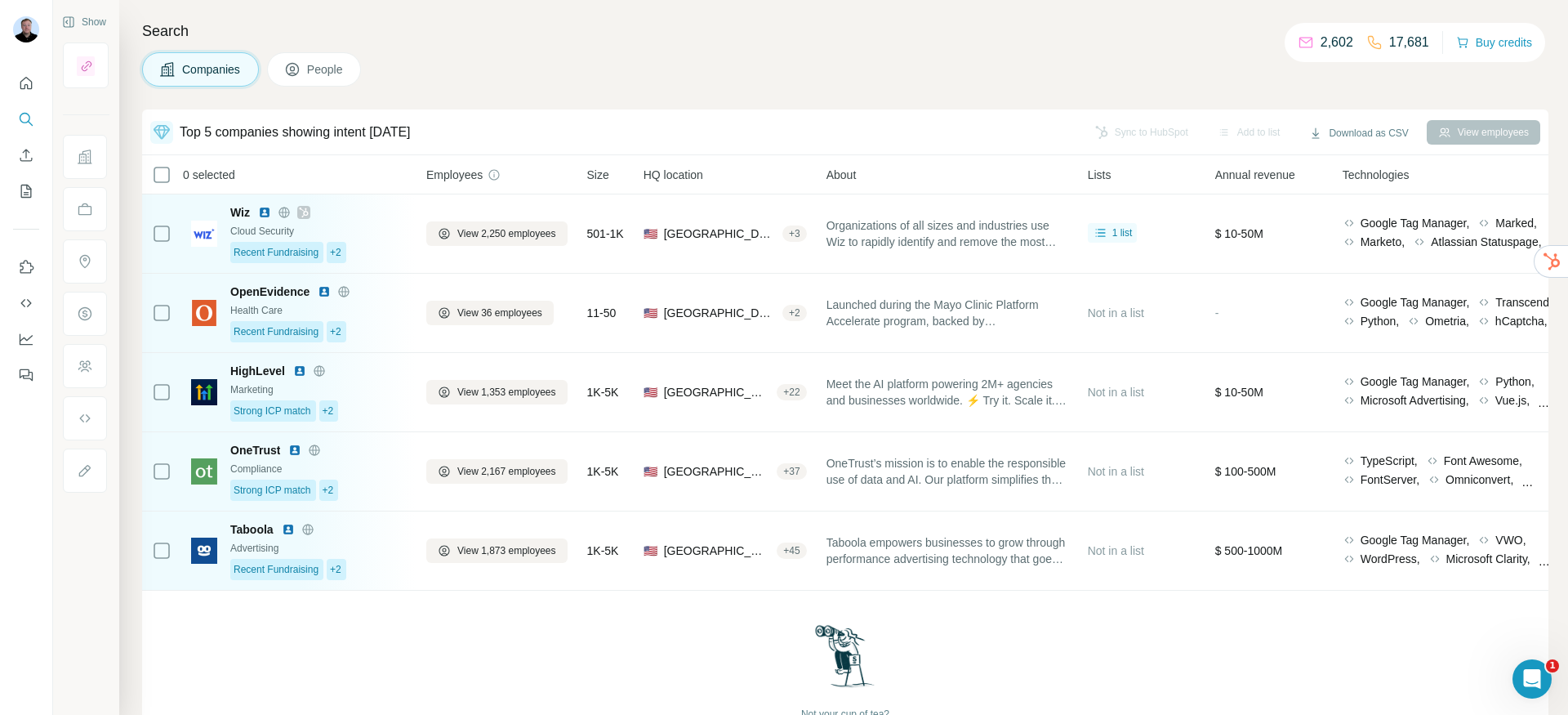
click at [325, 70] on span "People" at bounding box center [326, 69] width 38 height 16
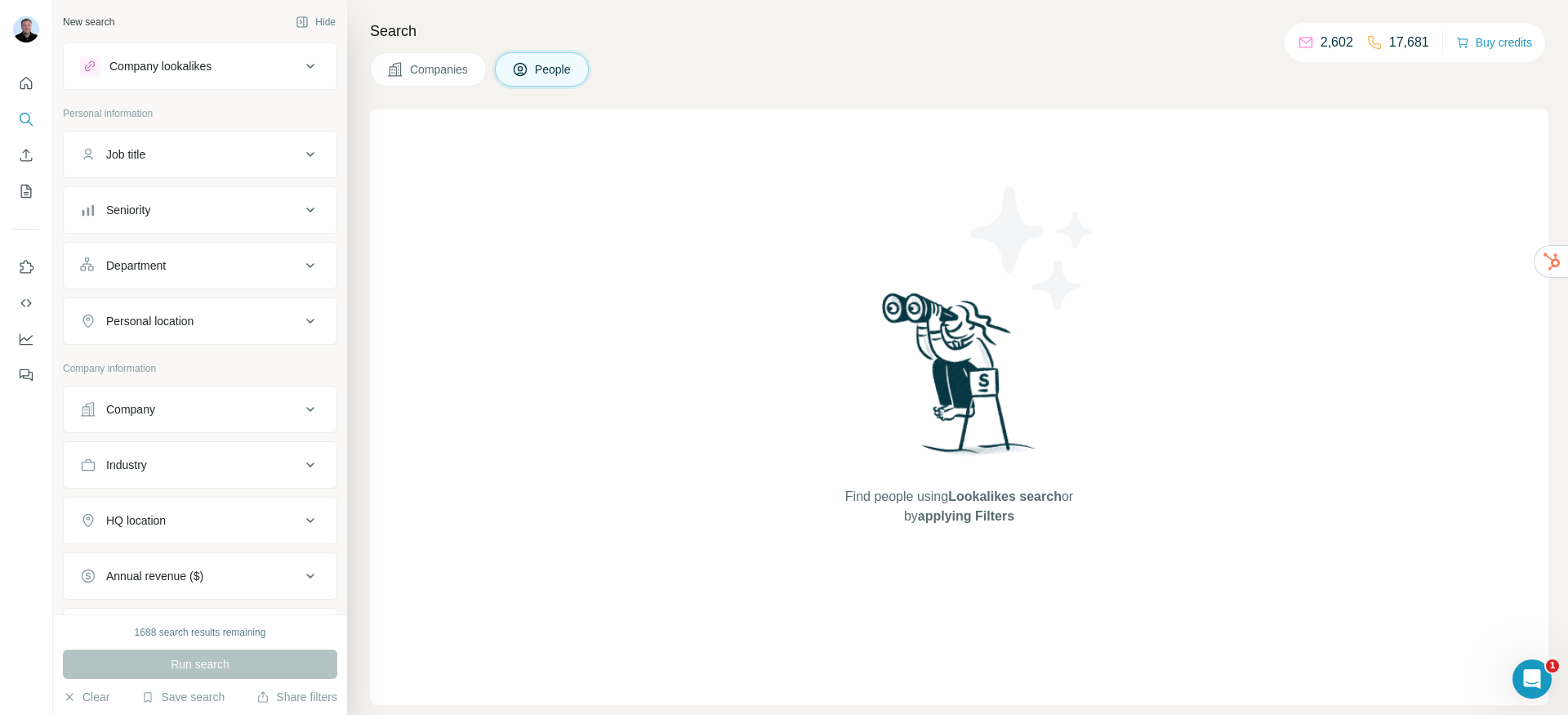
click at [466, 68] on span "Companies" at bounding box center [439, 69] width 59 height 16
